Goal: Task Accomplishment & Management: Manage account settings

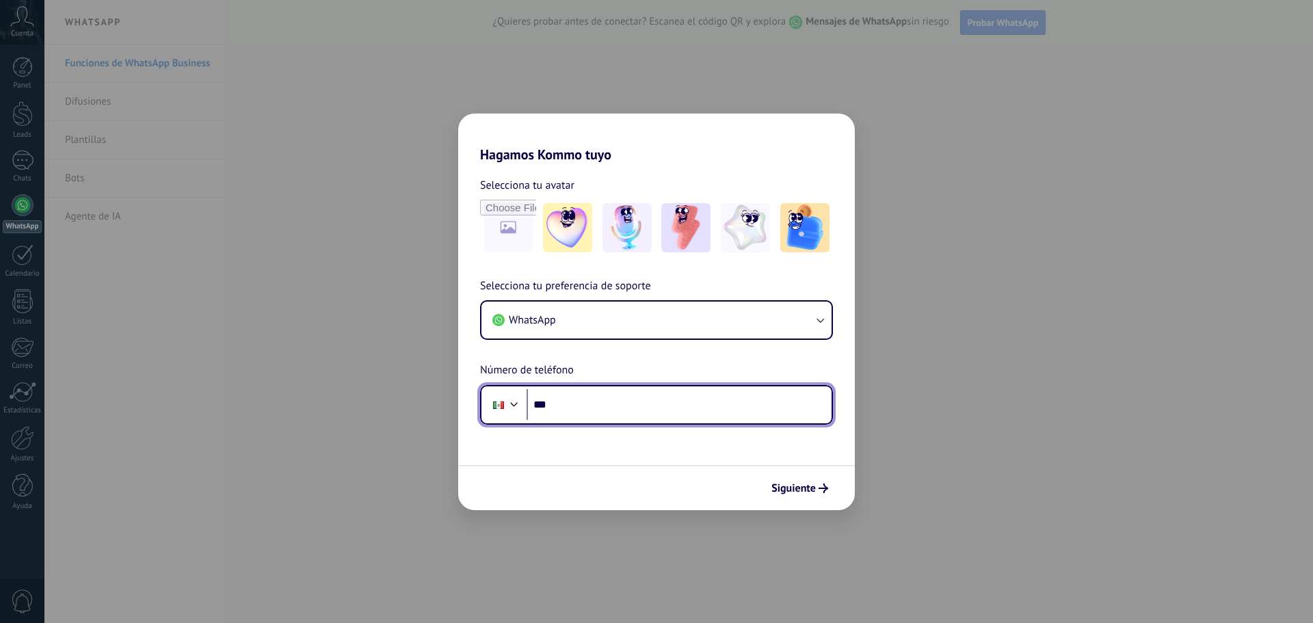
click at [711, 407] on input "***" at bounding box center [679, 404] width 305 height 31
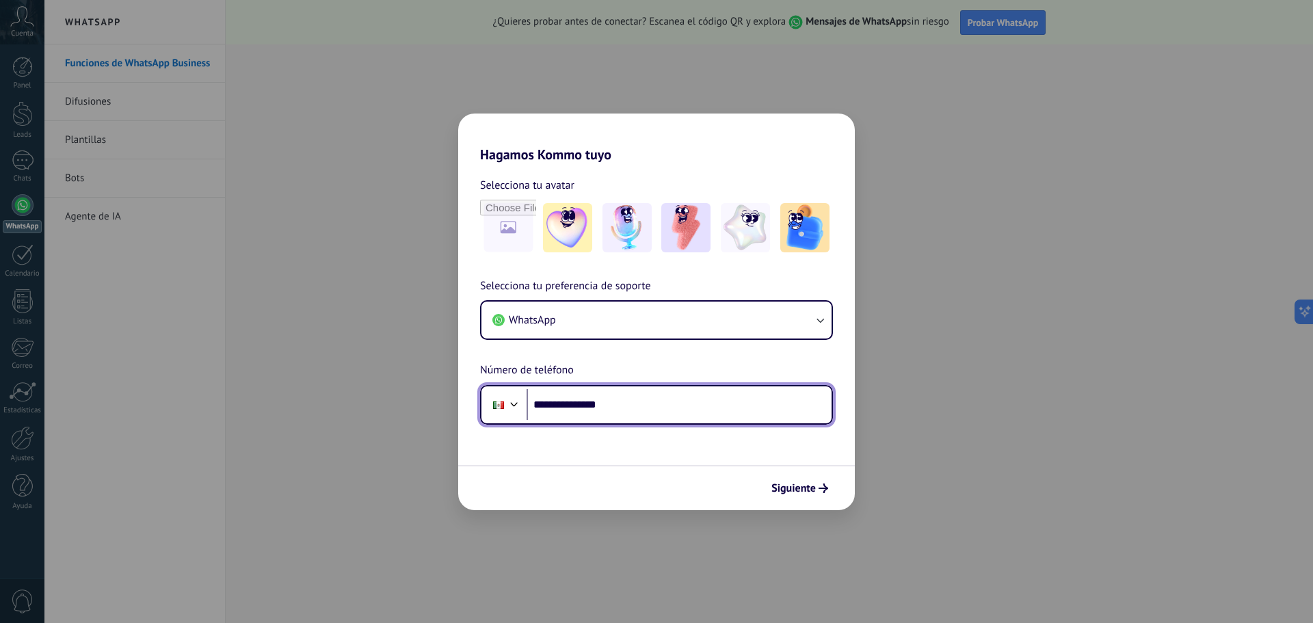
type input "**********"
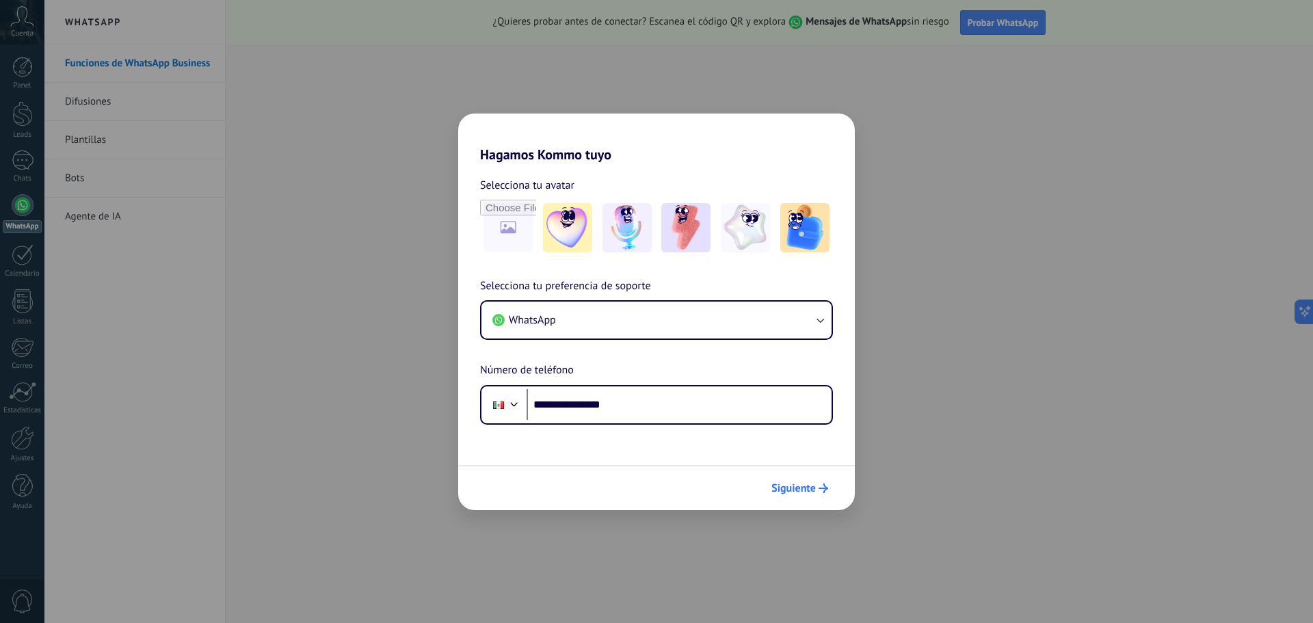
click at [778, 491] on span "Siguiente" at bounding box center [794, 489] width 44 height 10
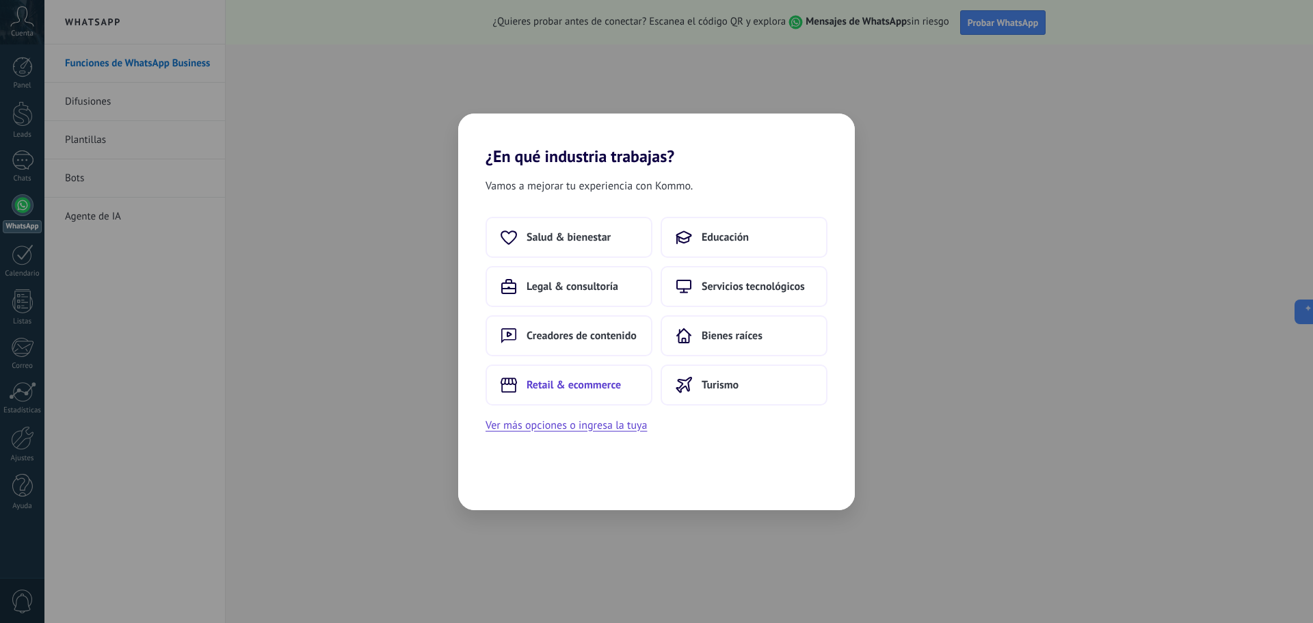
click at [583, 393] on button "Retail & ecommerce" at bounding box center [569, 385] width 167 height 41
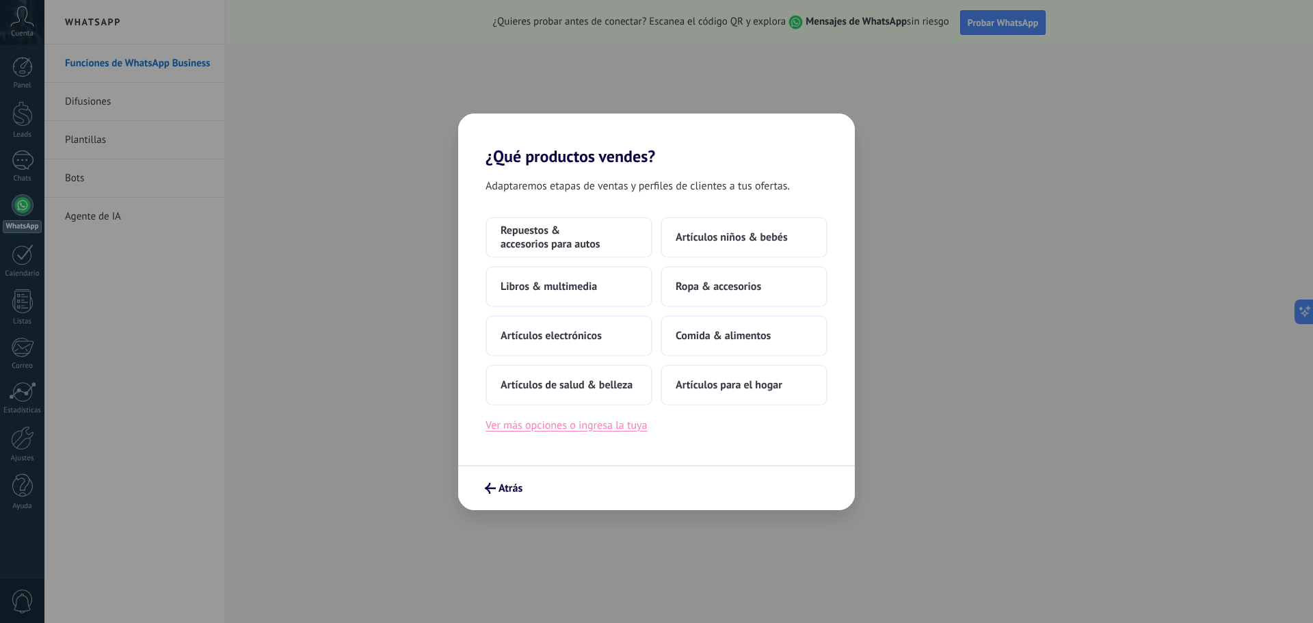
click at [596, 428] on button "Ver más opciones o ingresa la tuya" at bounding box center [566, 426] width 161 height 18
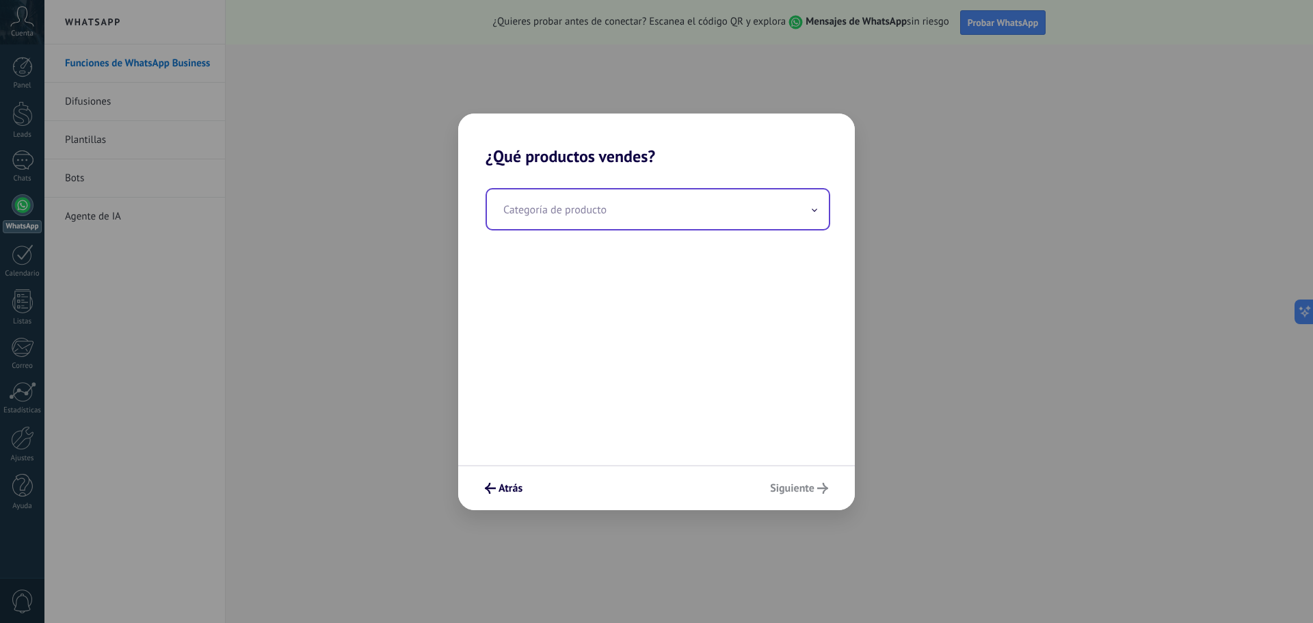
click at [573, 212] on input "text" at bounding box center [658, 209] width 342 height 40
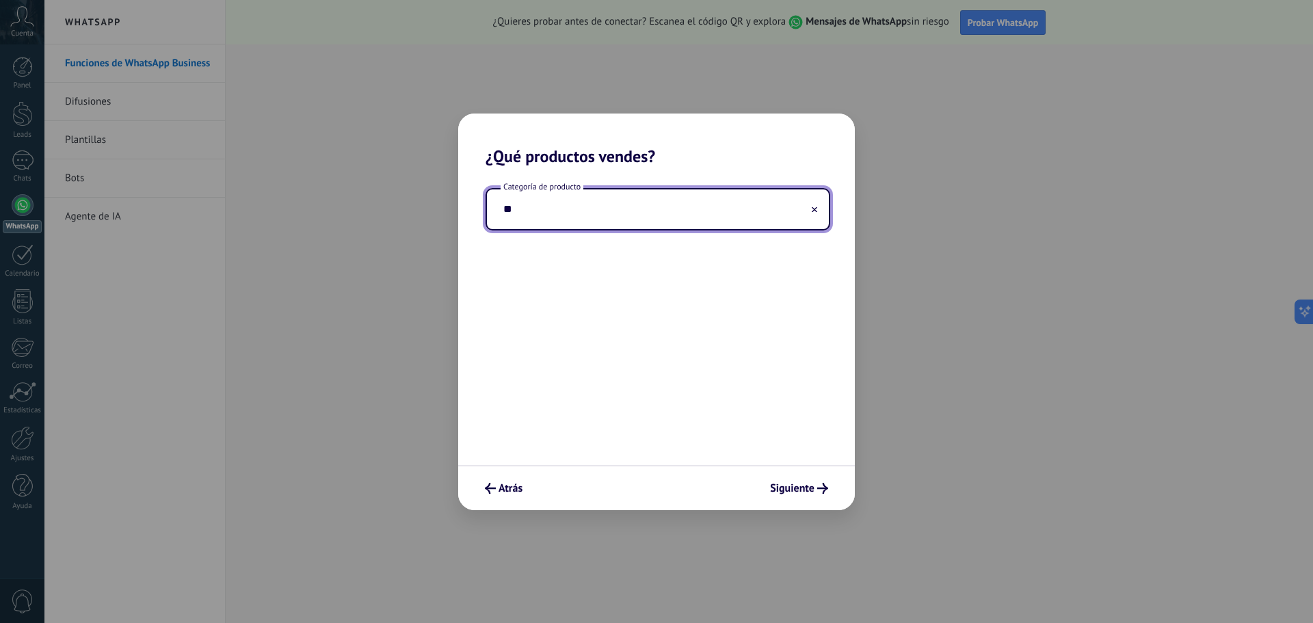
type input "*"
type input "**********"
click at [790, 486] on span "Siguiente" at bounding box center [792, 489] width 44 height 10
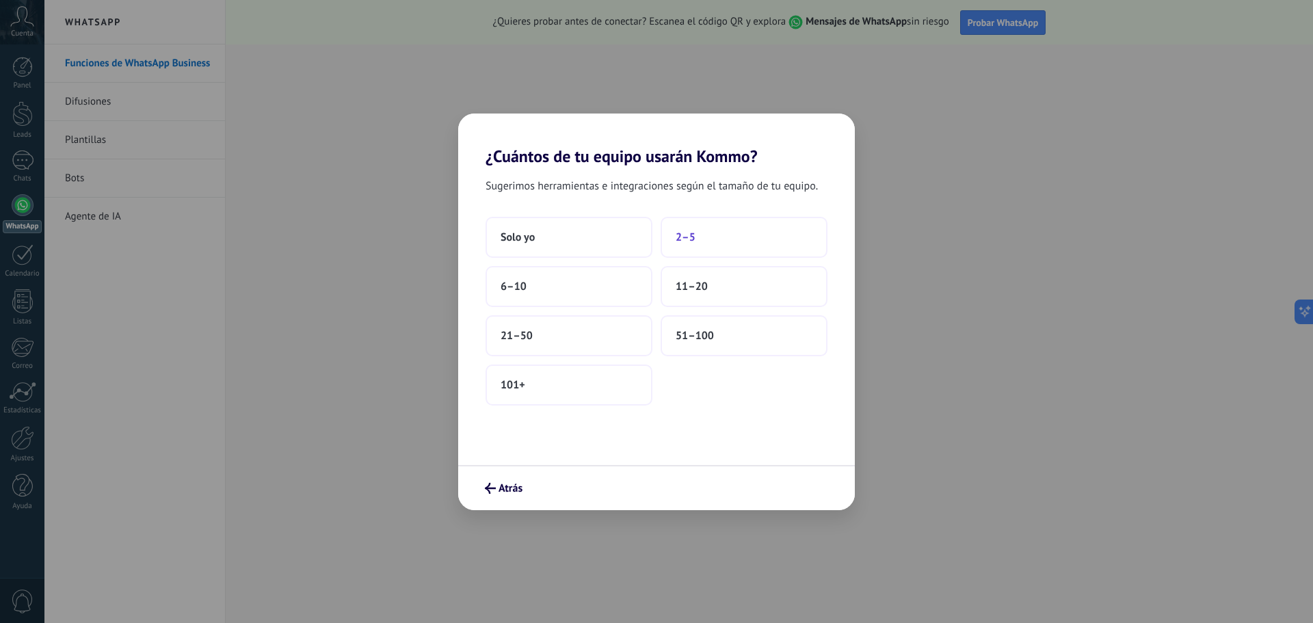
click at [701, 233] on button "2–5" at bounding box center [744, 237] width 167 height 41
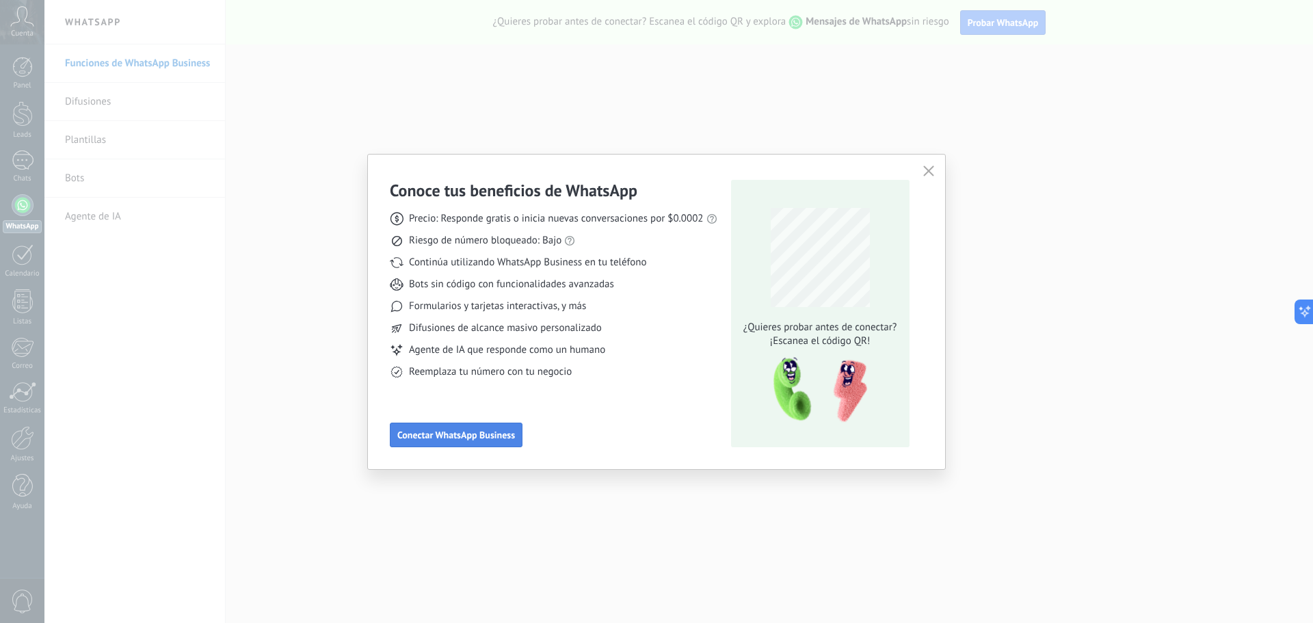
click at [434, 430] on span "Conectar WhatsApp Business" at bounding box center [456, 435] width 118 height 10
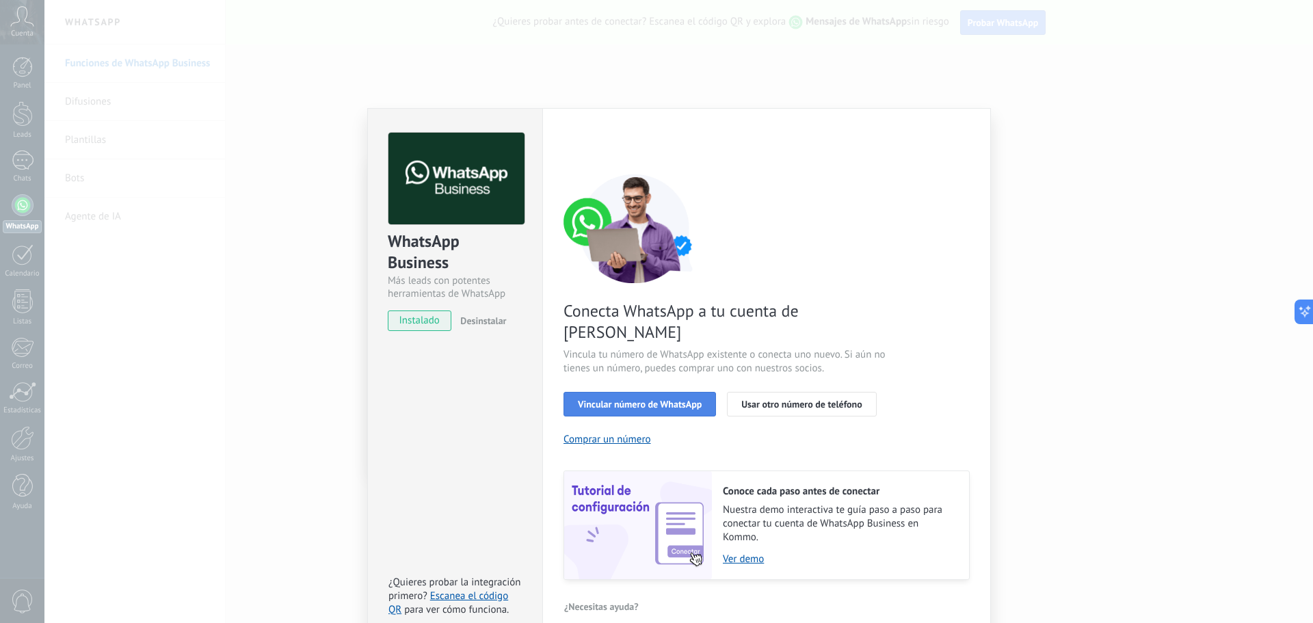
click at [586, 399] on span "Vincular número de WhatsApp" at bounding box center [640, 404] width 124 height 10
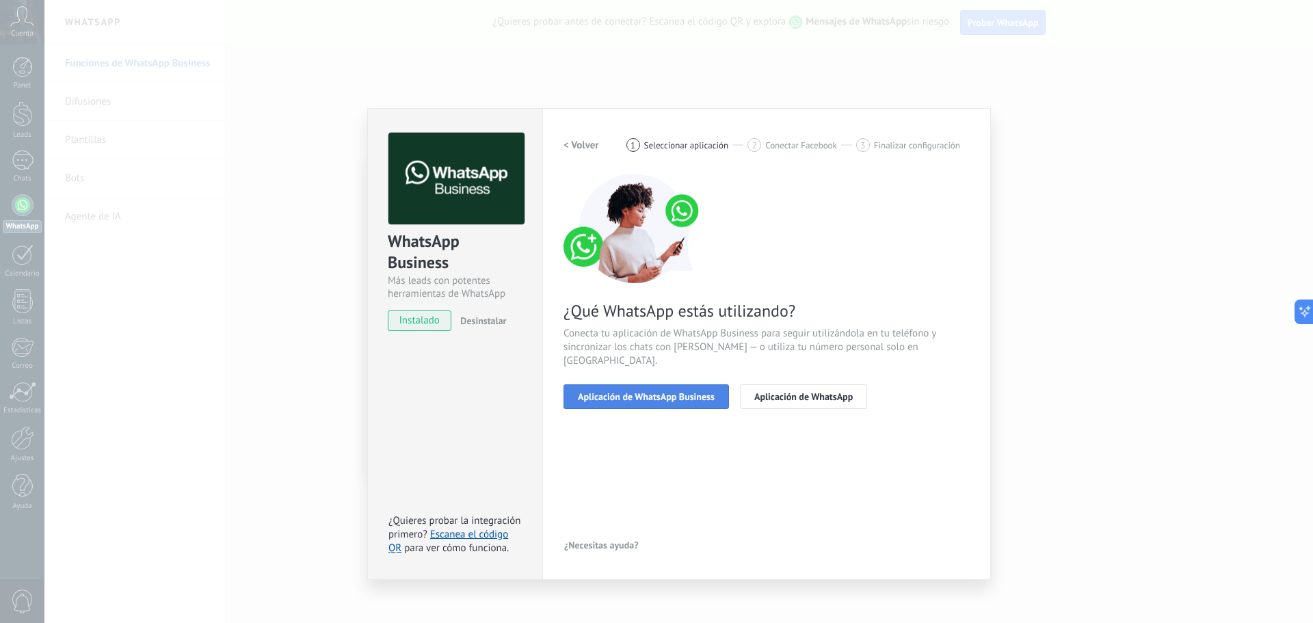
click at [603, 392] on button "Aplicación de WhatsApp Business" at bounding box center [647, 396] width 166 height 25
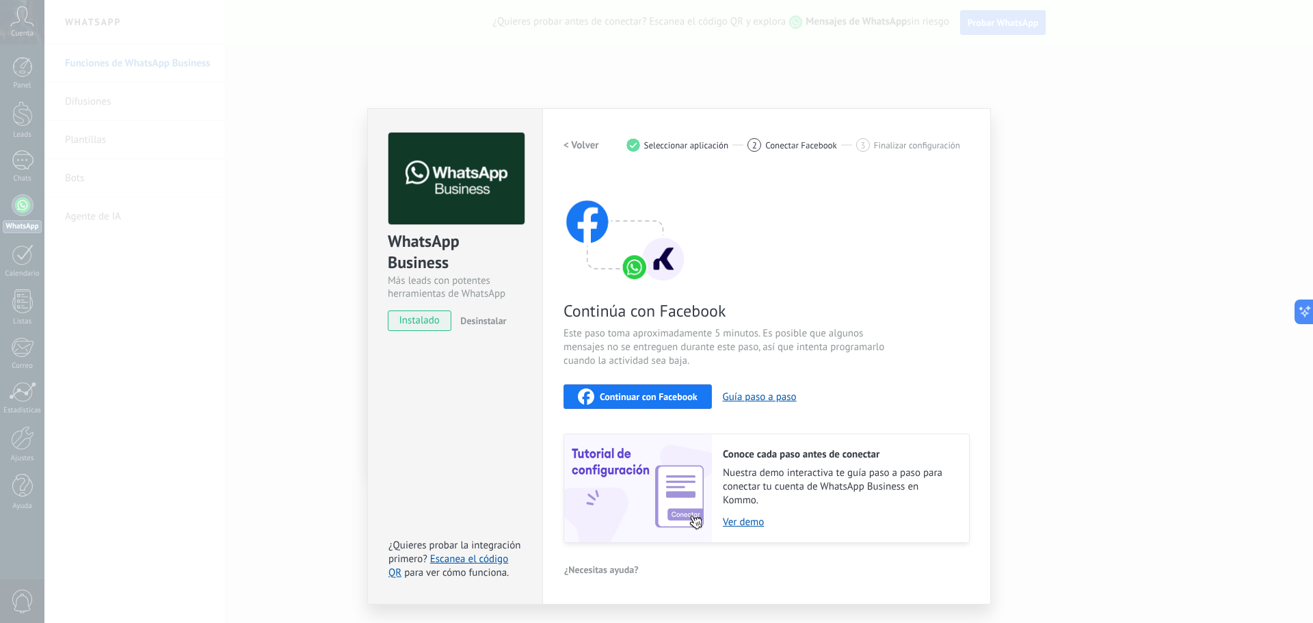
click at [616, 396] on span "Continuar con Facebook" at bounding box center [649, 397] width 98 height 10
click at [680, 400] on span "Continuar con Facebook" at bounding box center [649, 397] width 98 height 10
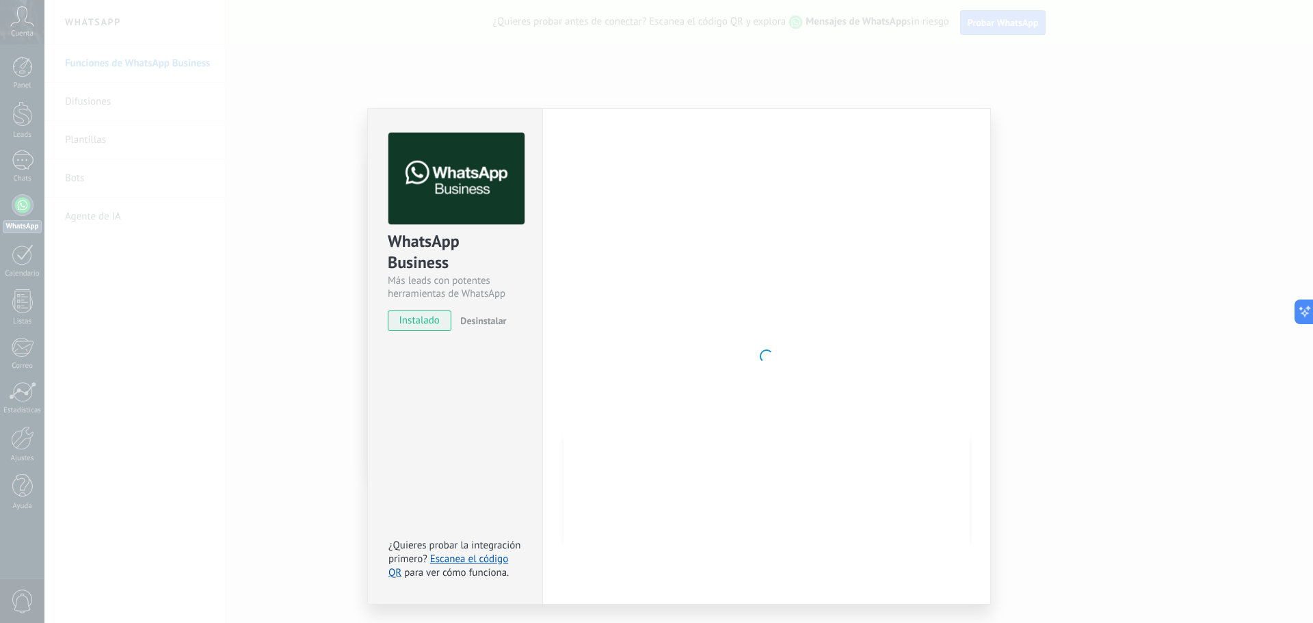
click at [698, 423] on div at bounding box center [767, 356] width 406 height 447
click at [697, 423] on div at bounding box center [767, 356] width 406 height 447
click at [765, 440] on div at bounding box center [767, 356] width 406 height 447
click at [774, 337] on div at bounding box center [767, 356] width 406 height 447
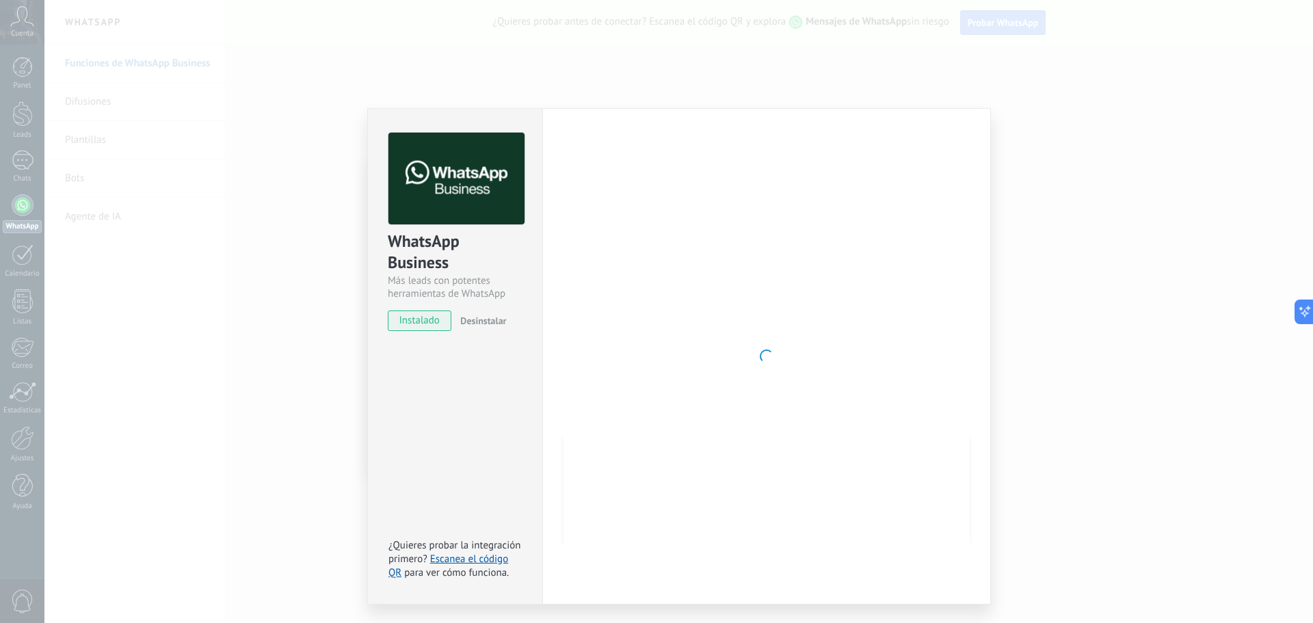
drag, startPoint x: 1174, startPoint y: 301, endPoint x: 1168, endPoint y: 302, distance: 7.0
click at [1170, 302] on div "WhatsApp Business Más leads con potentes herramientas de WhatsApp instalado Des…" at bounding box center [678, 311] width 1269 height 623
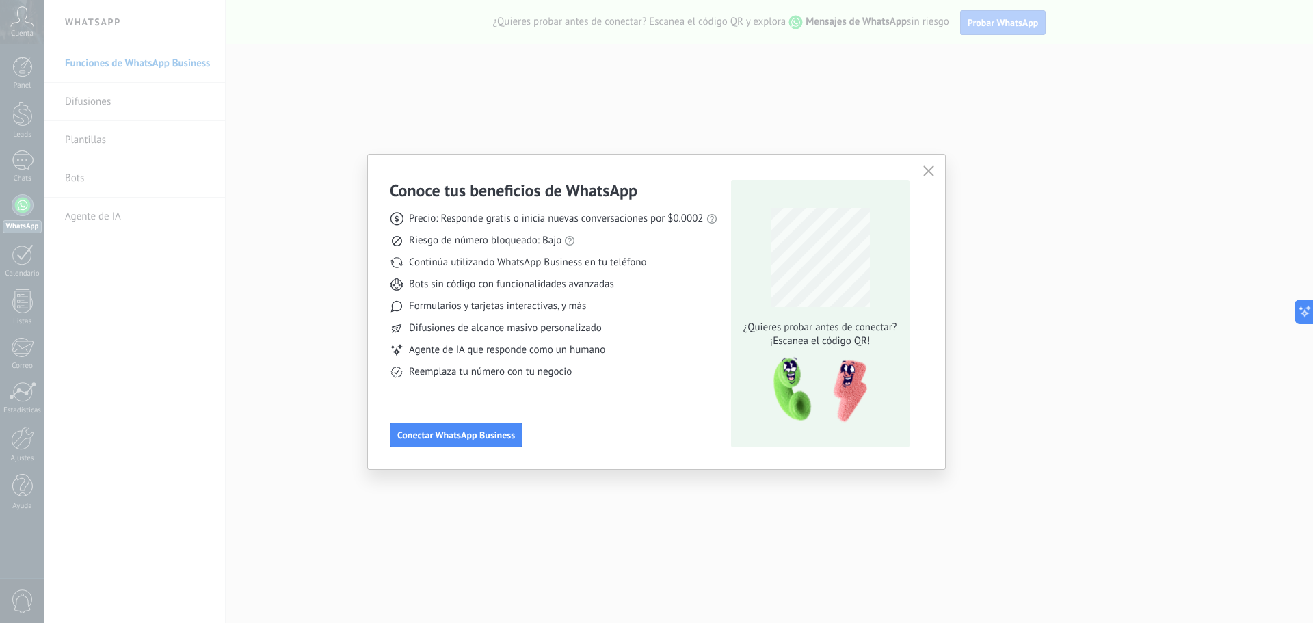
drag, startPoint x: 1167, startPoint y: 302, endPoint x: 421, endPoint y: 3, distance: 803.5
click at [1149, 298] on div at bounding box center [678, 311] width 1269 height 623
click at [422, 438] on span "Conectar WhatsApp Business" at bounding box center [456, 435] width 118 height 10
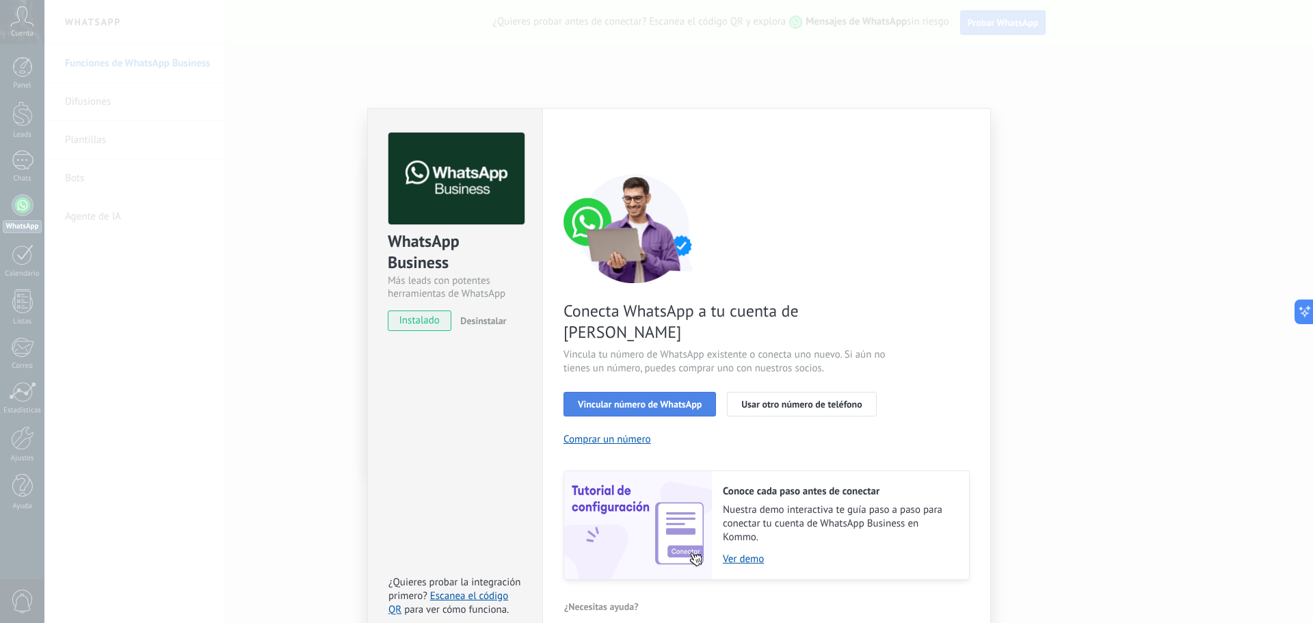
click at [625, 399] on span "Vincular número de WhatsApp" at bounding box center [640, 404] width 124 height 10
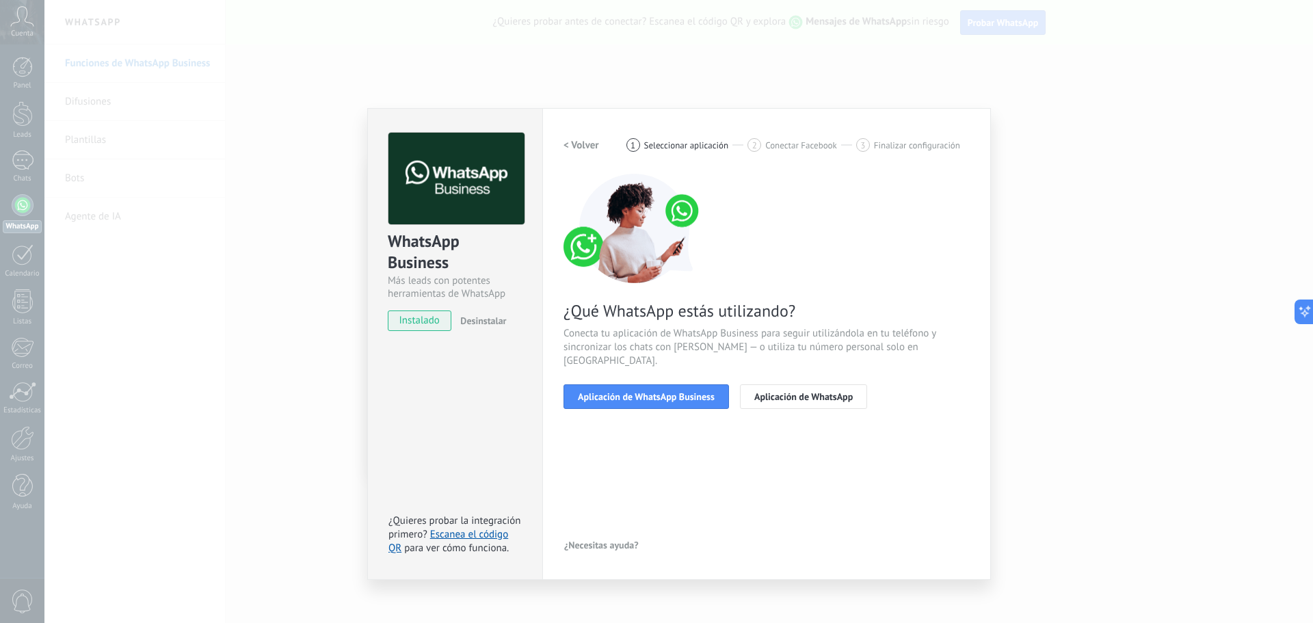
click at [625, 392] on span "Aplicación de WhatsApp Business" at bounding box center [646, 397] width 137 height 10
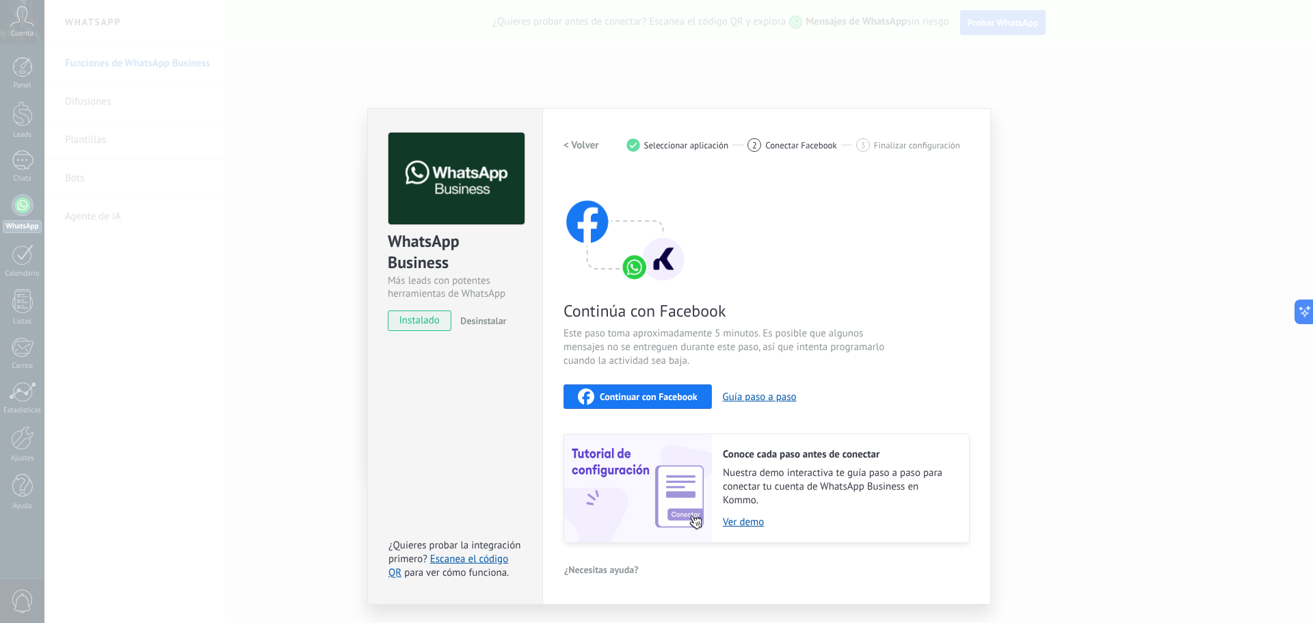
click at [640, 397] on span "Continuar con Facebook" at bounding box center [649, 397] width 98 height 10
click at [1078, 239] on div "WhatsApp Business Más leads con potentes herramientas de WhatsApp instalado Des…" at bounding box center [678, 311] width 1269 height 623
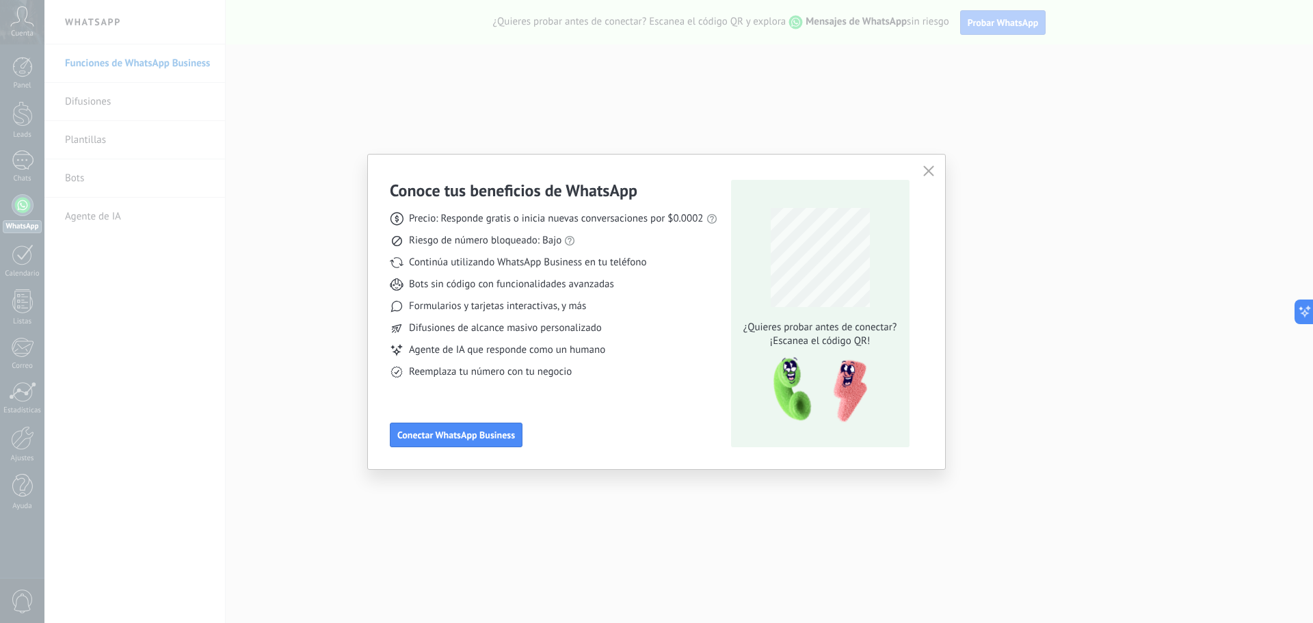
click at [934, 176] on icon "button" at bounding box center [928, 171] width 11 height 11
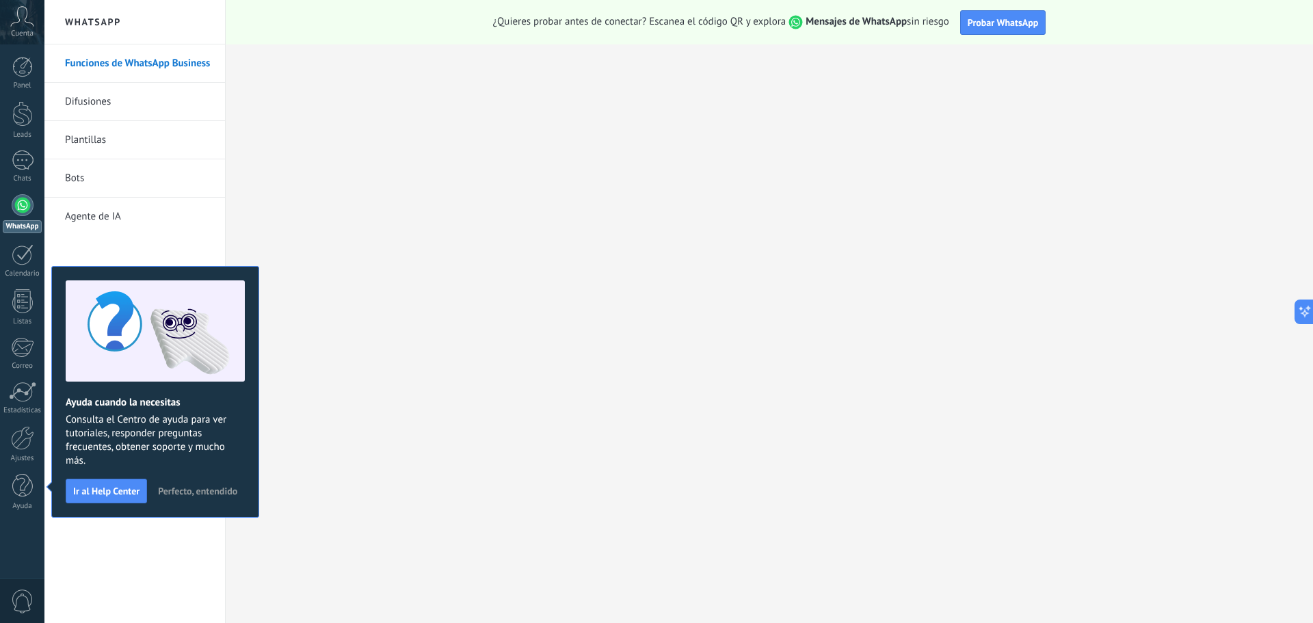
click at [23, 200] on div at bounding box center [23, 205] width 22 height 22
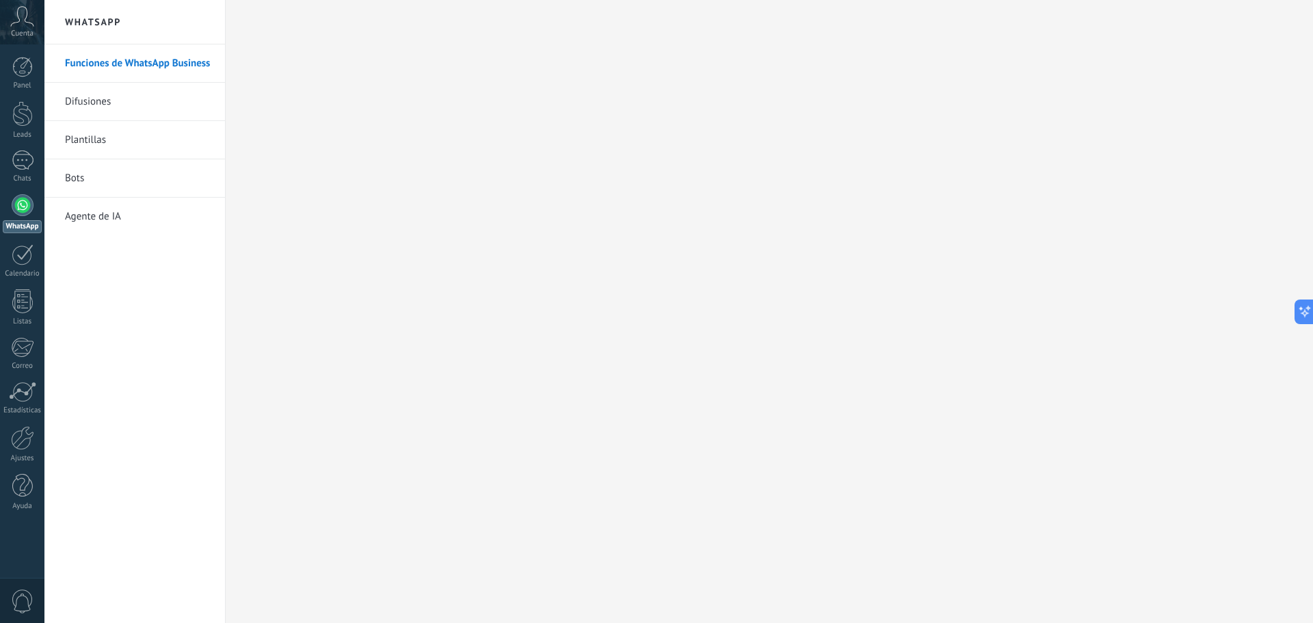
click at [144, 66] on link "Funciones de WhatsApp Business" at bounding box center [138, 63] width 146 height 38
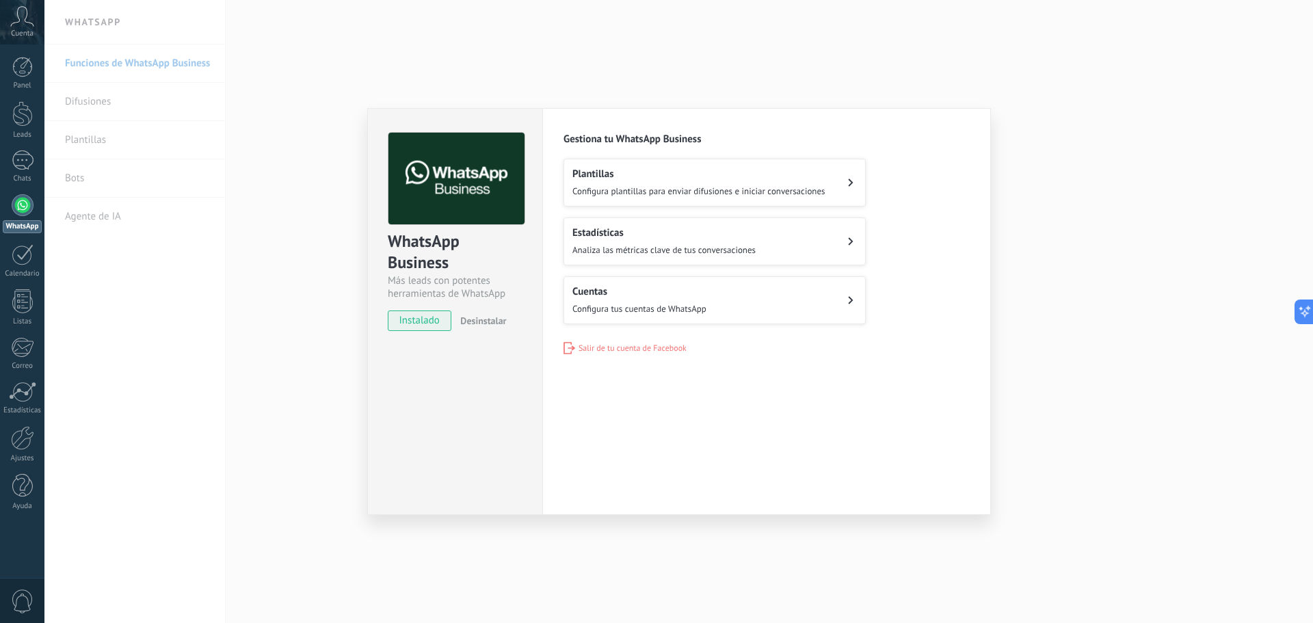
click at [850, 306] on button "Cuentas Configura tus cuentas de WhatsApp" at bounding box center [715, 300] width 302 height 48
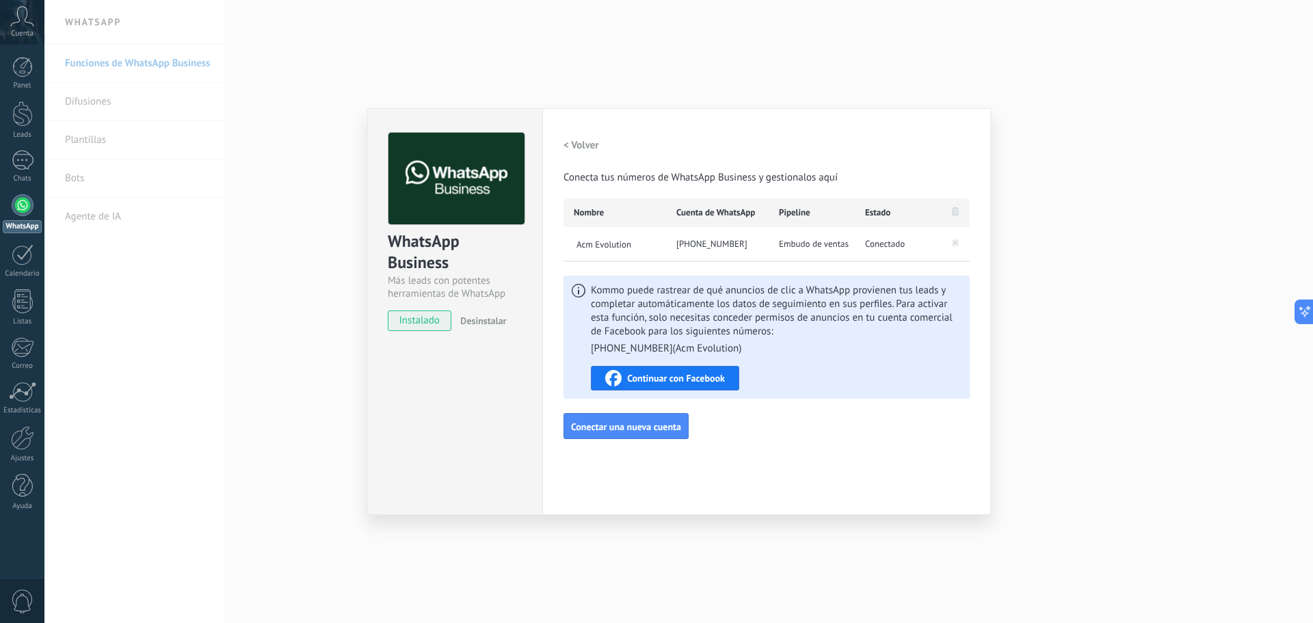
click at [311, 166] on div "WhatsApp Business Más leads con potentes herramientas de WhatsApp instalado Des…" at bounding box center [678, 311] width 1269 height 623
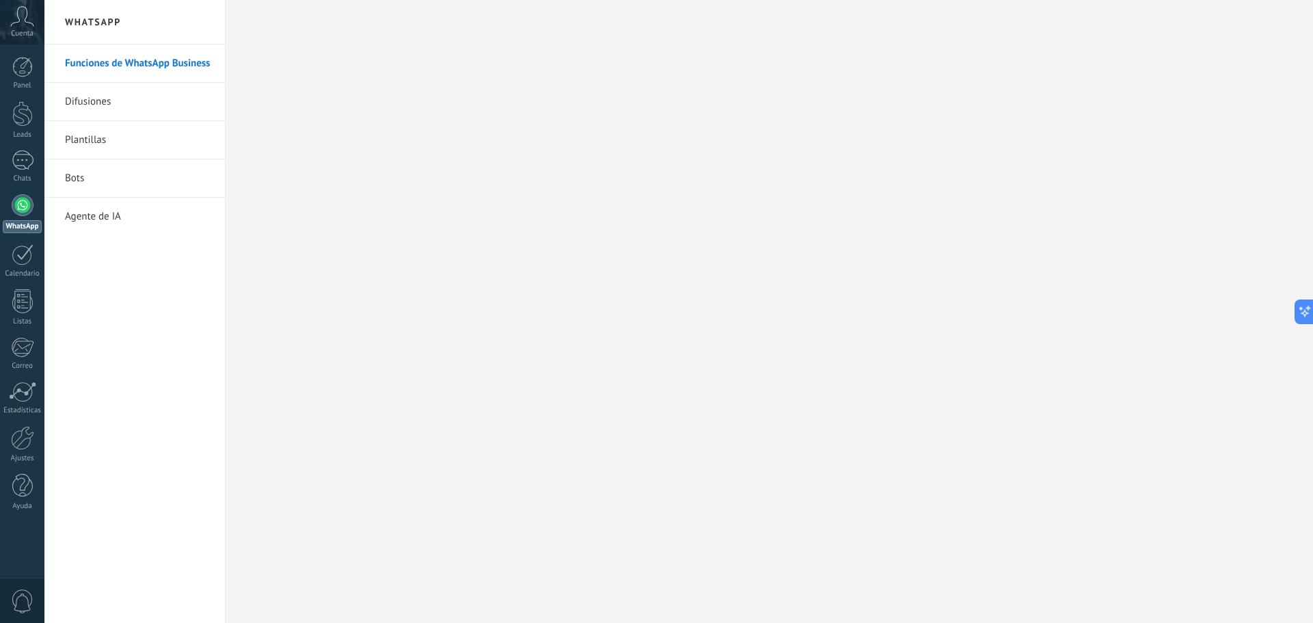
click at [94, 16] on h2 "WhatsApp" at bounding box center [135, 22] width 146 height 44
click at [27, 266] on link "Calendario" at bounding box center [22, 261] width 44 height 34
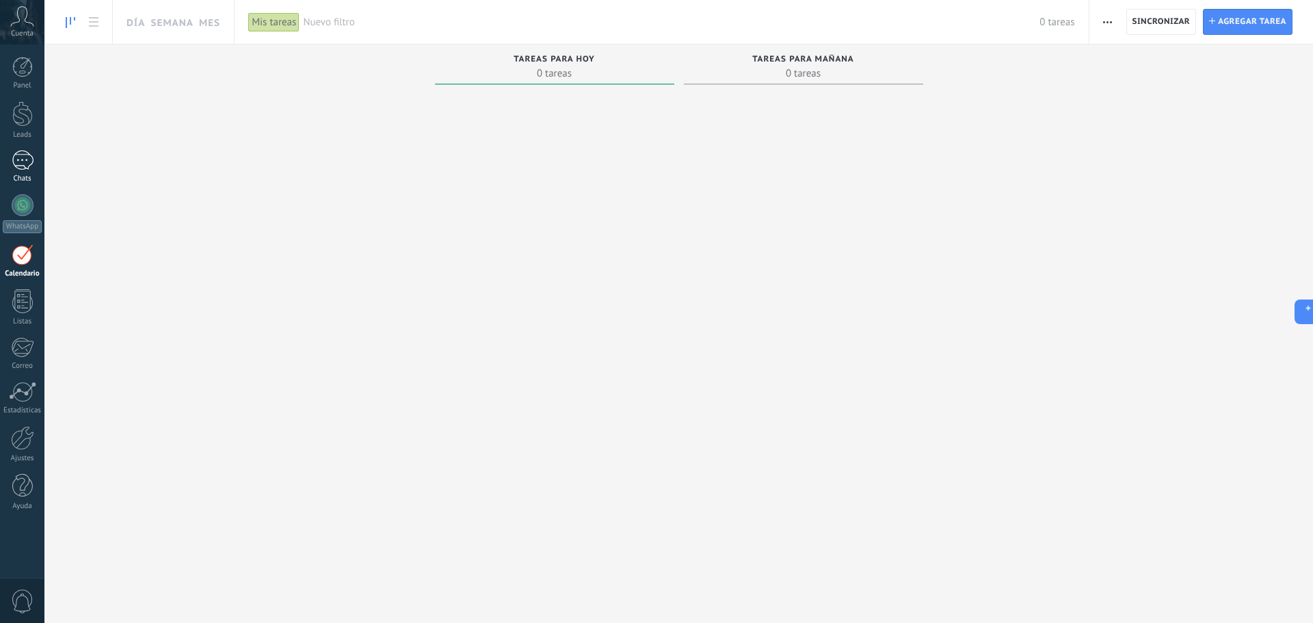
click at [25, 166] on div at bounding box center [23, 160] width 22 height 20
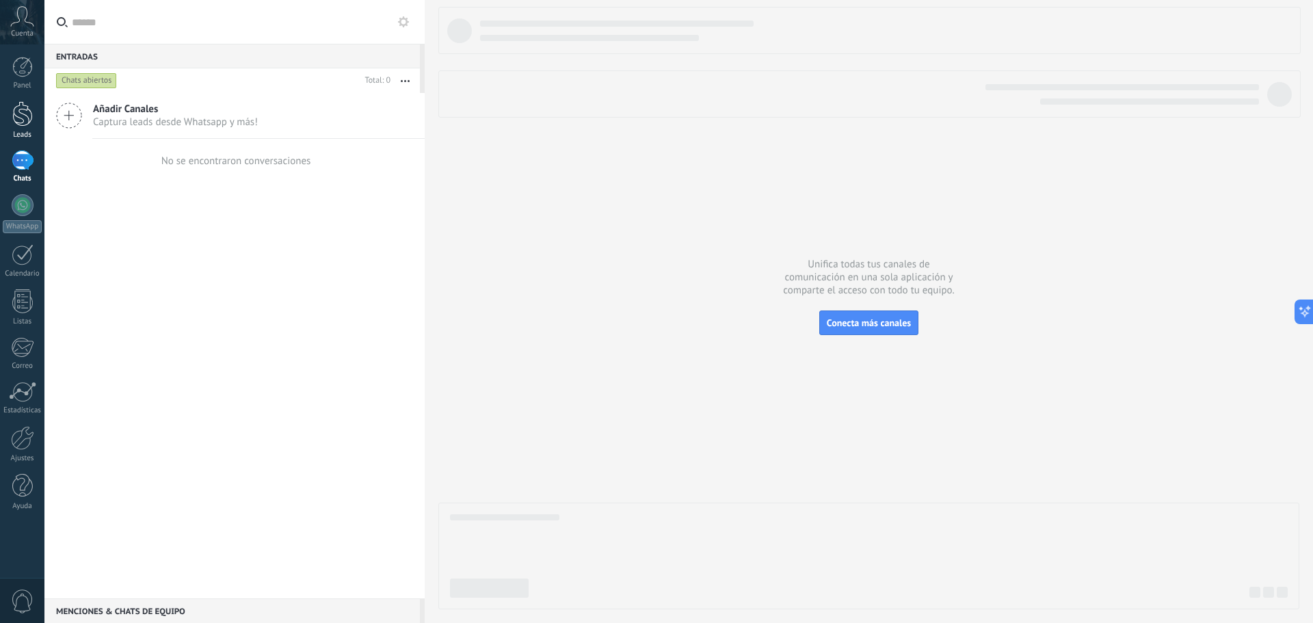
click at [23, 116] on div at bounding box center [22, 113] width 21 height 25
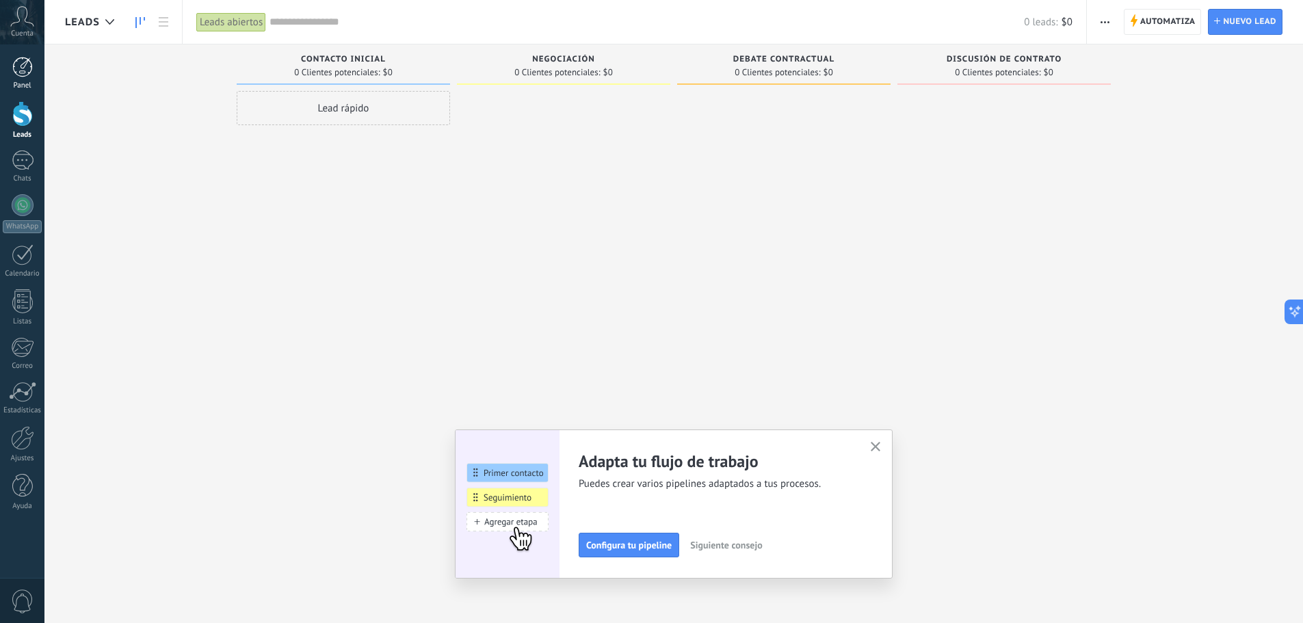
click at [22, 61] on div at bounding box center [22, 67] width 21 height 21
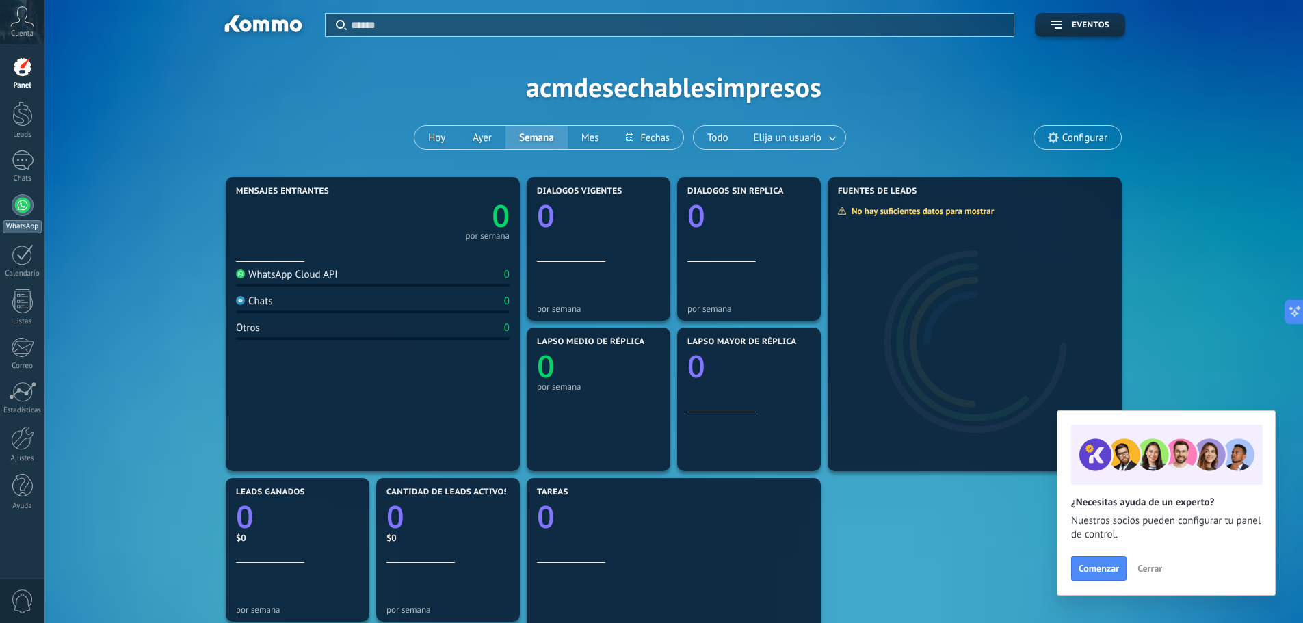
click at [22, 200] on div at bounding box center [23, 205] width 22 height 22
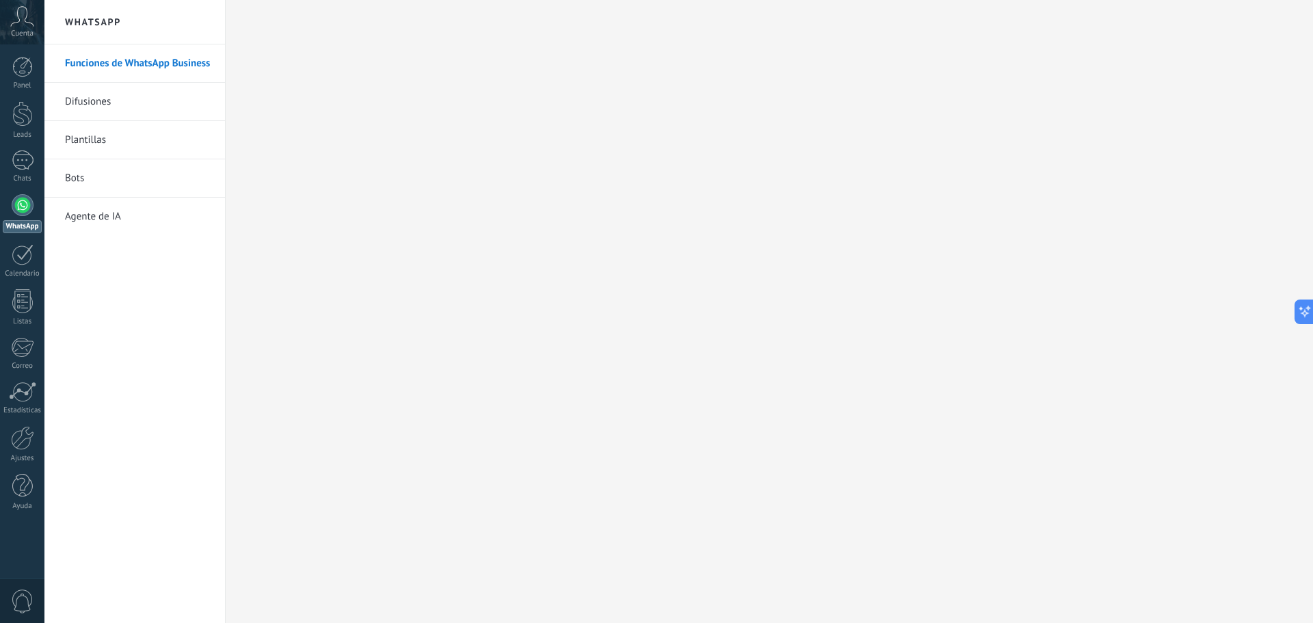
click at [107, 217] on link "Agente de IA" at bounding box center [138, 217] width 146 height 38
click at [77, 176] on link "Bots" at bounding box center [138, 178] width 146 height 38
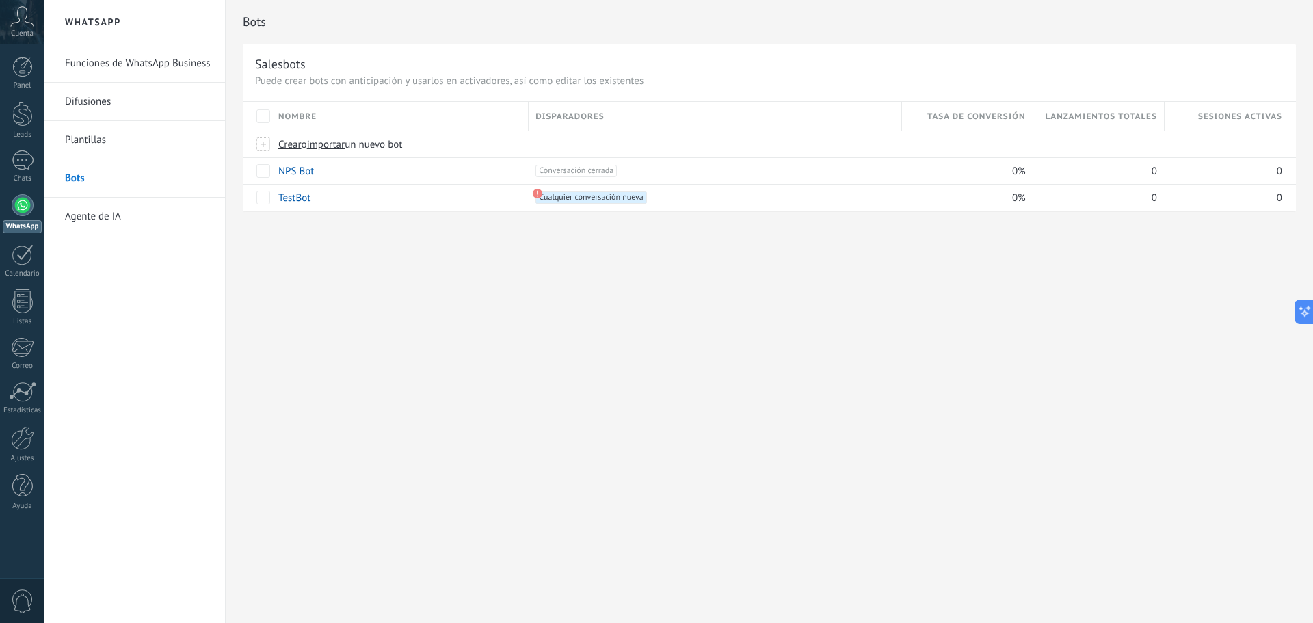
click at [101, 142] on link "Plantillas" at bounding box center [138, 140] width 146 height 38
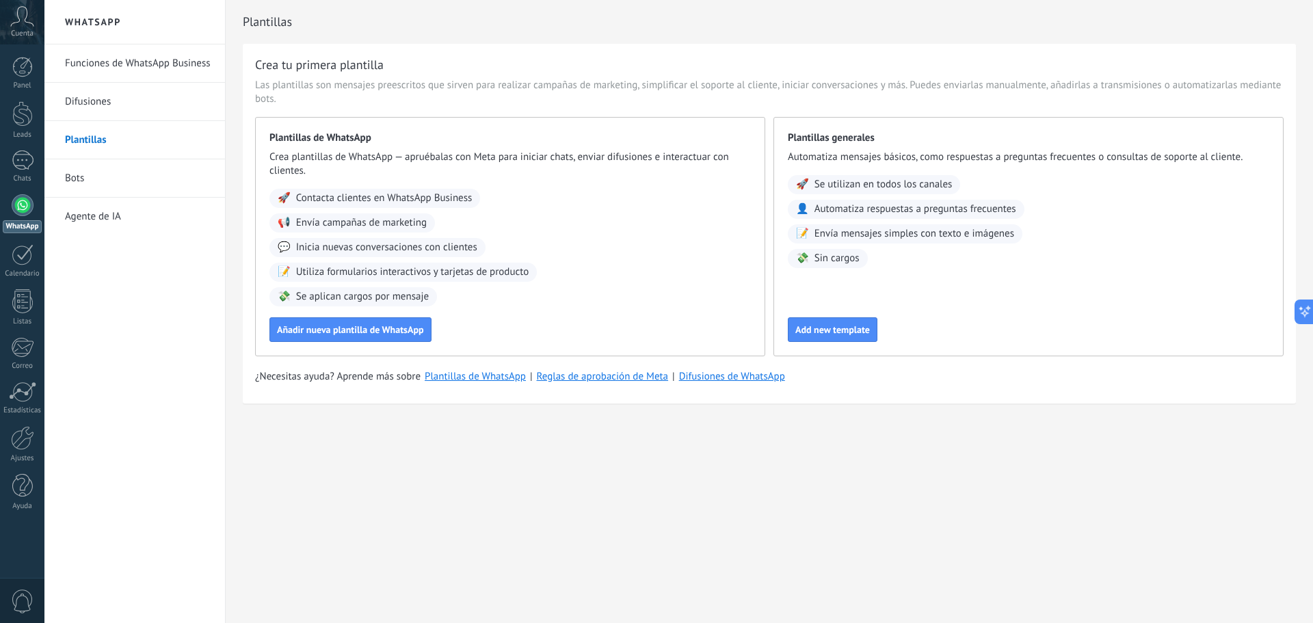
click at [120, 108] on link "Difusiones" at bounding box center [138, 102] width 146 height 38
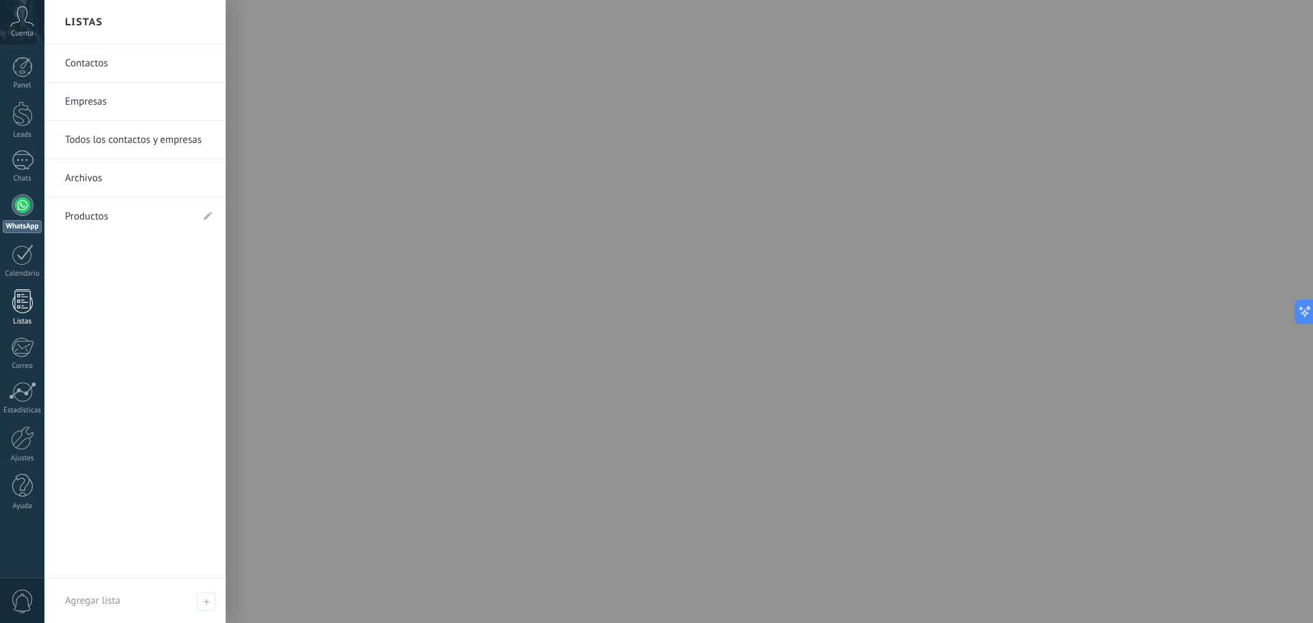
drag, startPoint x: 26, startPoint y: 300, endPoint x: 22, endPoint y: 308, distance: 9.2
click at [27, 299] on div at bounding box center [22, 301] width 21 height 24
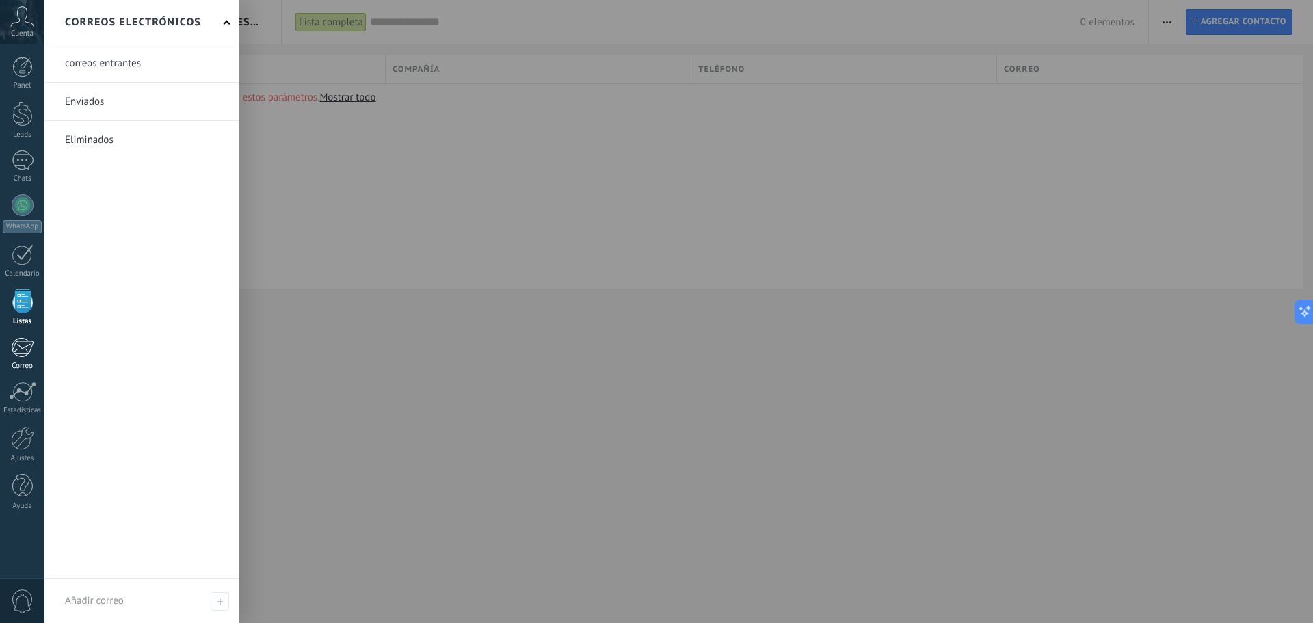
click at [22, 337] on div at bounding box center [22, 347] width 23 height 21
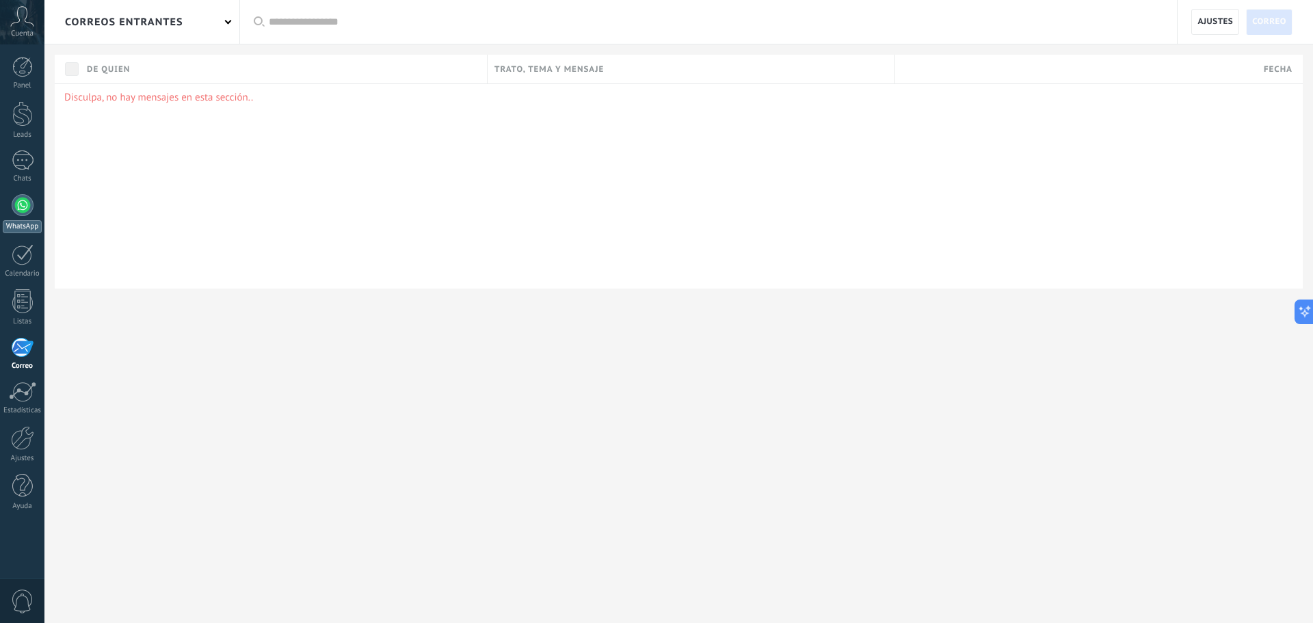
click at [18, 203] on div at bounding box center [23, 205] width 22 height 22
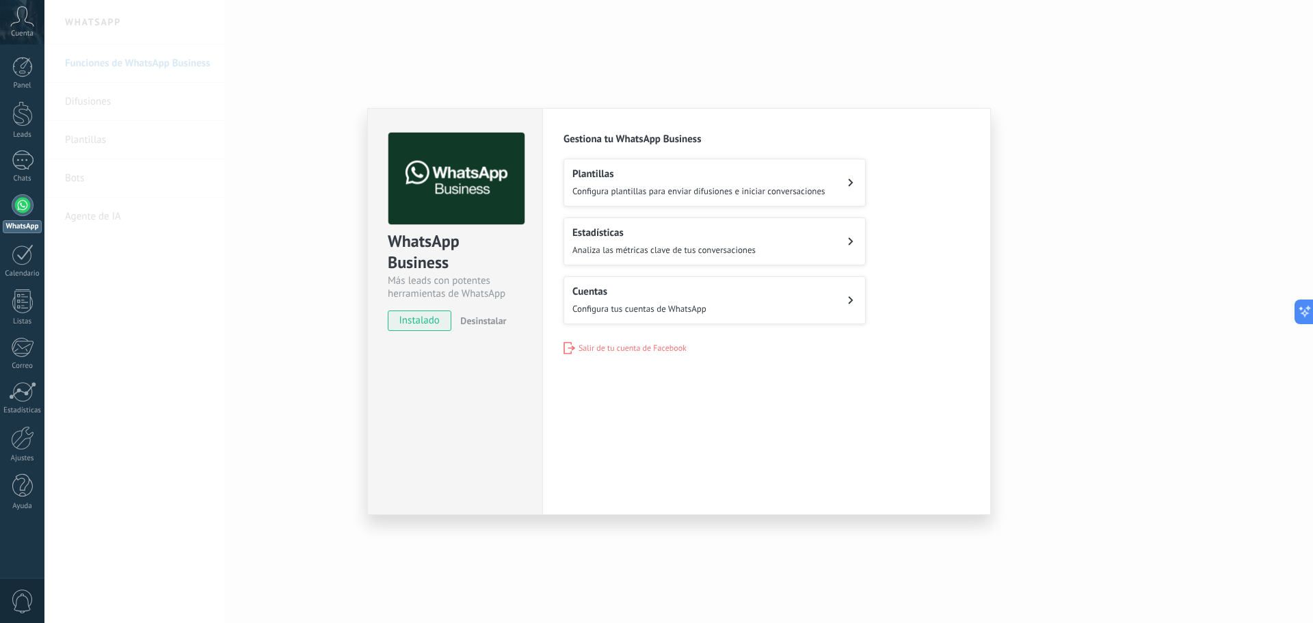
click at [854, 291] on button "Cuentas Configura tus cuentas de WhatsApp" at bounding box center [715, 300] width 302 height 48
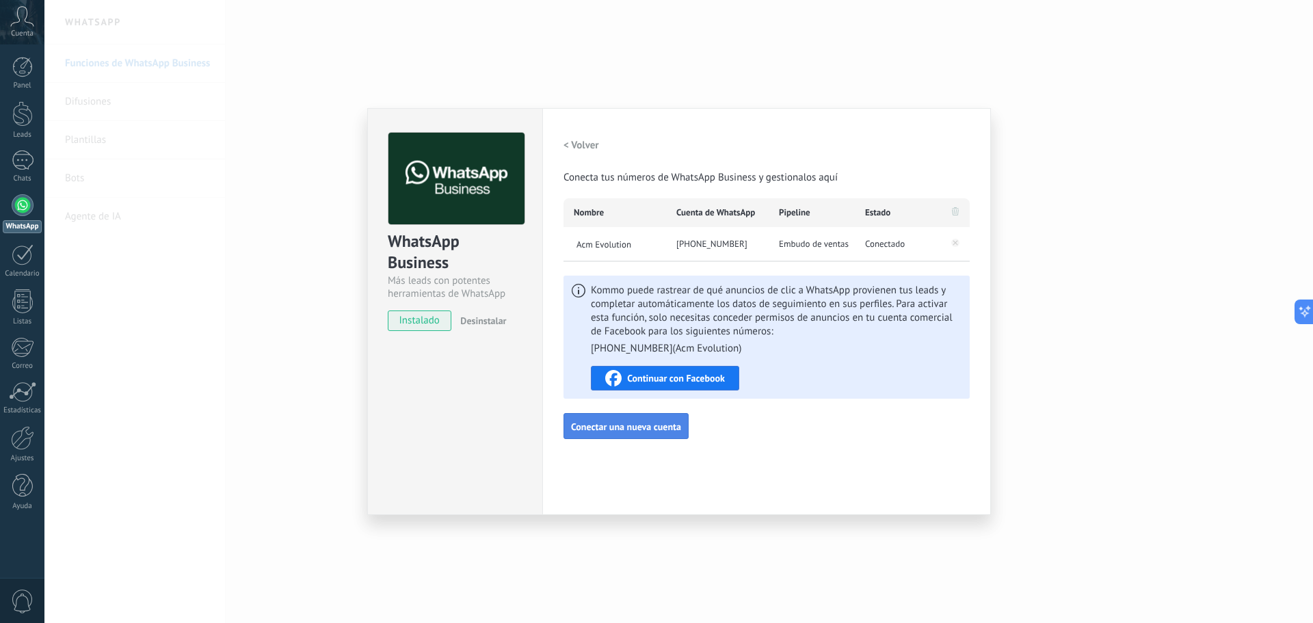
click at [634, 428] on span "Conectar una nueva cuenta" at bounding box center [626, 427] width 110 height 10
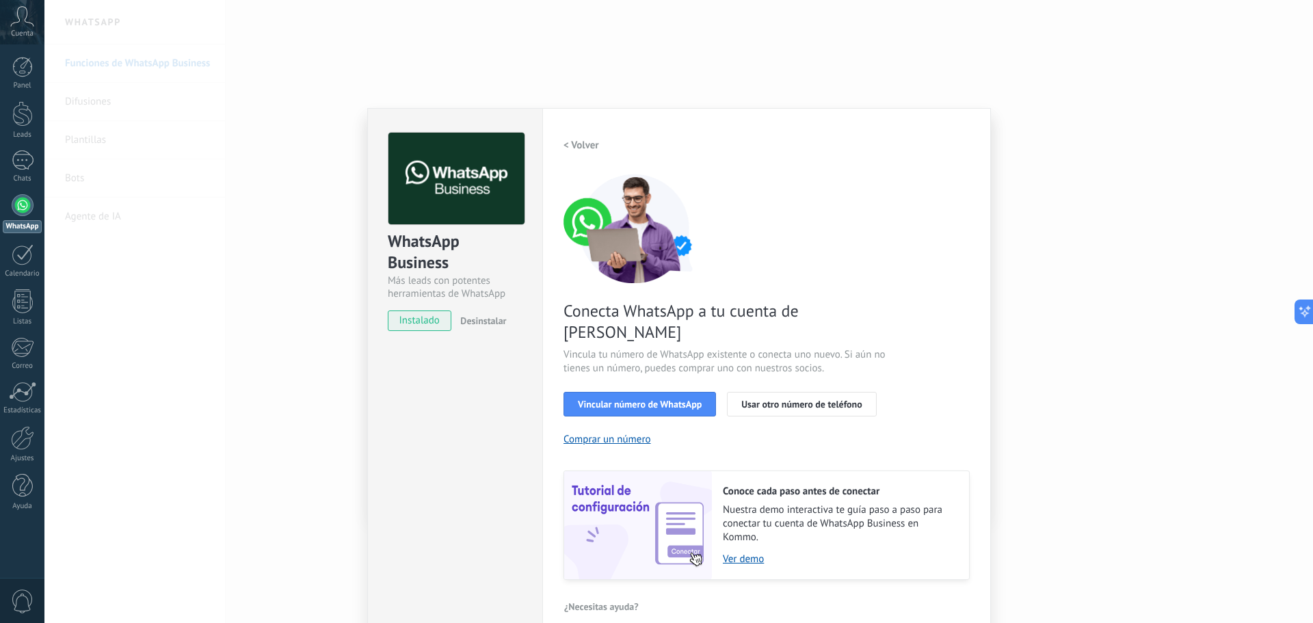
click at [588, 145] on h2 "< Volver" at bounding box center [582, 145] width 36 height 13
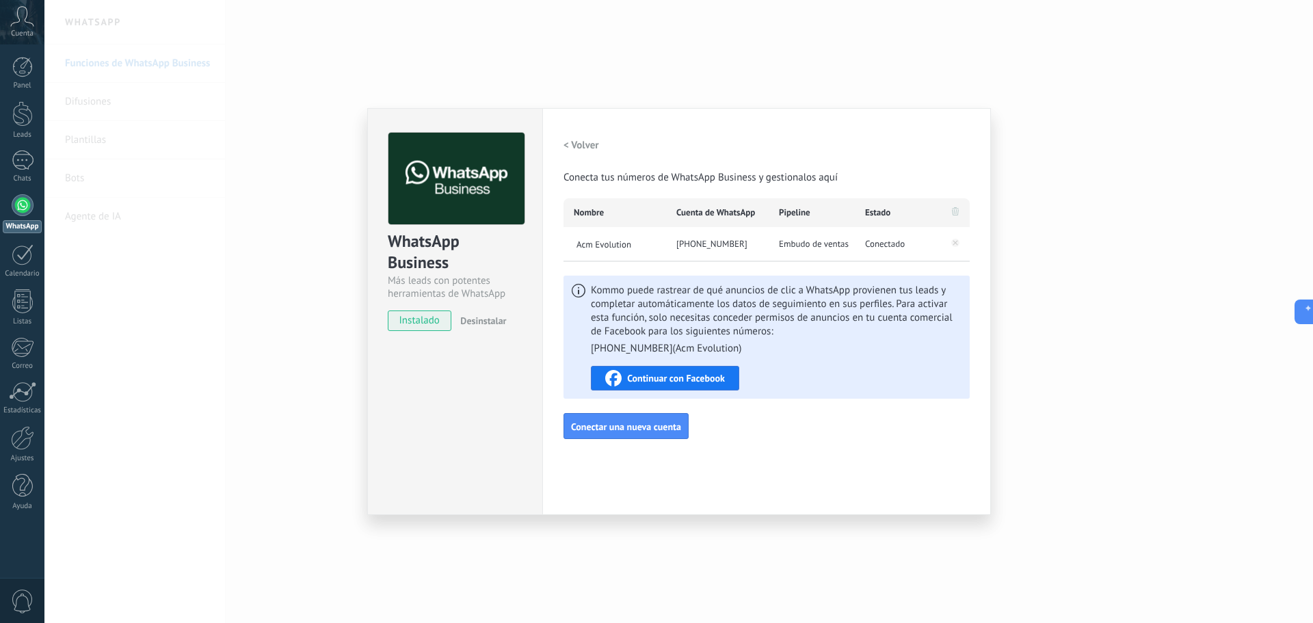
click at [1068, 302] on div "WhatsApp Business Más leads con potentes herramientas de WhatsApp instalado Des…" at bounding box center [678, 311] width 1269 height 623
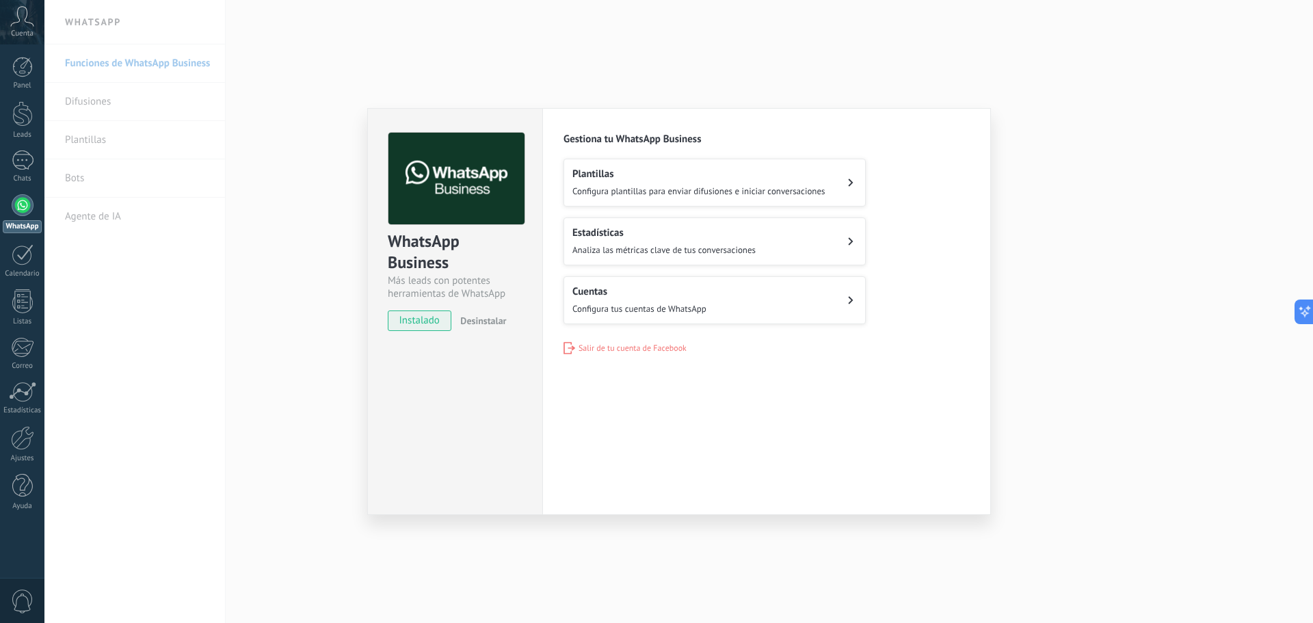
click at [424, 320] on span "instalado" at bounding box center [420, 321] width 62 height 21
click at [819, 294] on button "Cuentas Configura tus cuentas de WhatsApp" at bounding box center [715, 300] width 302 height 48
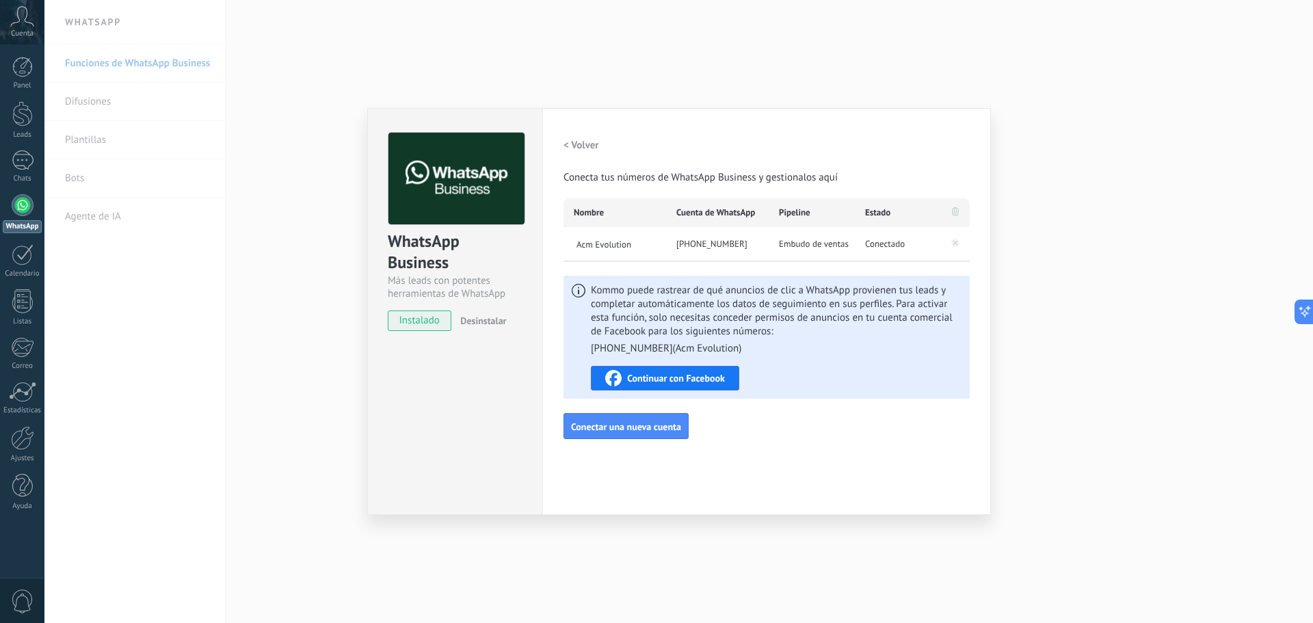
click at [846, 434] on div "< Volver Conecta tus números de WhatsApp Business y gestionalos aquí Nombre Cue…" at bounding box center [767, 286] width 406 height 306
drag, startPoint x: 878, startPoint y: 145, endPoint x: 863, endPoint y: 155, distance: 18.4
click at [878, 146] on div "< Volver Conecta tus números de WhatsApp Business y gestionalos aquí" at bounding box center [767, 159] width 406 height 52
click at [594, 154] on button "< Volver" at bounding box center [582, 145] width 36 height 25
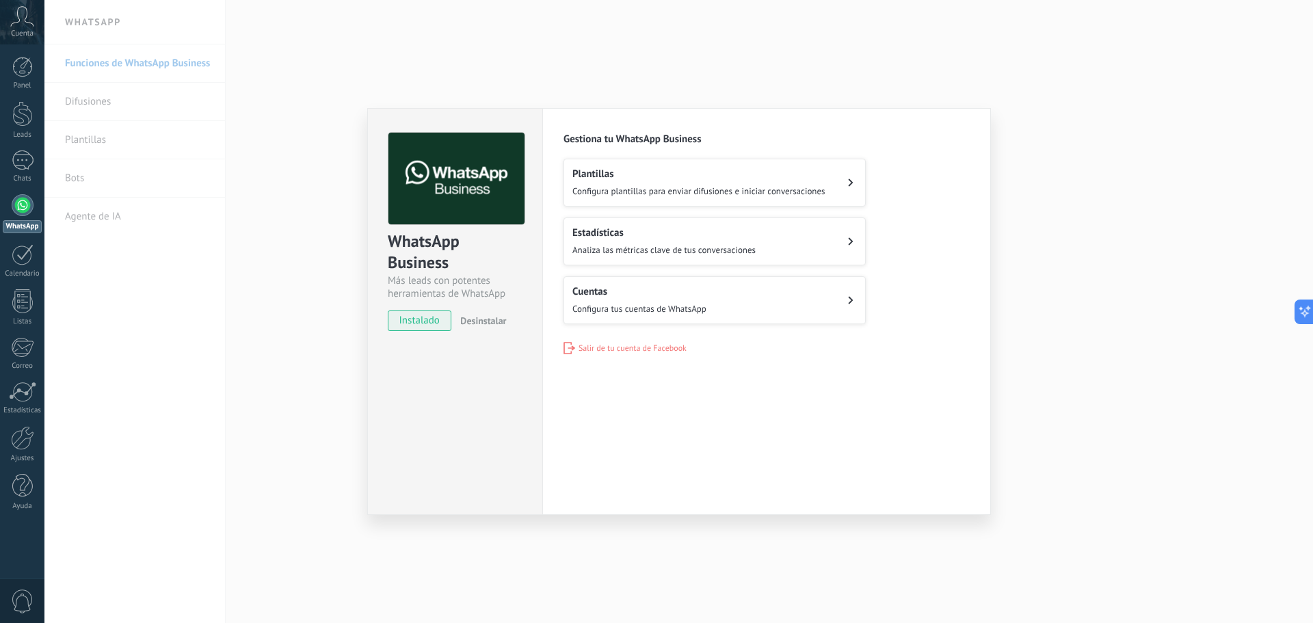
click at [247, 265] on div "WhatsApp Business Más leads con potentes herramientas de WhatsApp instalado Des…" at bounding box center [678, 311] width 1269 height 623
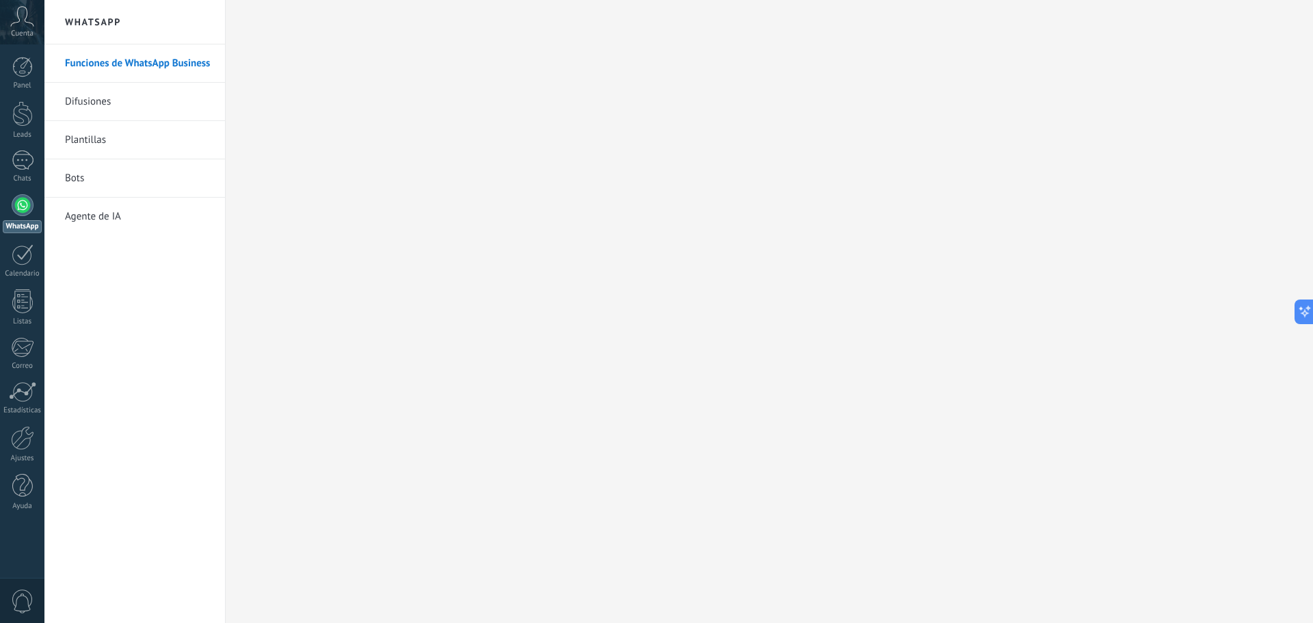
click at [146, 101] on link "Difusiones" at bounding box center [138, 102] width 146 height 38
click at [24, 166] on div at bounding box center [23, 160] width 22 height 20
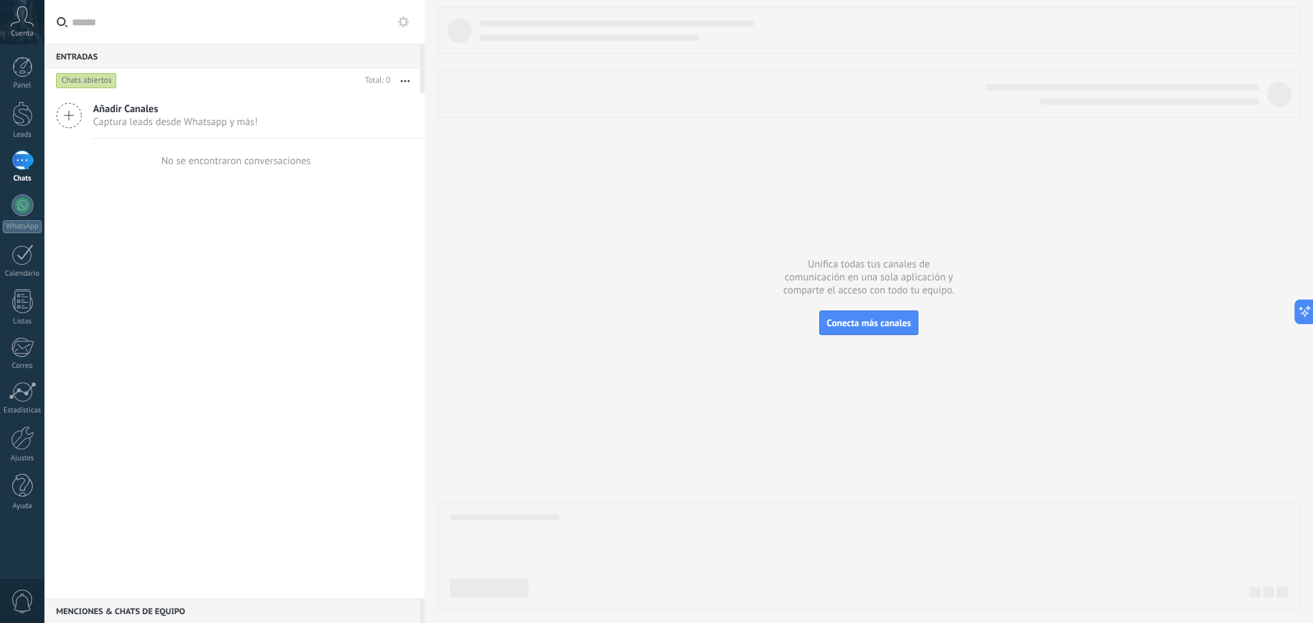
click at [553, 265] on div at bounding box center [868, 308] width 861 height 603
click at [891, 327] on span "Conecta más canales" at bounding box center [869, 323] width 84 height 12
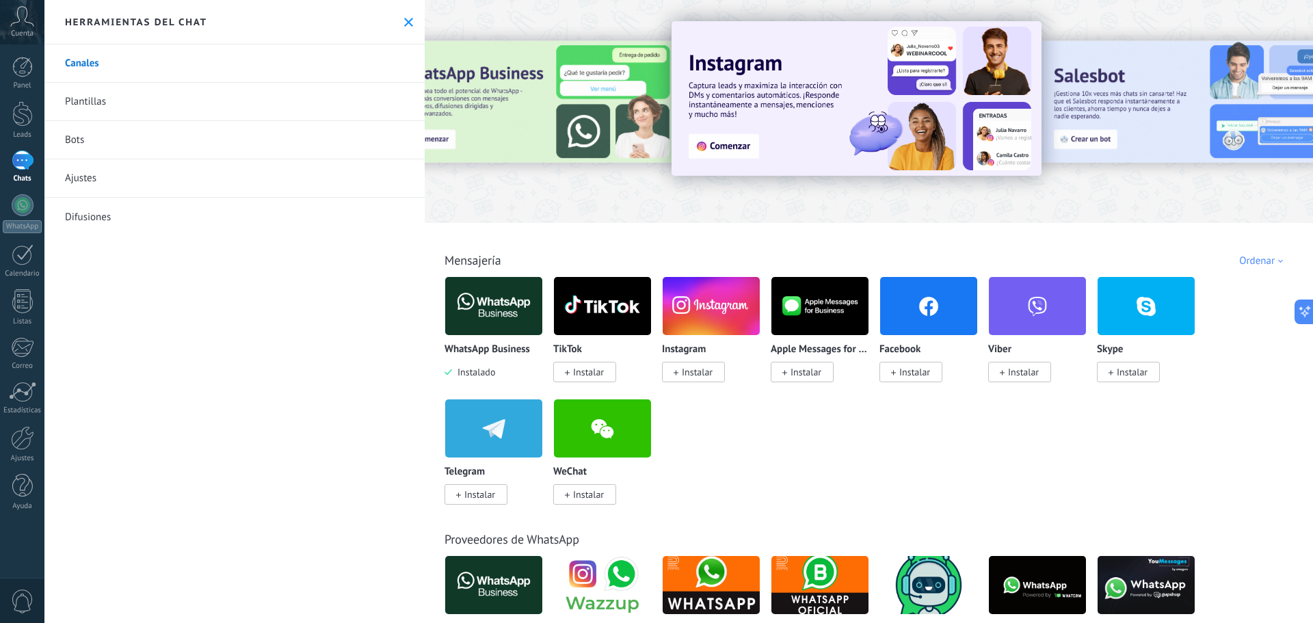
click at [495, 302] on img at bounding box center [493, 306] width 97 height 66
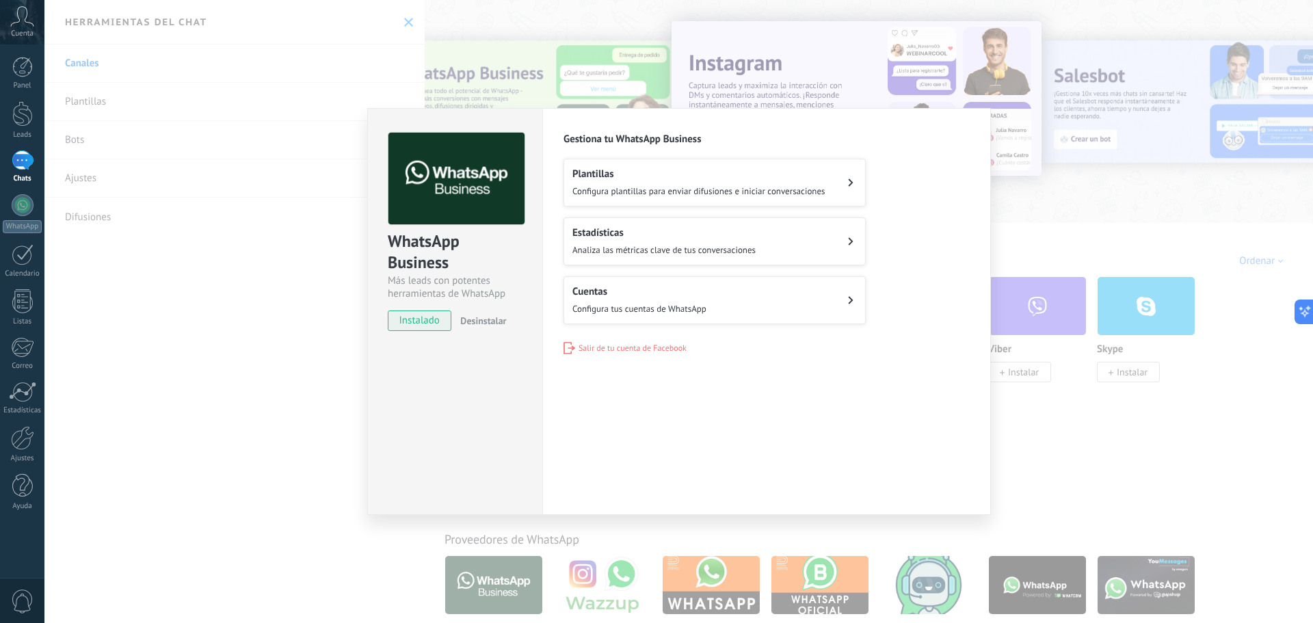
click at [497, 302] on div "WhatsApp Business Más leads con potentes herramientas de WhatsApp instalado Des…" at bounding box center [455, 225] width 174 height 233
click at [937, 163] on div "Plantillas Configura plantillas para enviar difusiones e iniciar conversaciones…" at bounding box center [767, 242] width 406 height 166
click at [454, 405] on div "WhatsApp Business Más leads con potentes herramientas de WhatsApp instalado Des…" at bounding box center [454, 311] width 175 height 407
click at [881, 321] on div "Plantillas Configura plantillas para enviar difusiones e iniciar conversaciones…" at bounding box center [767, 242] width 406 height 166
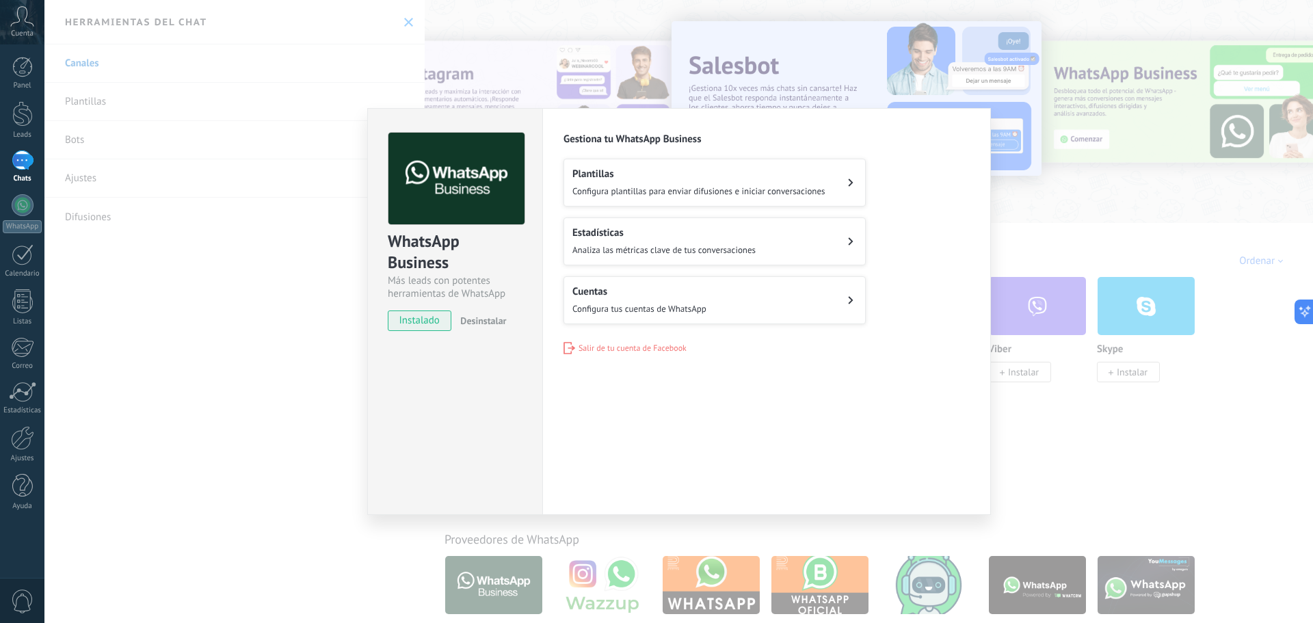
click at [406, 51] on div "WhatsApp Business Más leads con potentes herramientas de WhatsApp instalado Des…" at bounding box center [678, 311] width 1269 height 623
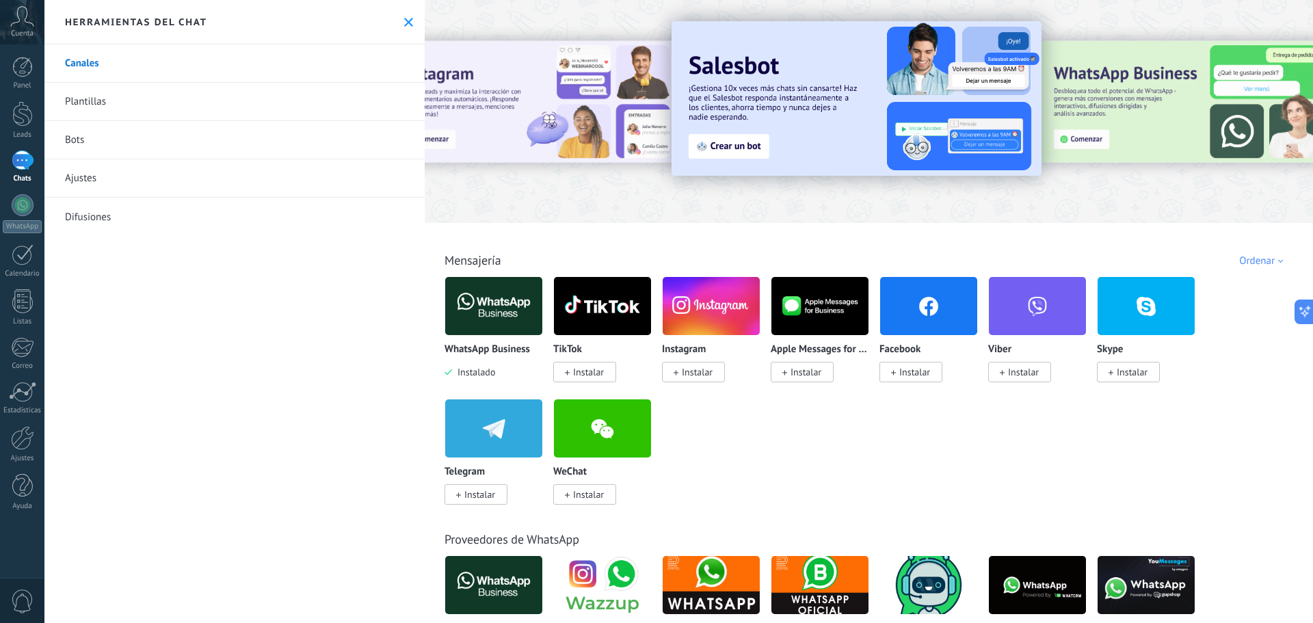
click at [29, 163] on div at bounding box center [23, 160] width 22 height 20
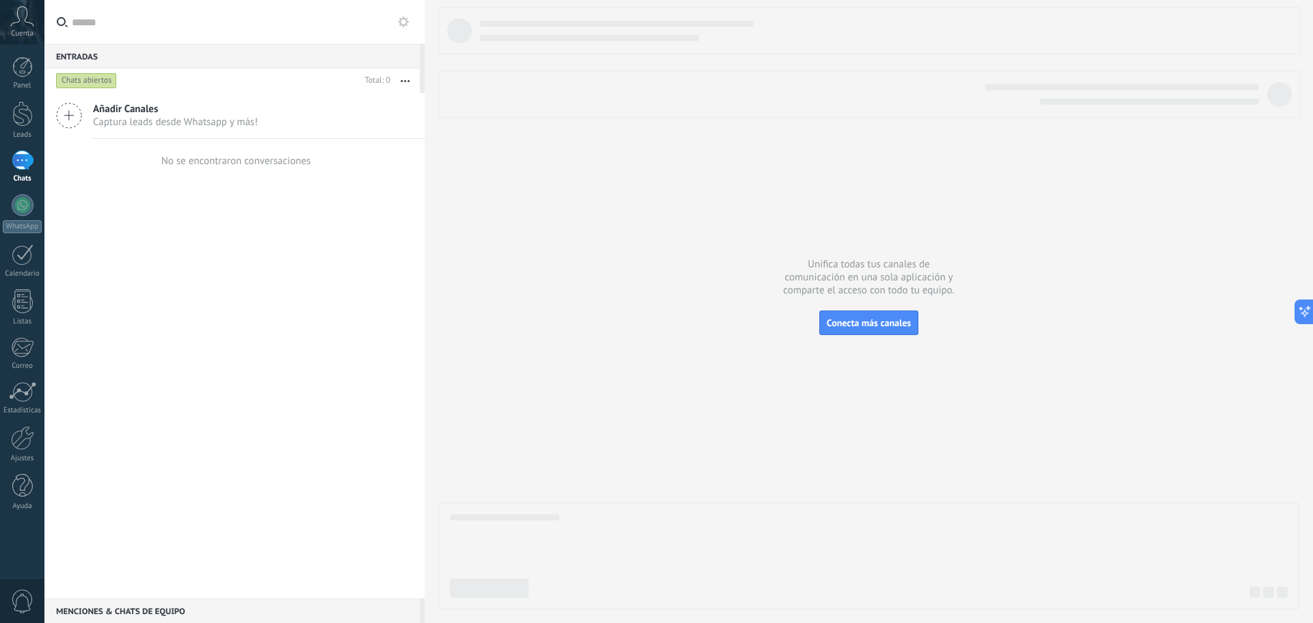
drag, startPoint x: 90, startPoint y: 78, endPoint x: 82, endPoint y: 90, distance: 14.2
click at [88, 83] on div "Chats abiertos" at bounding box center [86, 81] width 61 height 16
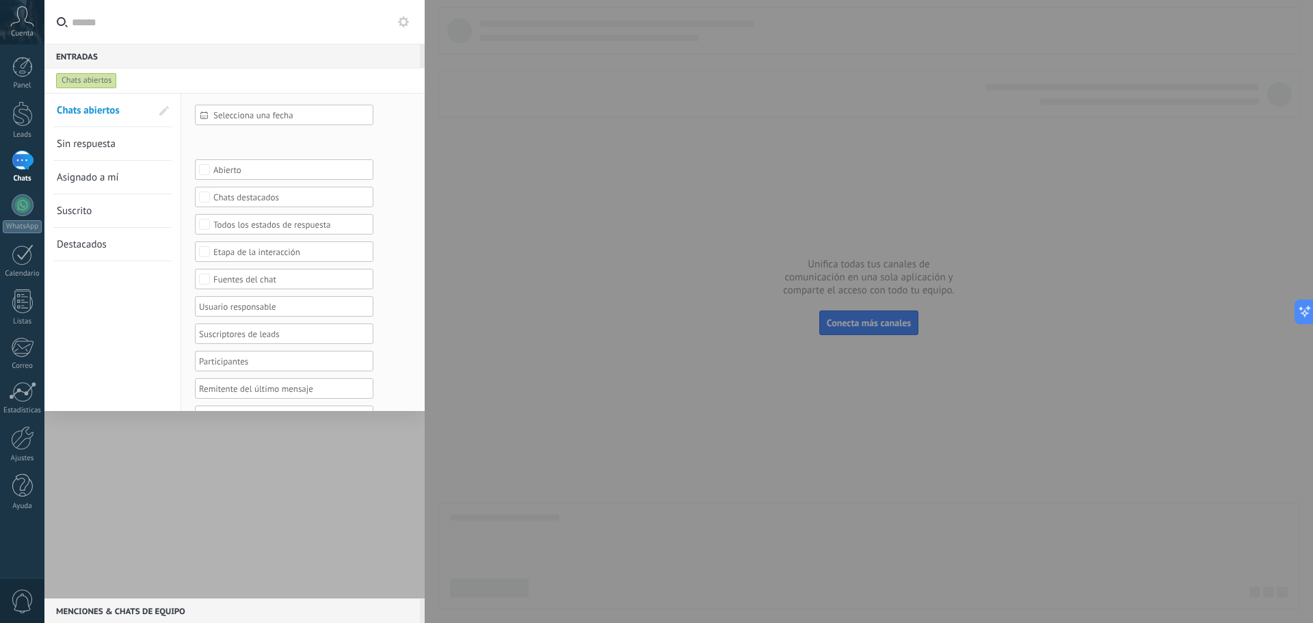
click at [209, 434] on div at bounding box center [234, 345] width 380 height 505
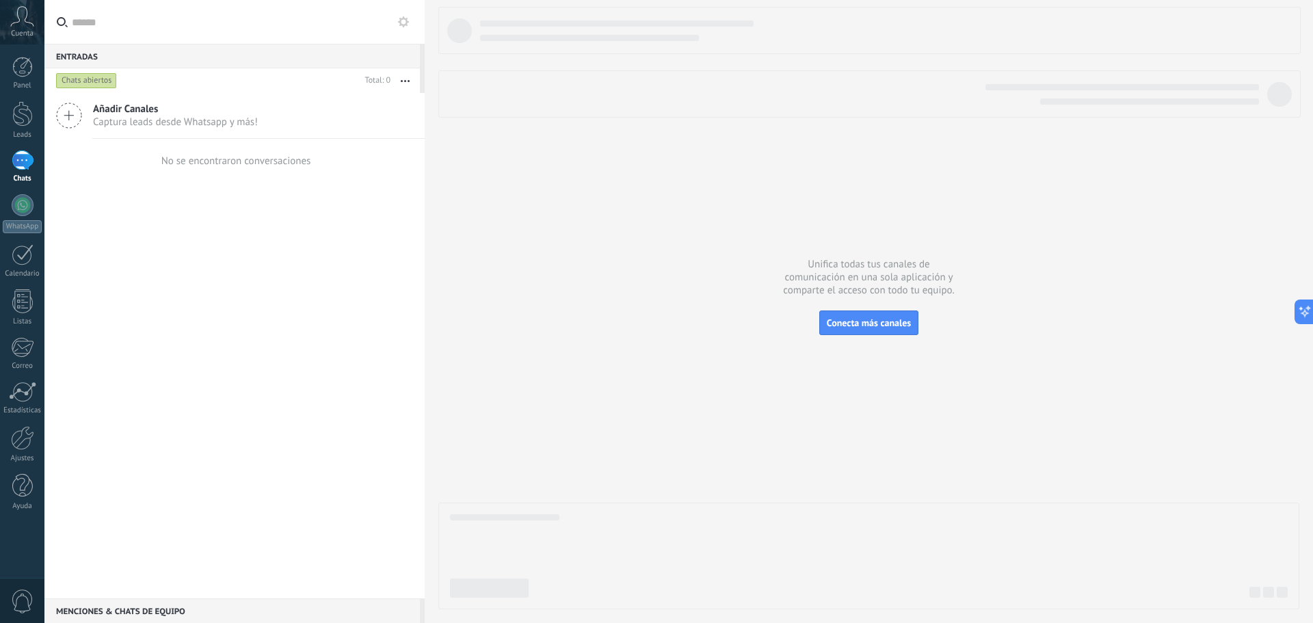
click at [210, 611] on div "Menciones & Chats de equipo 0" at bounding box center [232, 611] width 376 height 25
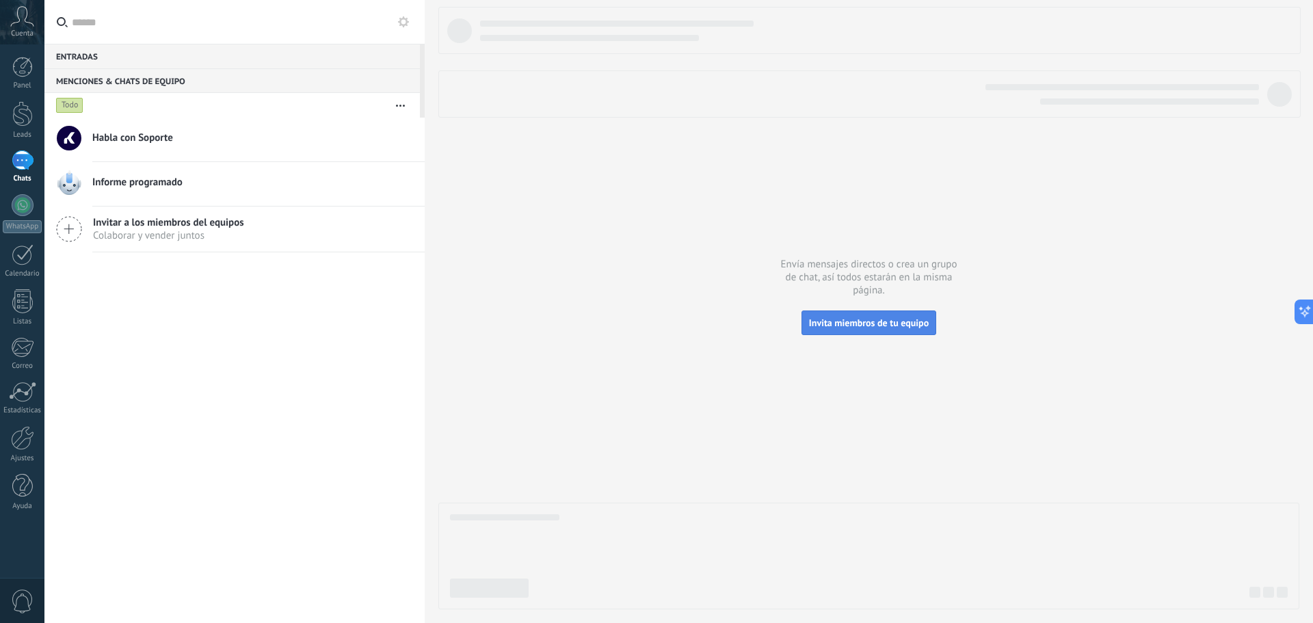
click at [869, 326] on span "Invita miembros de tu equipo" at bounding box center [869, 323] width 120 height 12
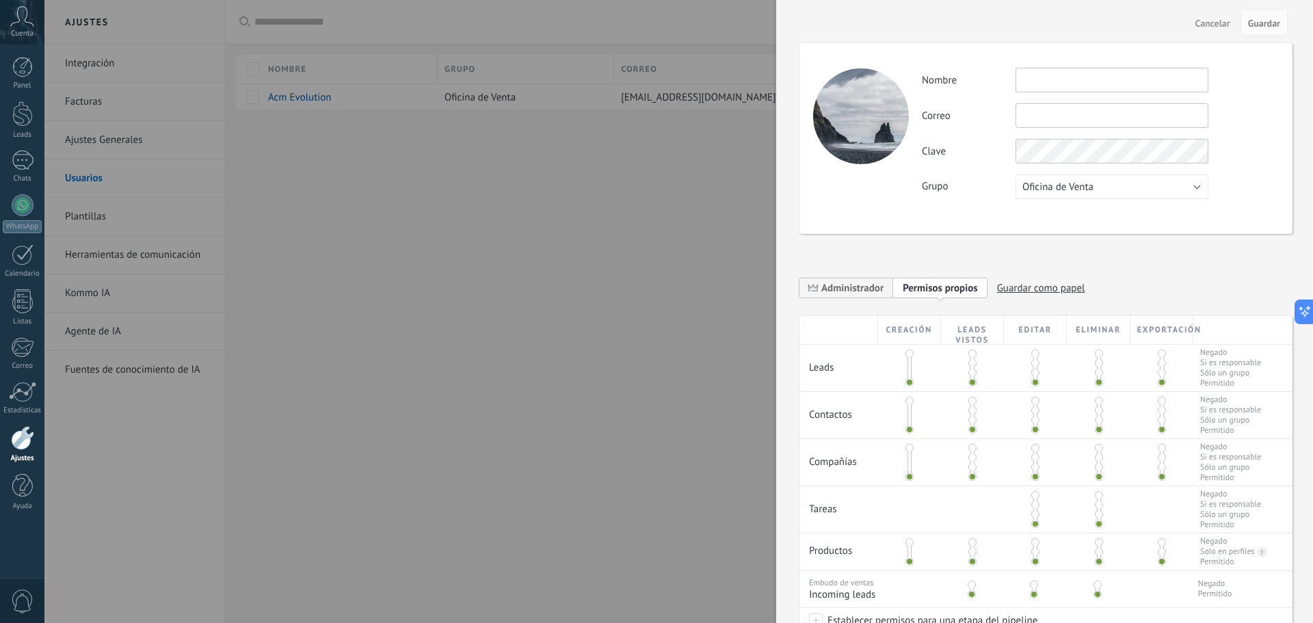
click at [971, 346] on div at bounding box center [972, 368] width 63 height 47
click at [971, 357] on span at bounding box center [973, 354] width 8 height 8
click at [912, 354] on span at bounding box center [910, 354] width 8 height 8
click at [908, 402] on span at bounding box center [910, 401] width 8 height 8
click at [975, 400] on span at bounding box center [973, 401] width 8 height 8
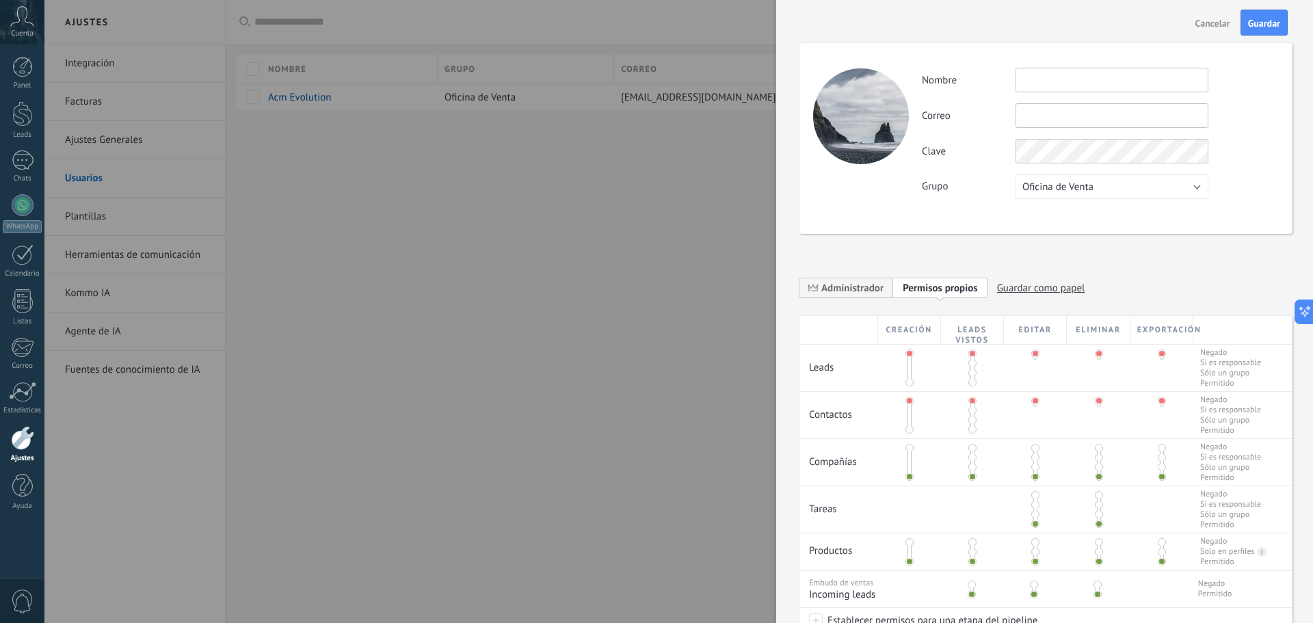
click at [908, 447] on span at bounding box center [910, 448] width 8 height 8
click at [1031, 496] on span at bounding box center [1035, 495] width 8 height 8
click at [916, 540] on div at bounding box center [909, 552] width 63 height 37
click at [907, 542] on span at bounding box center [910, 542] width 8 height 8
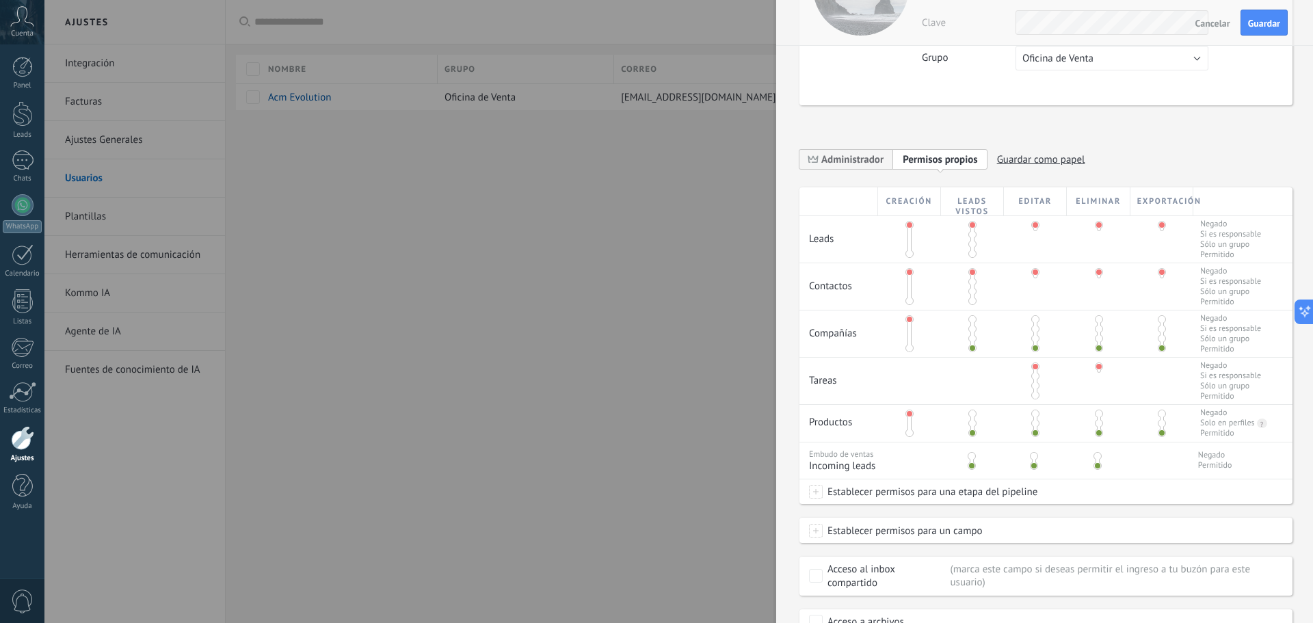
scroll to position [137, 0]
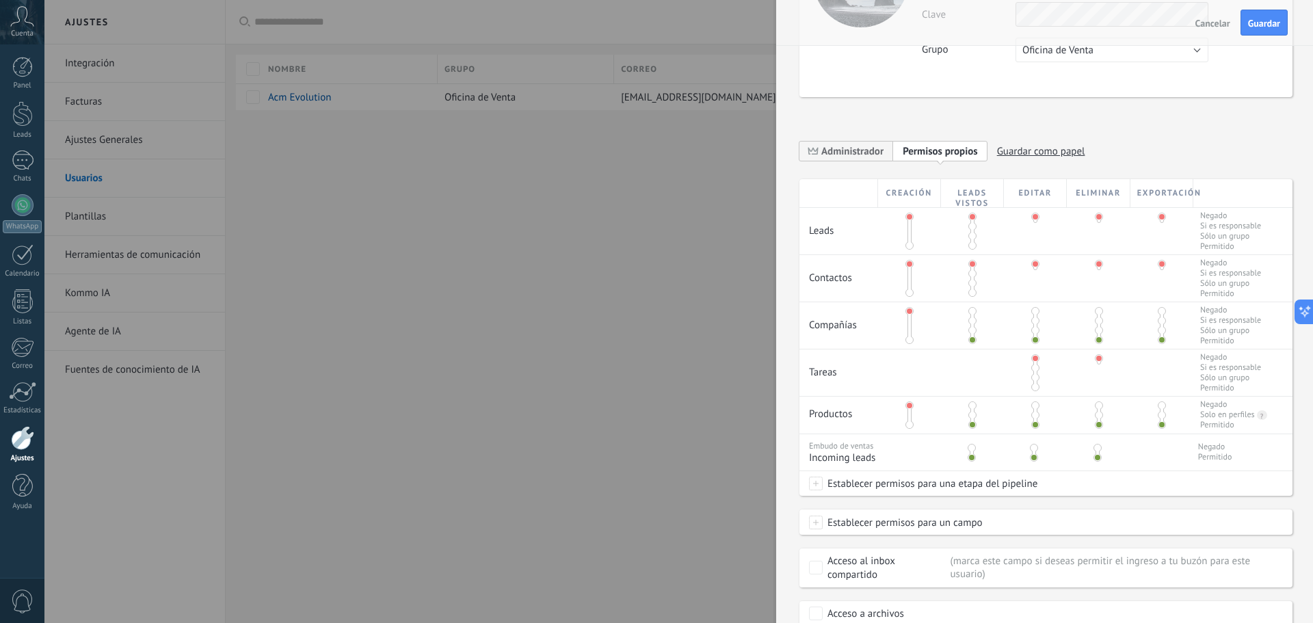
click at [971, 409] on span at bounding box center [973, 406] width 8 height 8
click at [973, 453] on span at bounding box center [972, 457] width 8 height 8
click at [971, 451] on span at bounding box center [972, 448] width 8 height 8
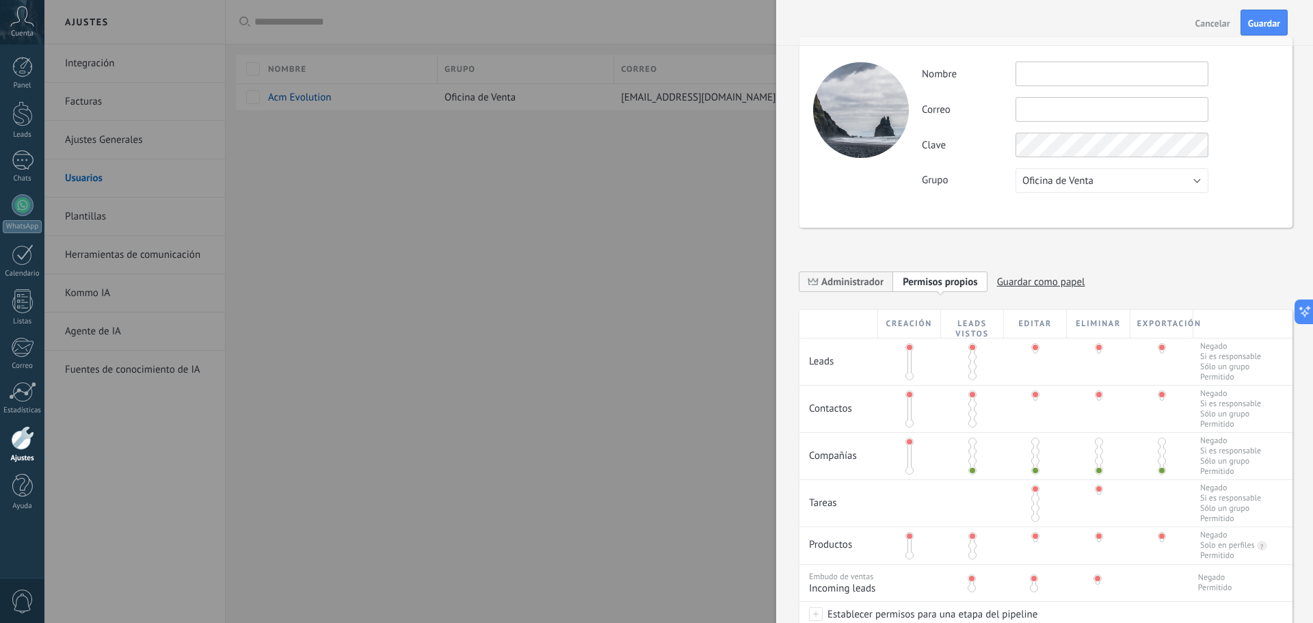
scroll to position [0, 0]
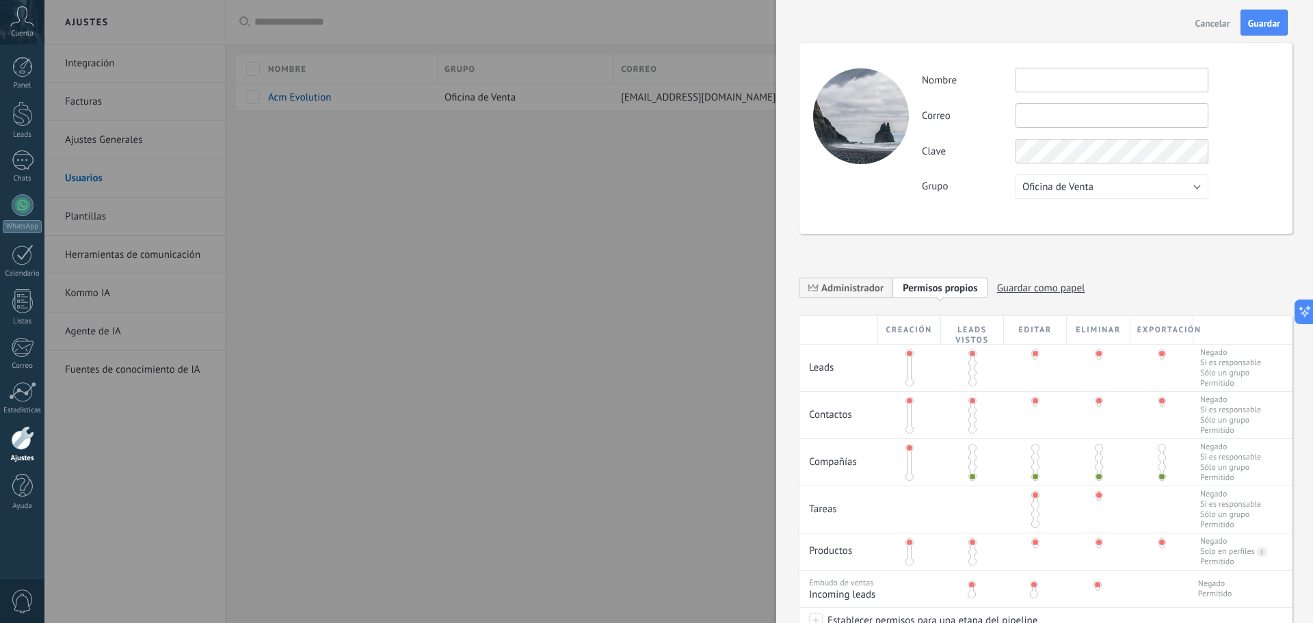
click at [1080, 82] on input "text" at bounding box center [1112, 80] width 193 height 25
type input "*******"
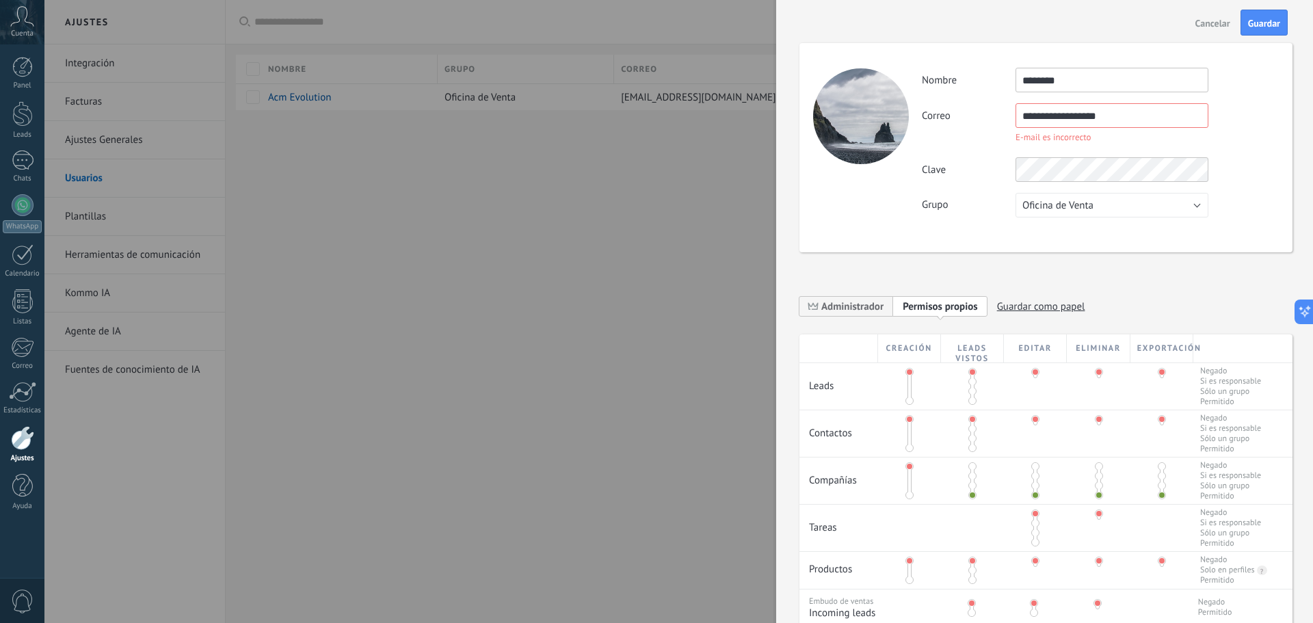
click at [1103, 118] on input "**********" at bounding box center [1112, 115] width 193 height 25
type input "**********"
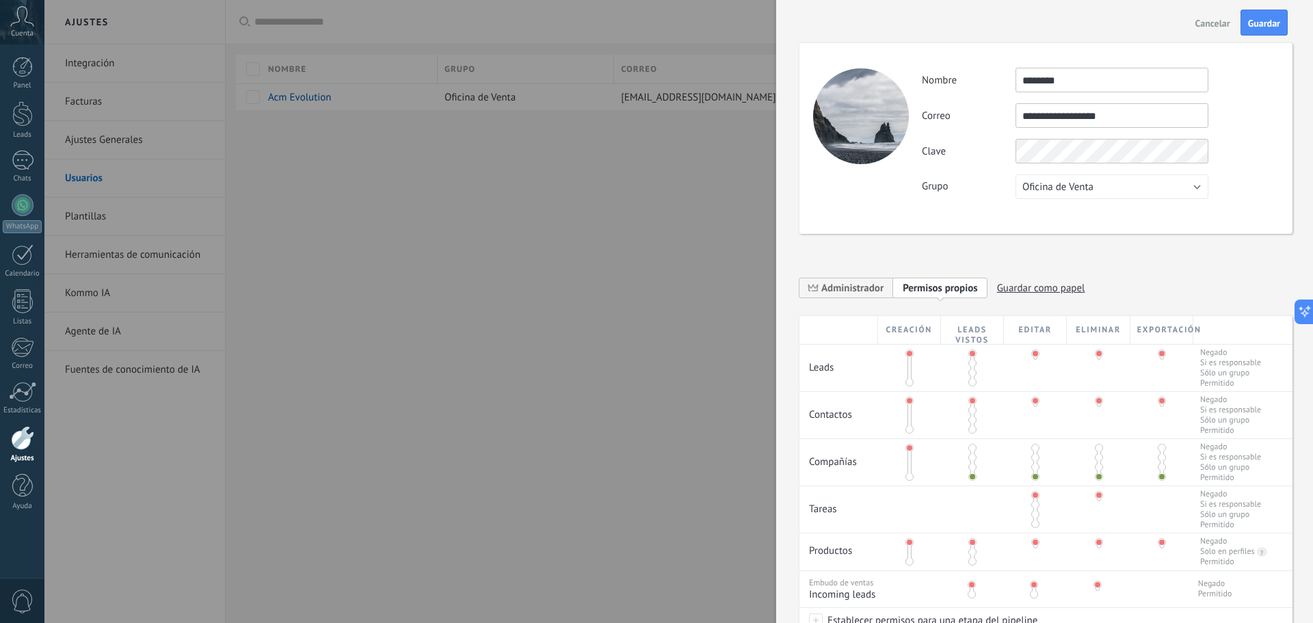
click at [1148, 179] on div "**********" at bounding box center [1100, 133] width 356 height 131
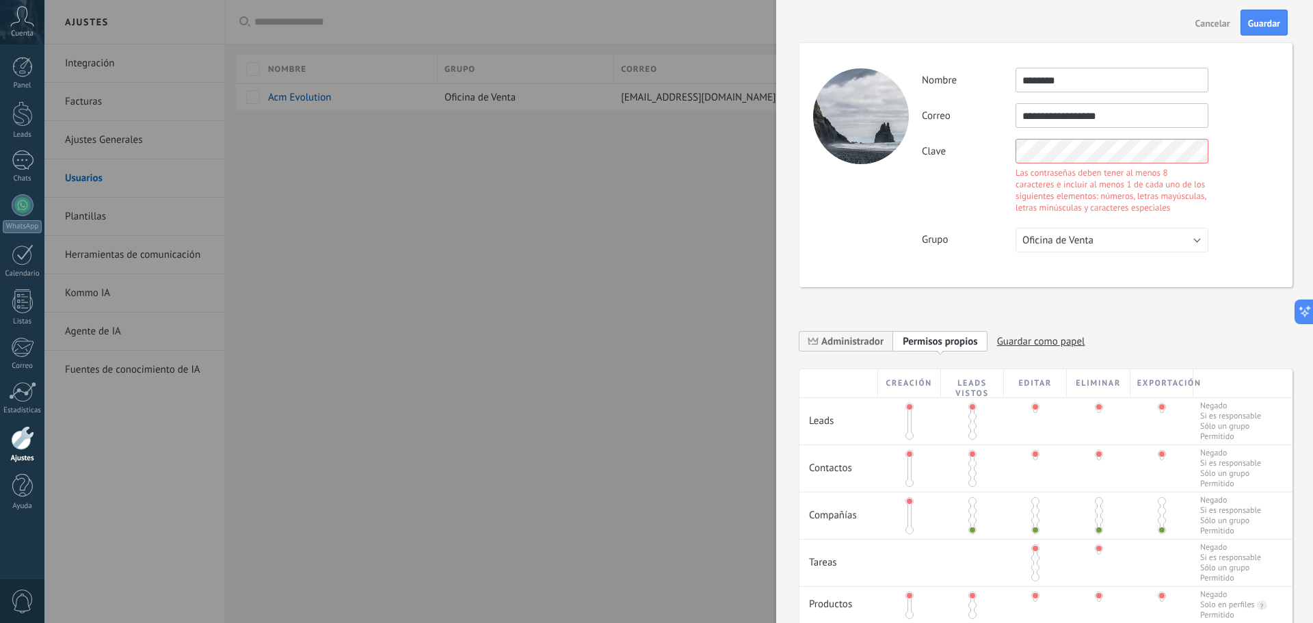
click at [893, 202] on div "**********" at bounding box center [1046, 165] width 493 height 244
click at [909, 136] on div "**********" at bounding box center [1046, 165] width 493 height 244
click at [1150, 265] on div "**********" at bounding box center [1046, 165] width 493 height 244
click at [883, 142] on div "**********" at bounding box center [1046, 165] width 493 height 244
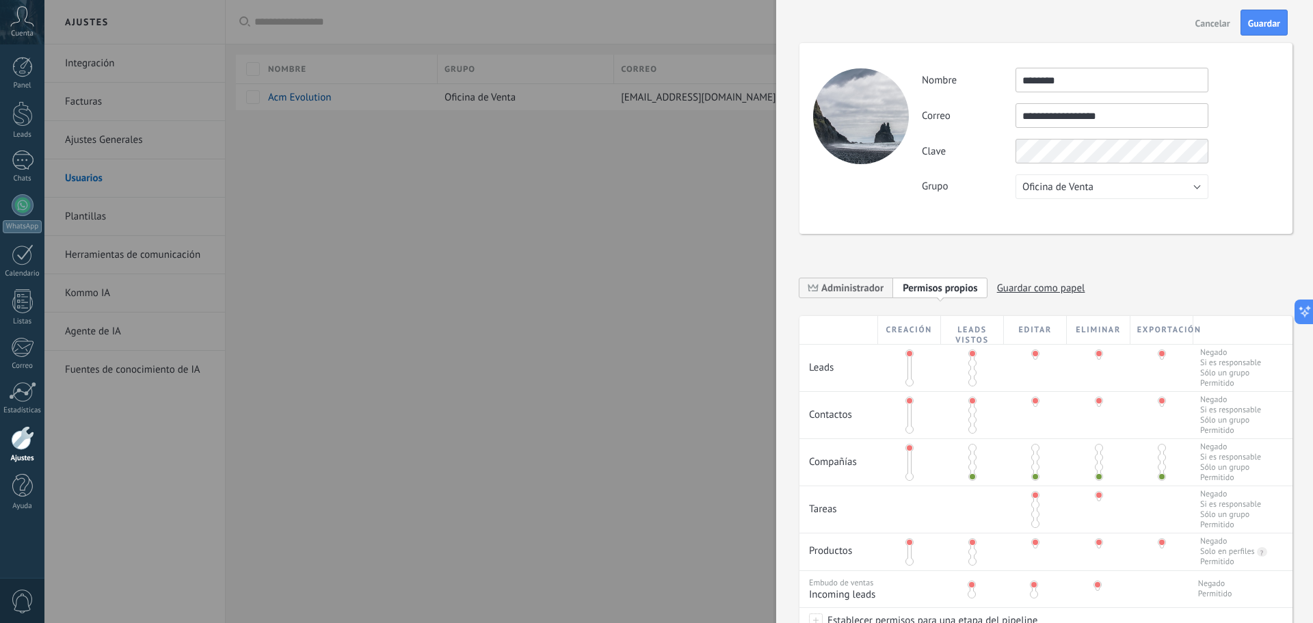
click at [873, 205] on div "**********" at bounding box center [1046, 138] width 493 height 191
click at [969, 135] on div "**********" at bounding box center [1100, 133] width 356 height 131
click at [841, 202] on div "**********" at bounding box center [1046, 138] width 493 height 191
click at [1270, 22] on span "Guardar" at bounding box center [1264, 23] width 32 height 10
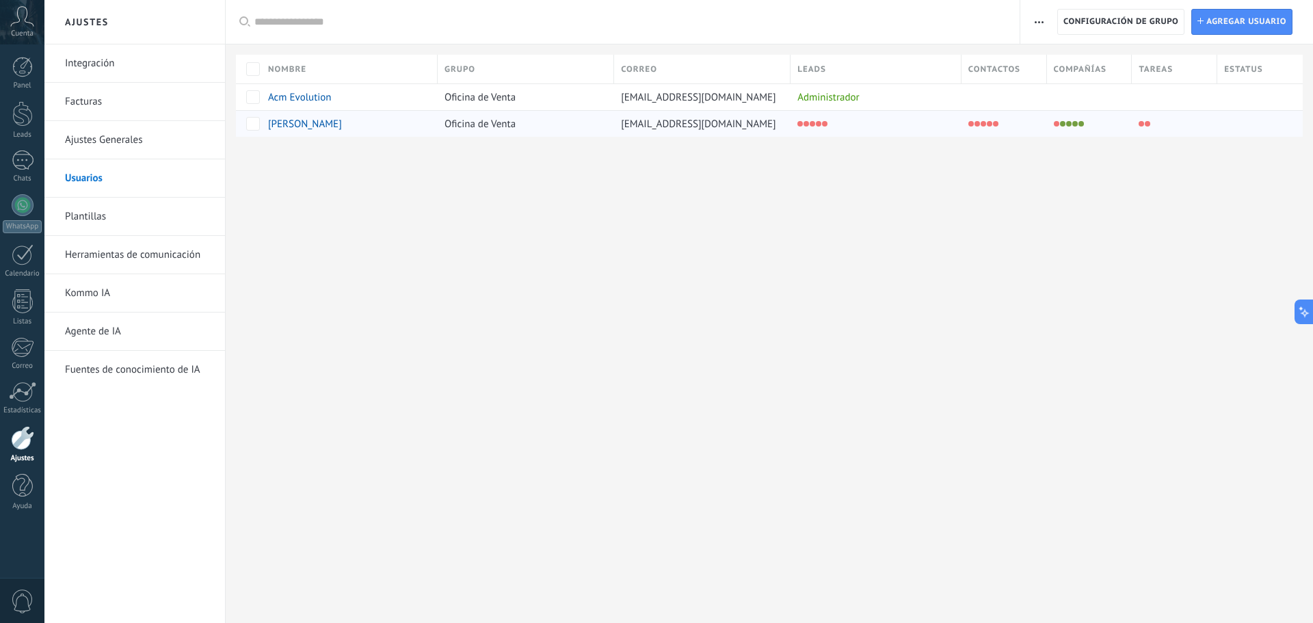
click at [724, 122] on div "[EMAIL_ADDRESS][DOMAIN_NAME]" at bounding box center [699, 124] width 170 height 26
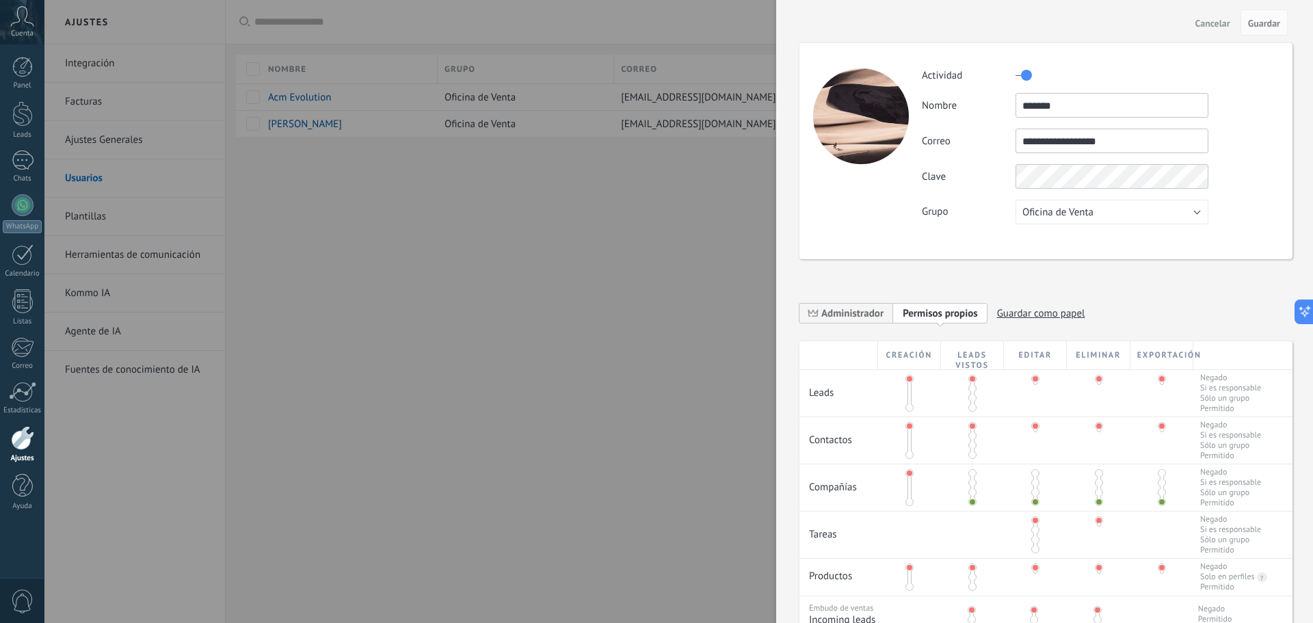
click at [596, 147] on div at bounding box center [656, 311] width 1313 height 623
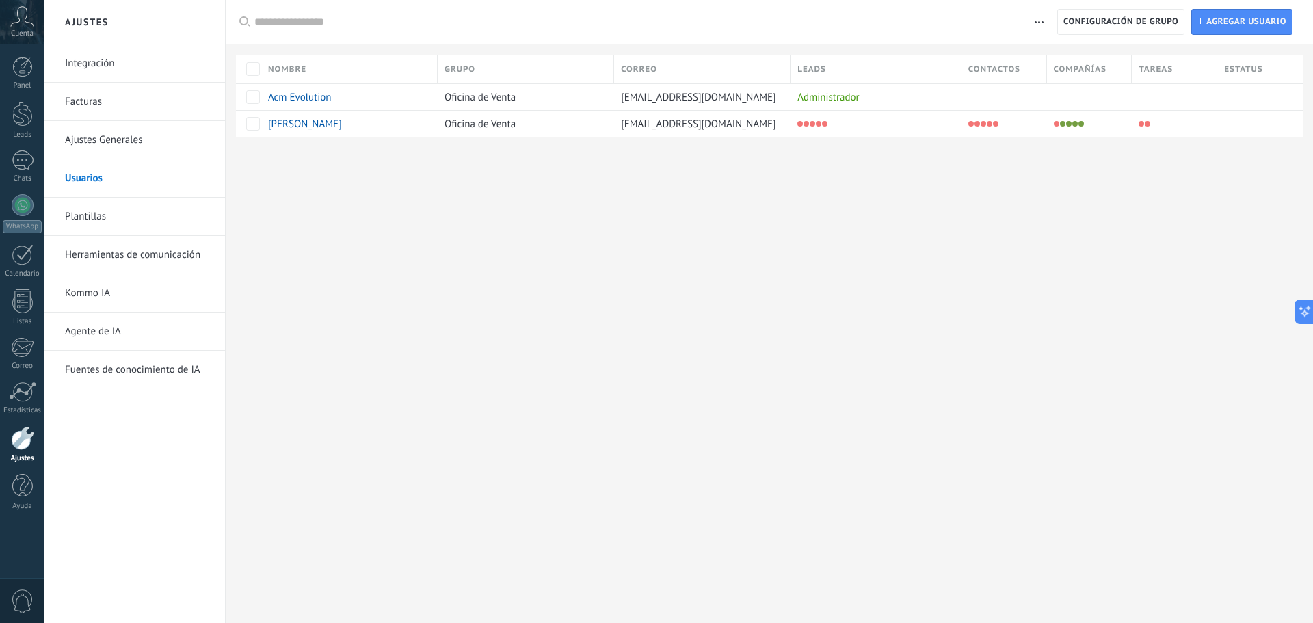
click at [18, 30] on span "Cuenta" at bounding box center [22, 33] width 23 height 9
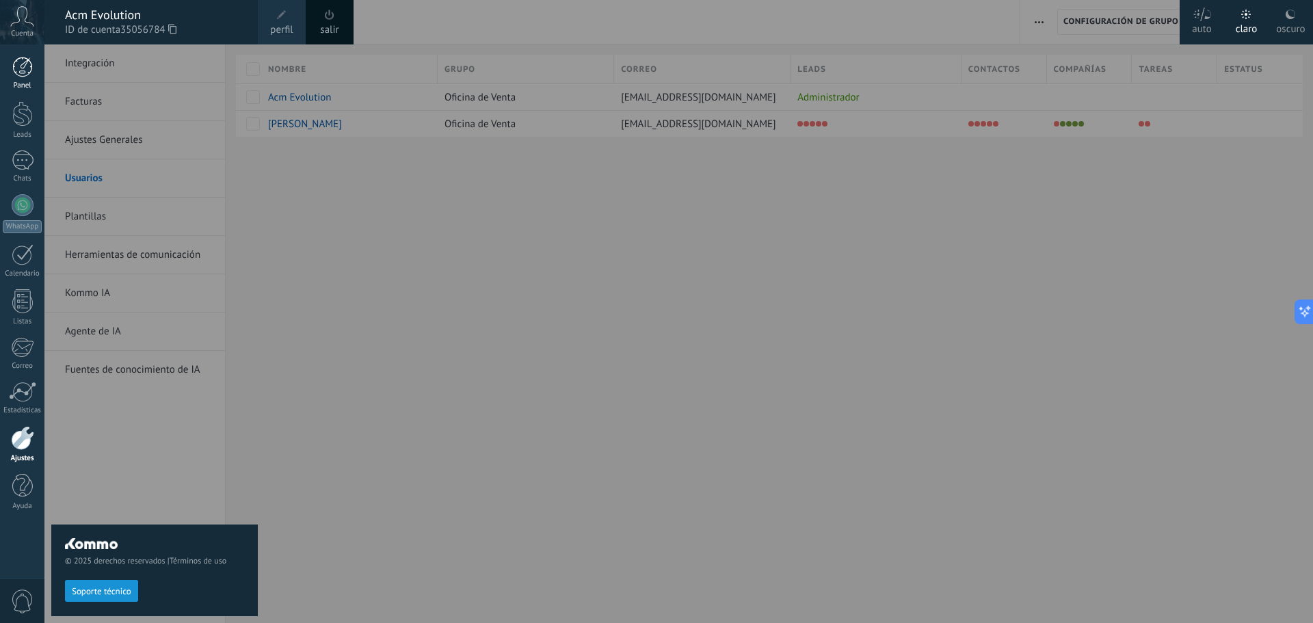
click at [23, 73] on div at bounding box center [22, 67] width 21 height 21
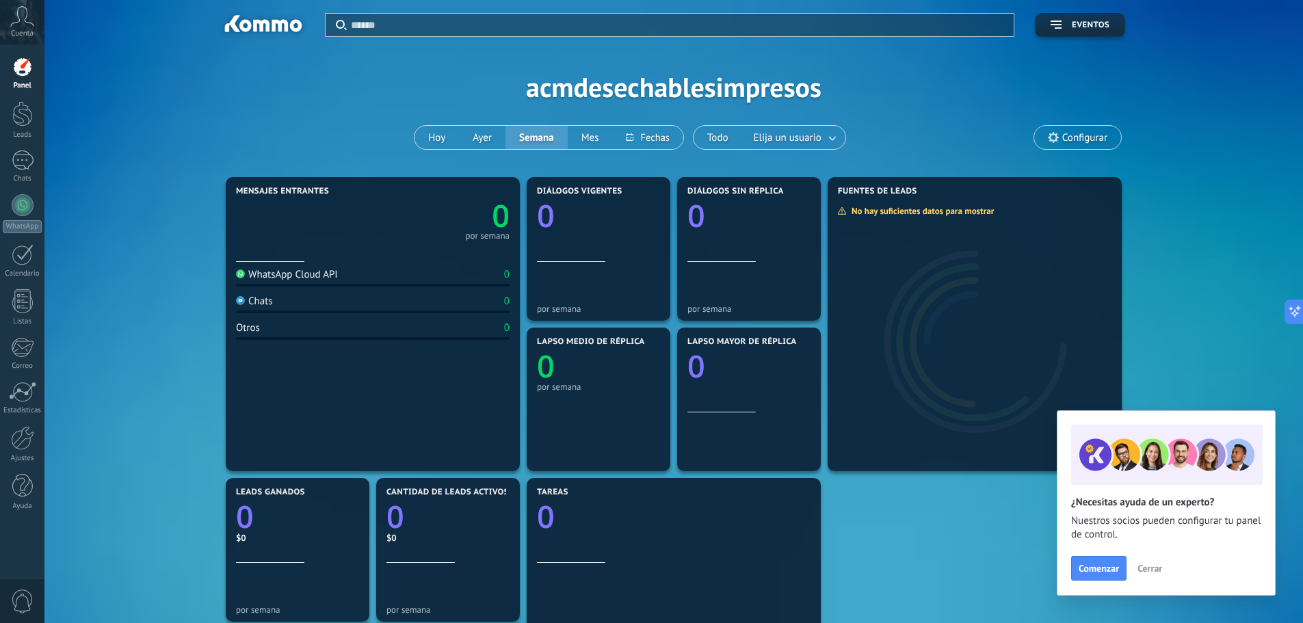
click at [366, 279] on div "WhatsApp Cloud API 0" at bounding box center [373, 277] width 274 height 18
click at [324, 268] on div "WhatsApp Cloud API" at bounding box center [287, 274] width 102 height 13
click at [1160, 289] on div "Mensajes entrantes 0 por semana WhatsApp Cloud API 0 Chats 0 Otros 0 Diálogos v…" at bounding box center [674, 550] width 1218 height 752
click at [16, 114] on div at bounding box center [22, 113] width 21 height 25
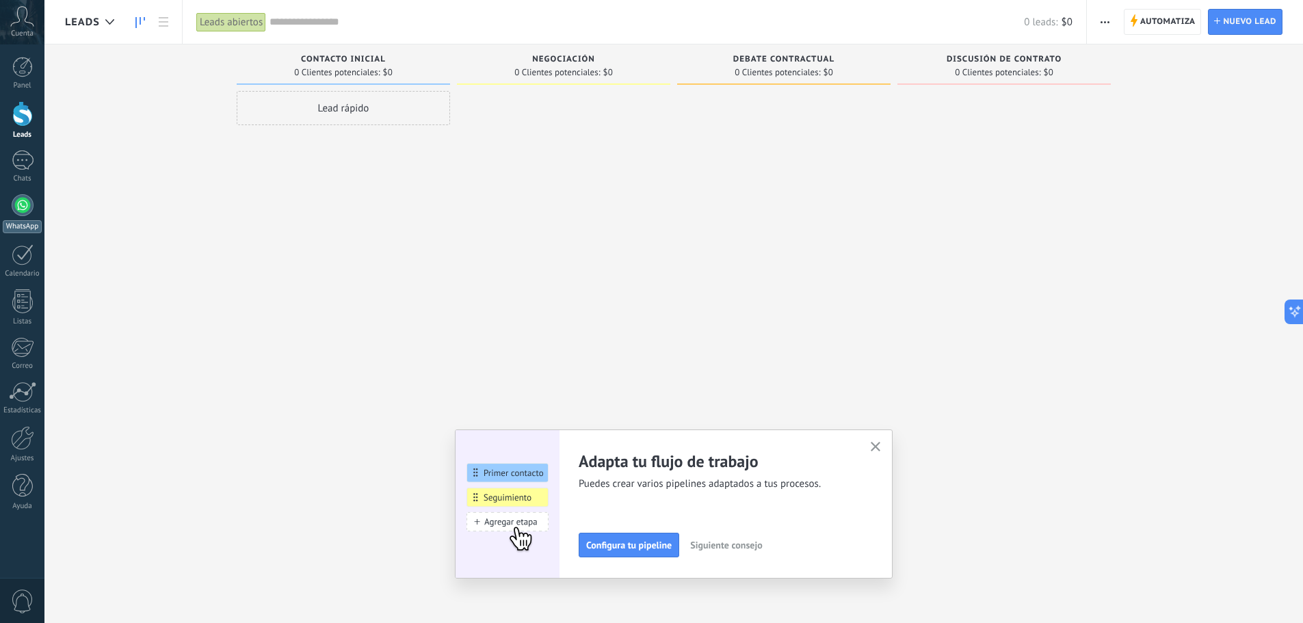
click at [36, 208] on link "WhatsApp" at bounding box center [22, 213] width 44 height 39
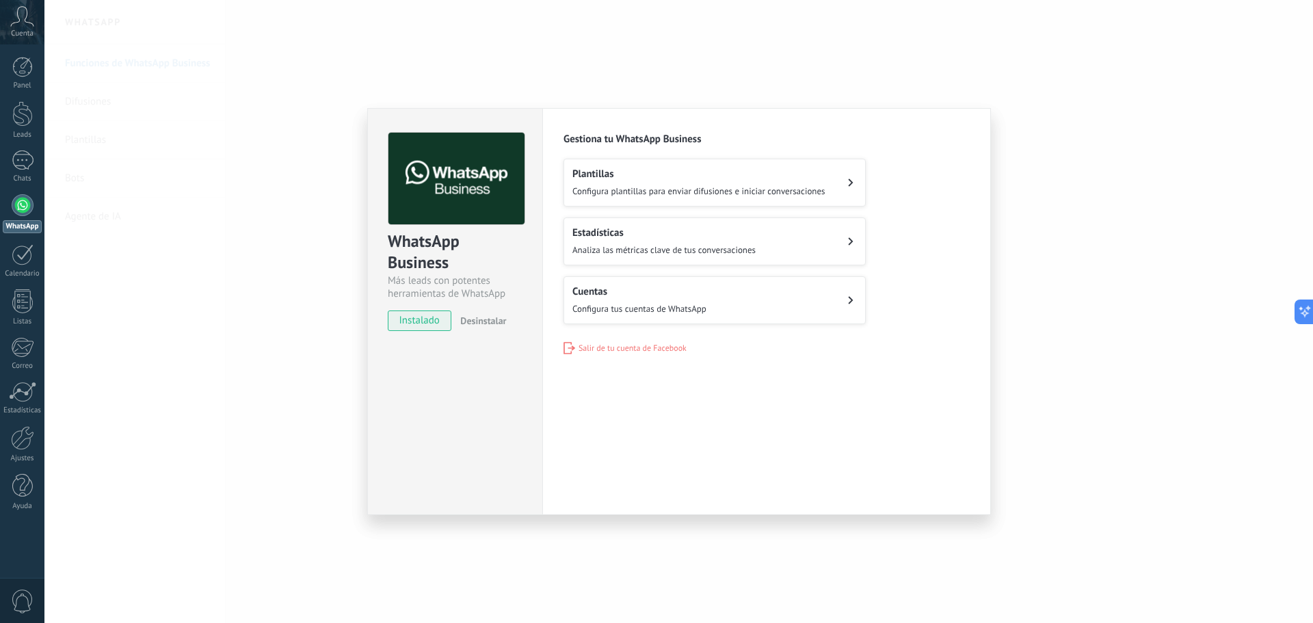
click at [644, 309] on span "Configura tus cuentas de WhatsApp" at bounding box center [640, 309] width 134 height 12
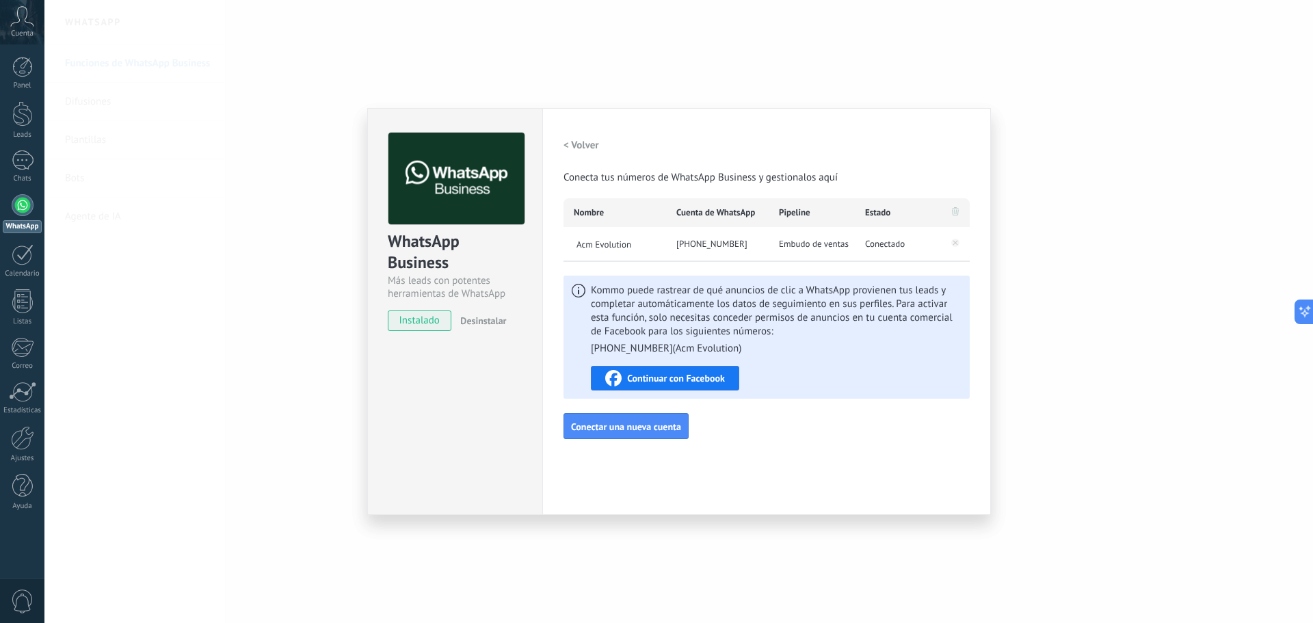
click at [715, 318] on span "Kommo puede rastrear de qué anuncios de clic a WhatsApp provienen tus leads y c…" at bounding box center [776, 320] width 371 height 72
click at [822, 236] on div "Embudo de ventas" at bounding box center [812, 244] width 86 height 34
click at [683, 247] on div "[PHONE_NUMBER]" at bounding box center [717, 244] width 103 height 34
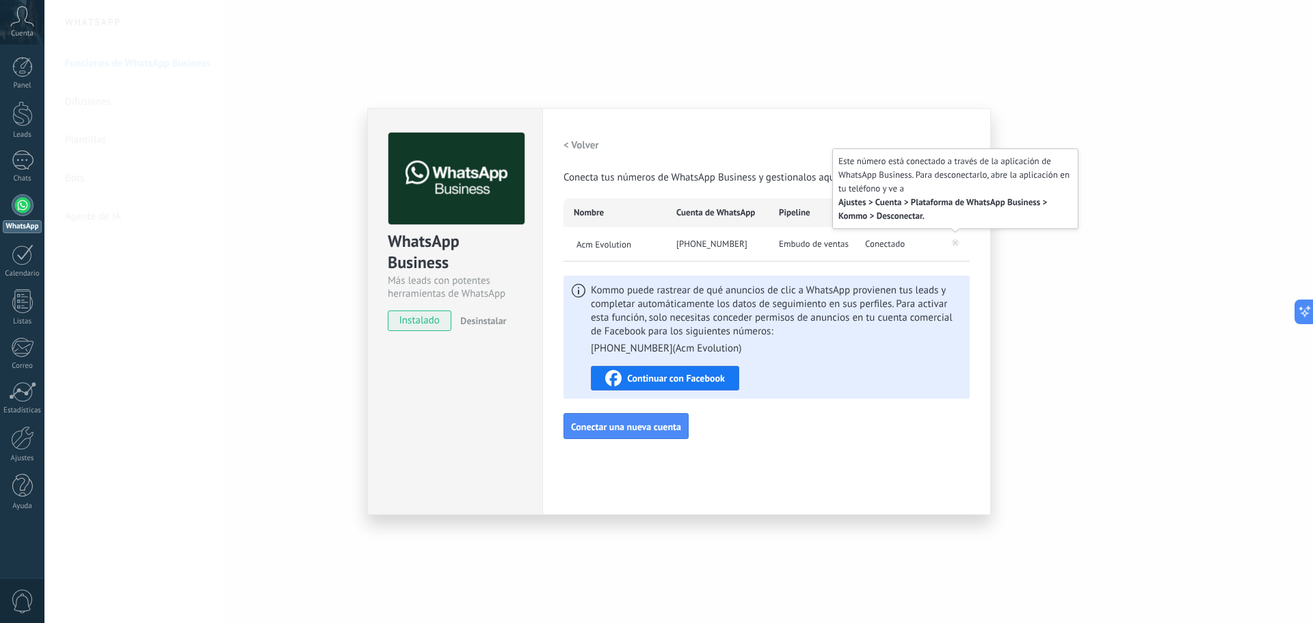
click at [957, 246] on icon at bounding box center [955, 243] width 8 height 8
click at [956, 242] on icon at bounding box center [956, 243] width 5 height 5
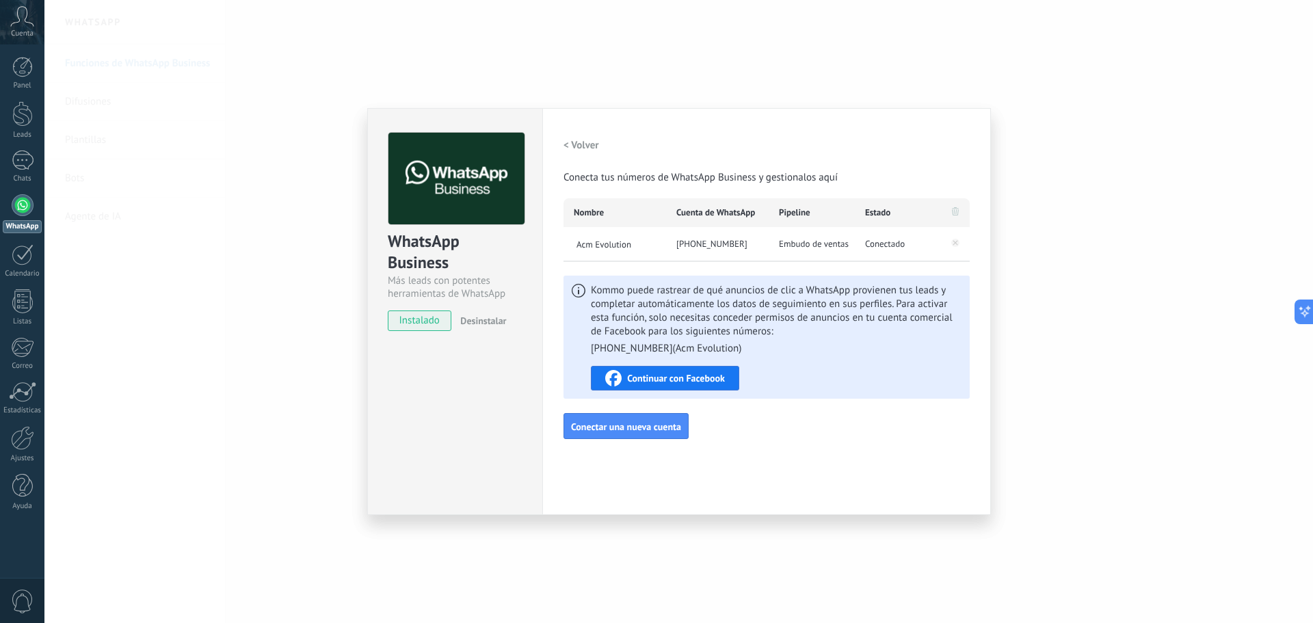
click at [957, 210] on icon at bounding box center [955, 211] width 7 height 8
click at [657, 424] on span "Conectar una nueva cuenta" at bounding box center [626, 427] width 110 height 10
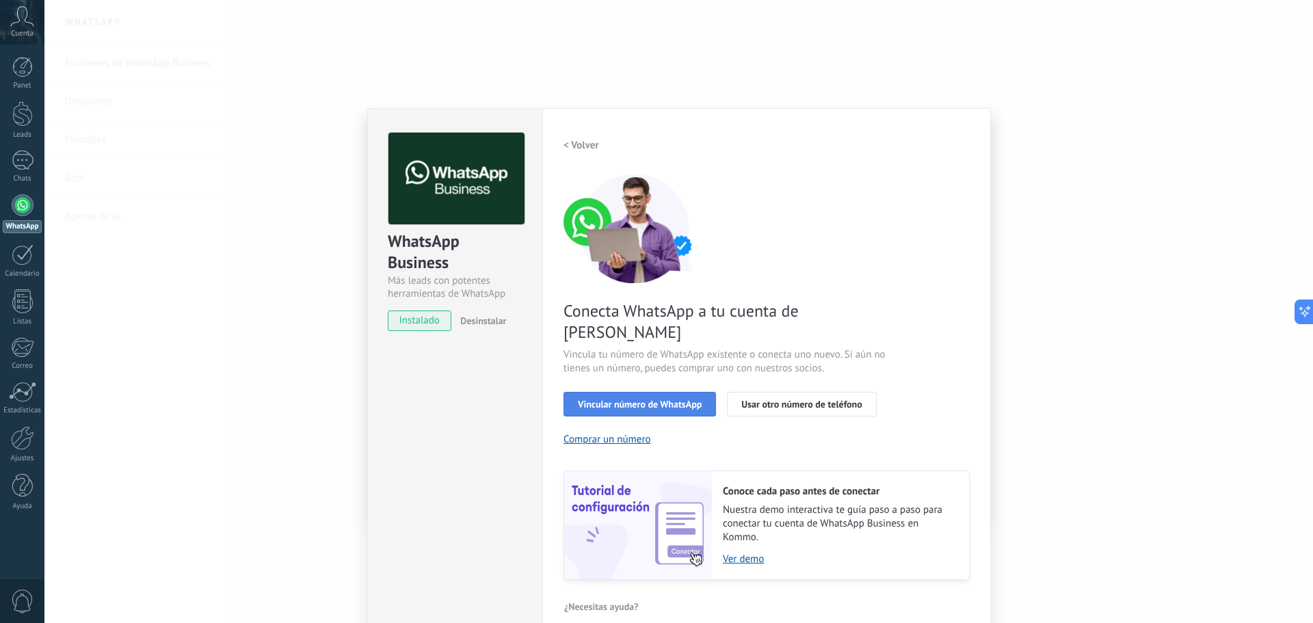
click at [673, 399] on span "Vincular número de WhatsApp" at bounding box center [640, 404] width 124 height 10
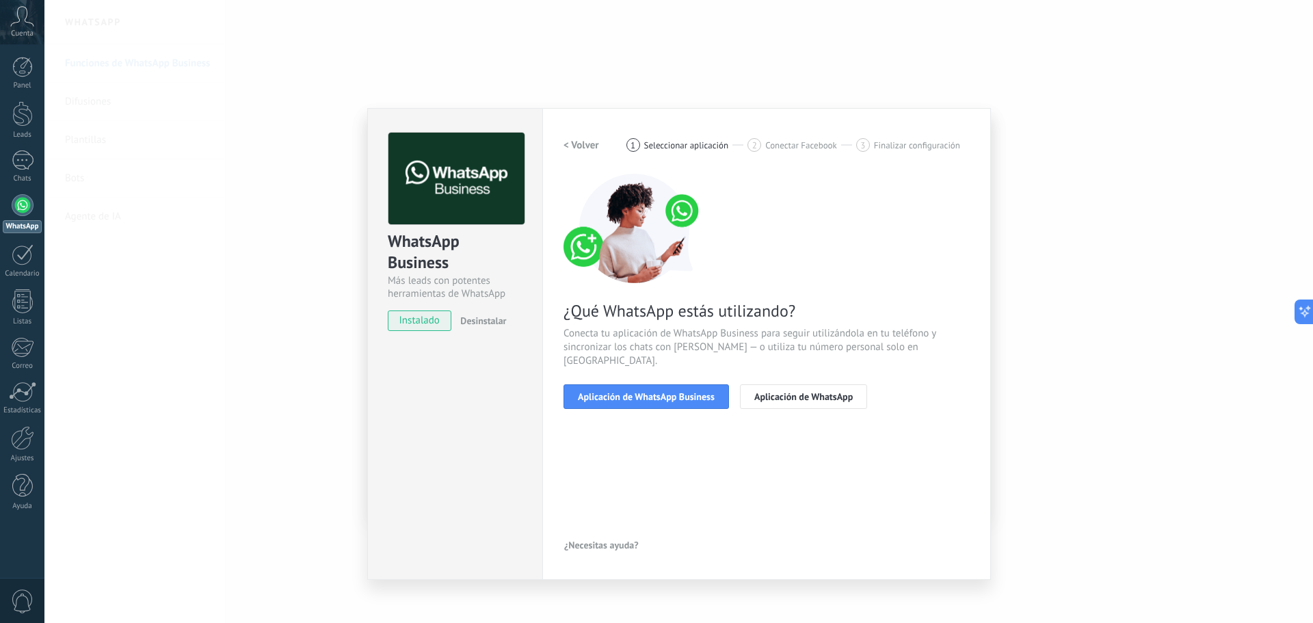
click at [673, 392] on span "Aplicación de WhatsApp Business" at bounding box center [646, 397] width 137 height 10
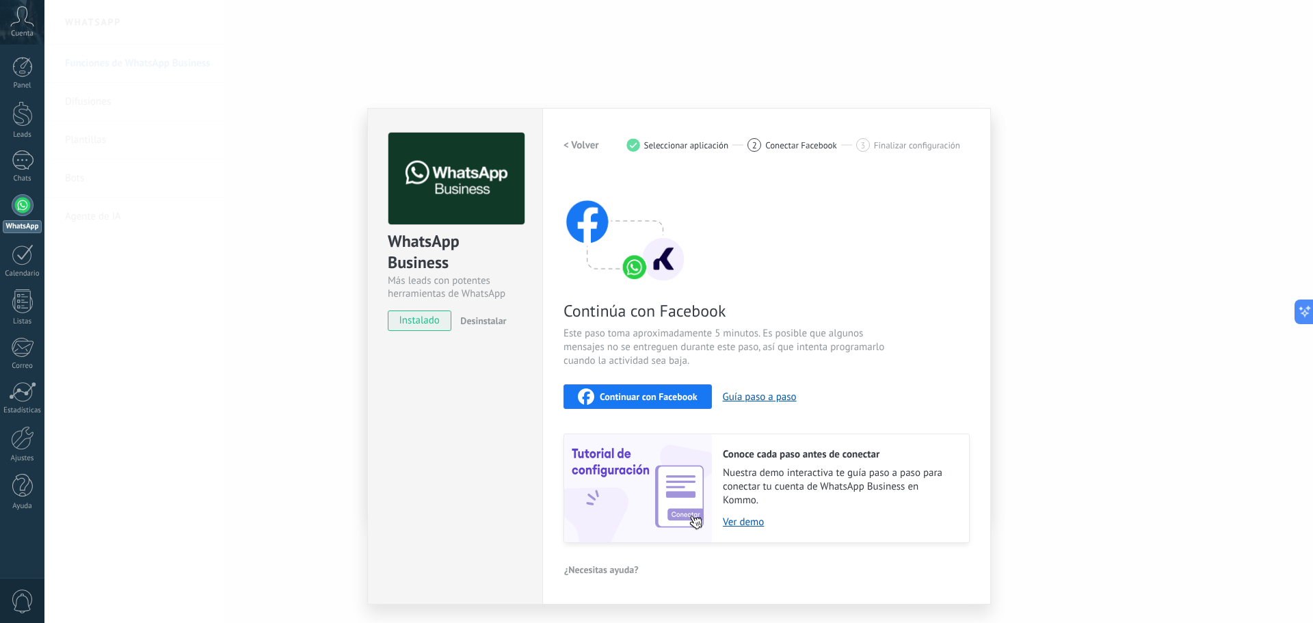
click at [682, 394] on span "Continuar con Facebook" at bounding box center [649, 397] width 98 height 10
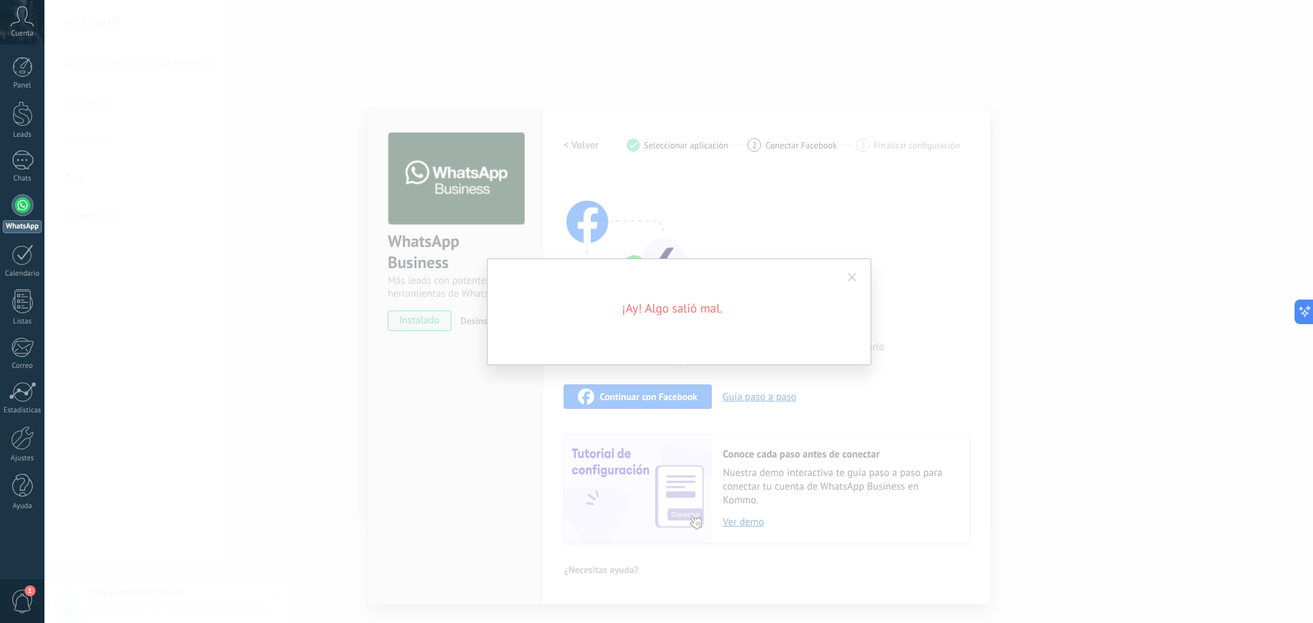
click at [851, 276] on span at bounding box center [852, 278] width 9 height 10
click at [850, 275] on span at bounding box center [852, 277] width 23 height 23
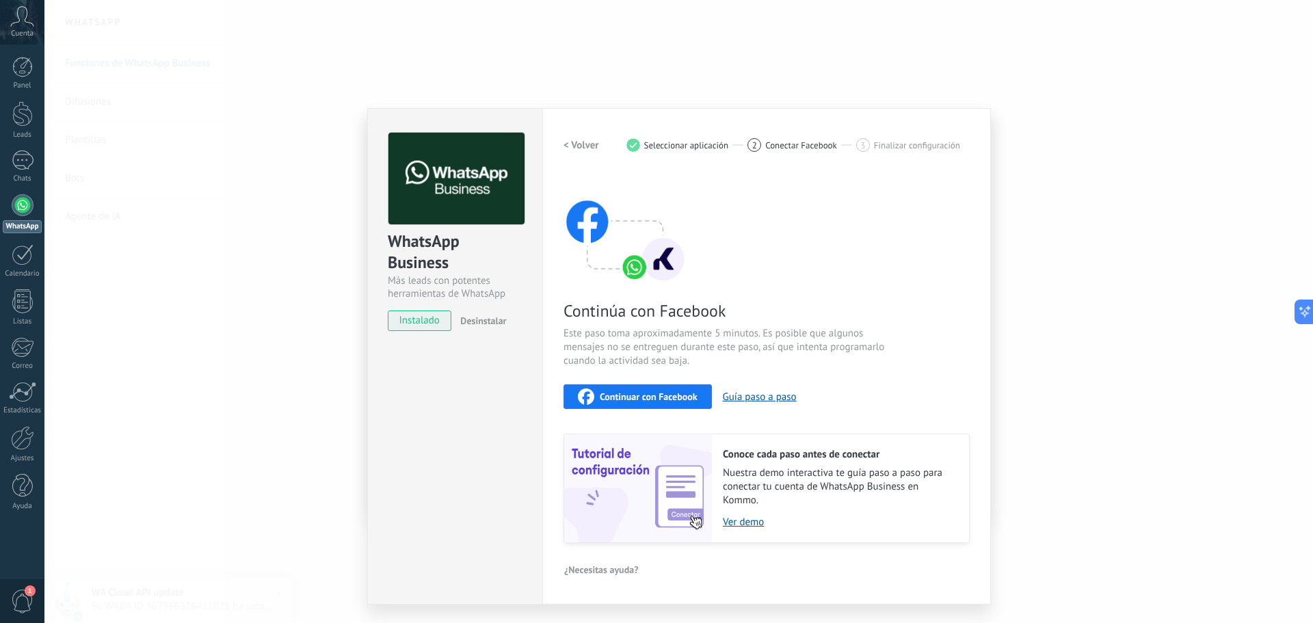
drag, startPoint x: 298, startPoint y: 451, endPoint x: 0, endPoint y: 538, distance: 310.8
click at [282, 459] on div "WhatsApp Business Más leads con potentes herramientas de WhatsApp instalado Des…" at bounding box center [678, 311] width 1269 height 623
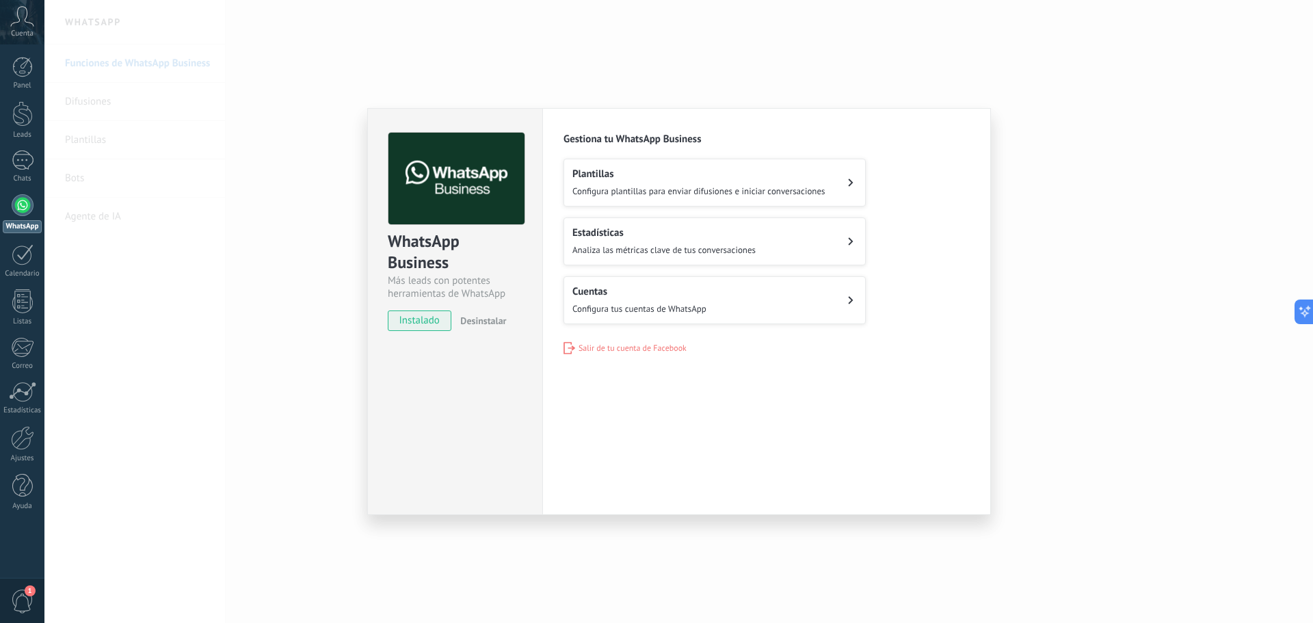
click at [31, 601] on span "1" at bounding box center [22, 602] width 23 height 24
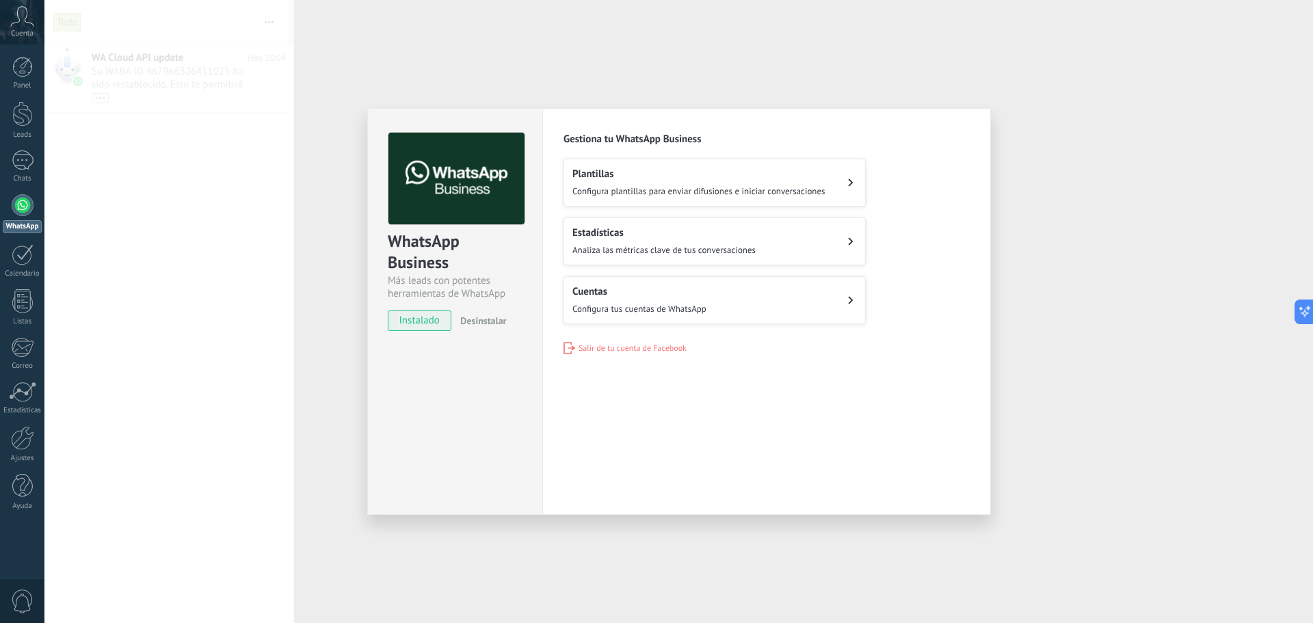
click at [763, 295] on button "Cuentas Configura tus cuentas de WhatsApp" at bounding box center [715, 300] width 302 height 48
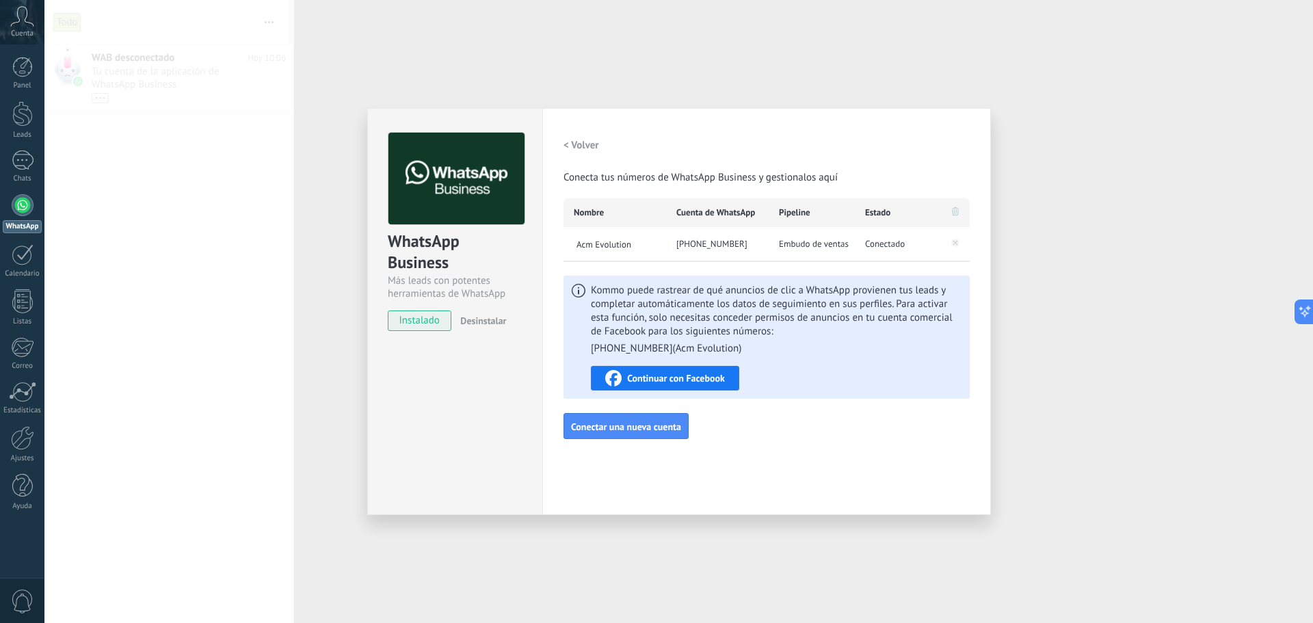
click at [1061, 228] on div "WhatsApp Business Más leads con potentes herramientas de WhatsApp instalado Des…" at bounding box center [678, 311] width 1269 height 623
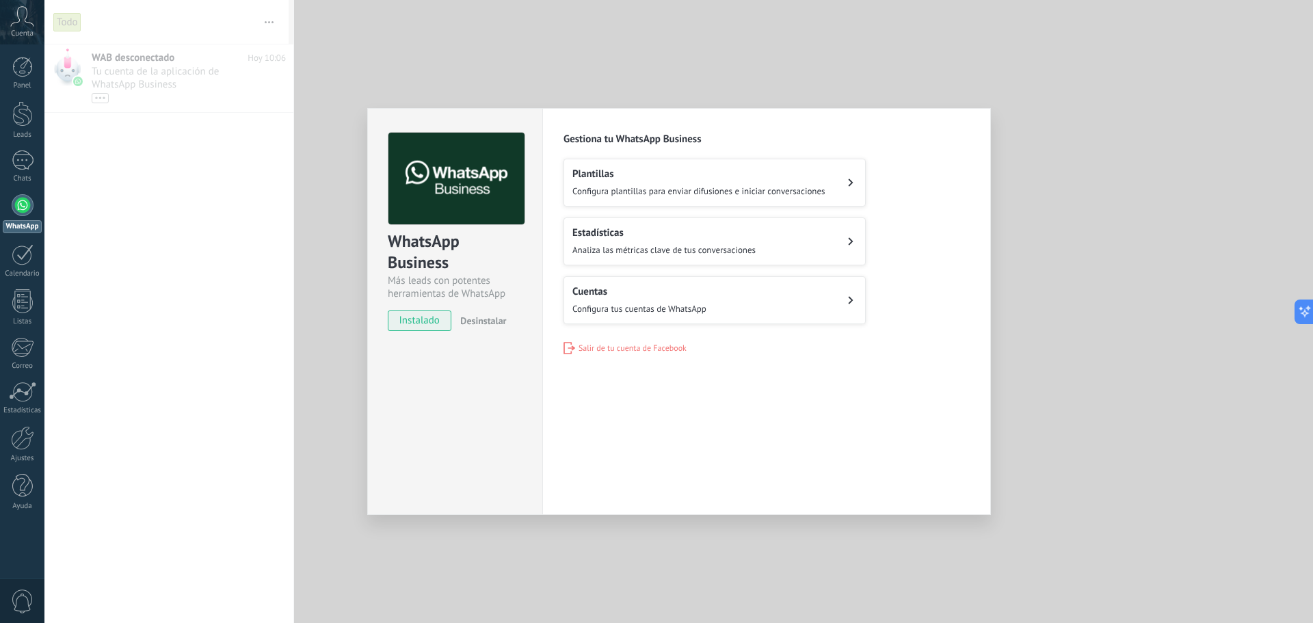
click at [1133, 57] on div "WhatsApp Business Más leads con potentes herramientas de WhatsApp instalado Des…" at bounding box center [678, 311] width 1269 height 623
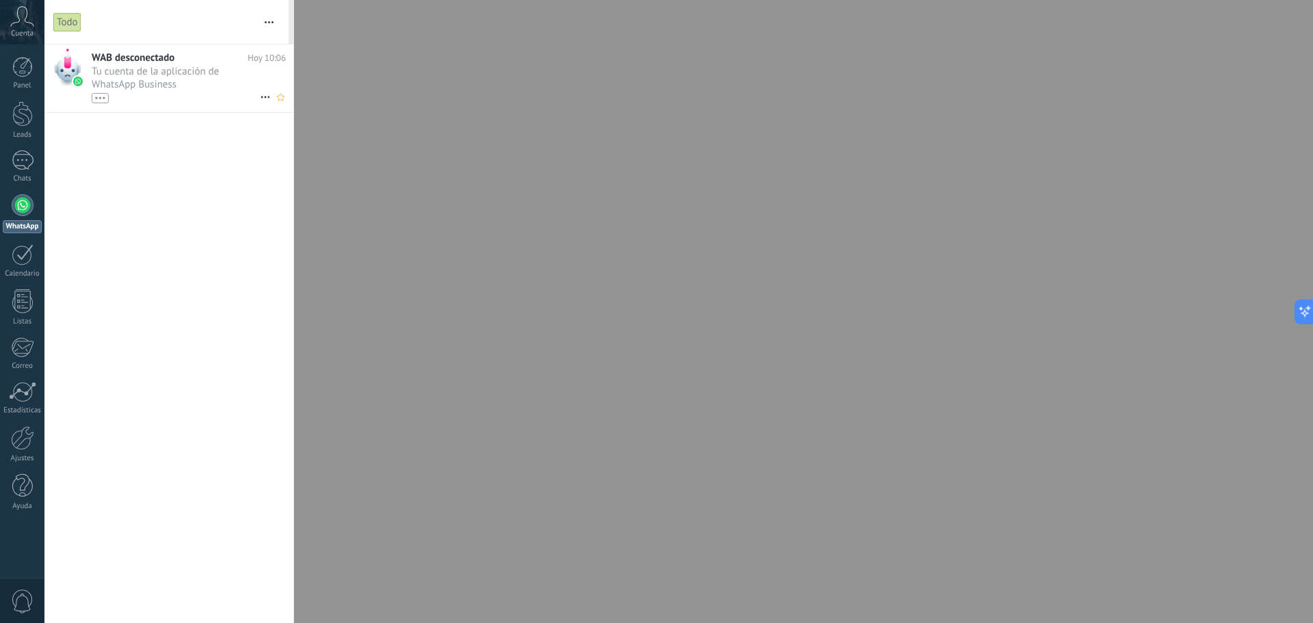
click at [191, 68] on span "Tu cuenta de la aplicación de WhatsApp Business [PHONE_NUMBER] ha sido desconec…" at bounding box center [176, 84] width 168 height 38
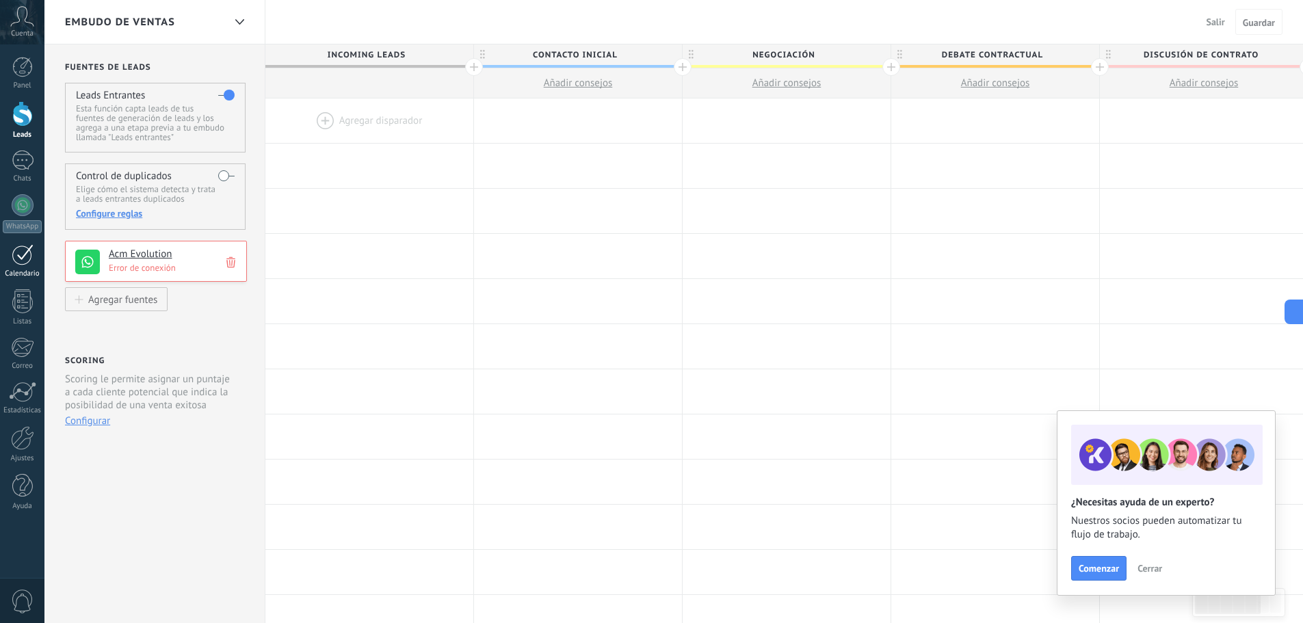
click at [20, 262] on div at bounding box center [23, 254] width 22 height 21
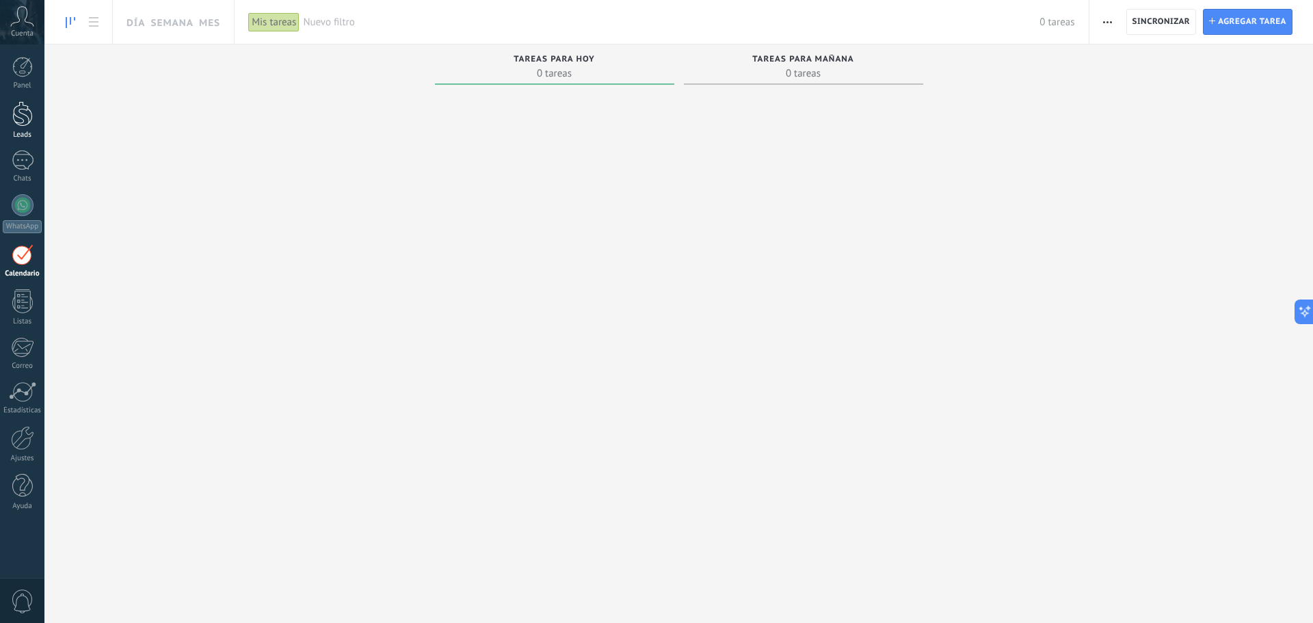
click at [21, 129] on link "Leads" at bounding box center [22, 120] width 44 height 38
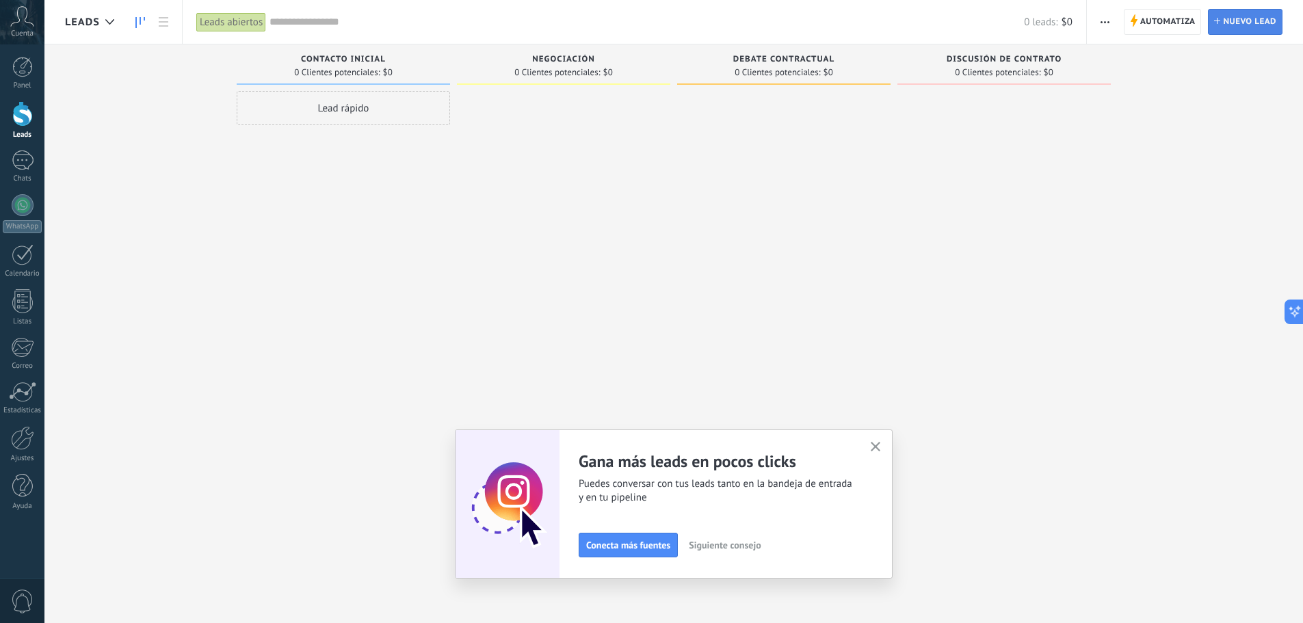
click at [1248, 23] on span "Nuevo lead" at bounding box center [1249, 22] width 53 height 25
